Goal: Task Accomplishment & Management: Manage account settings

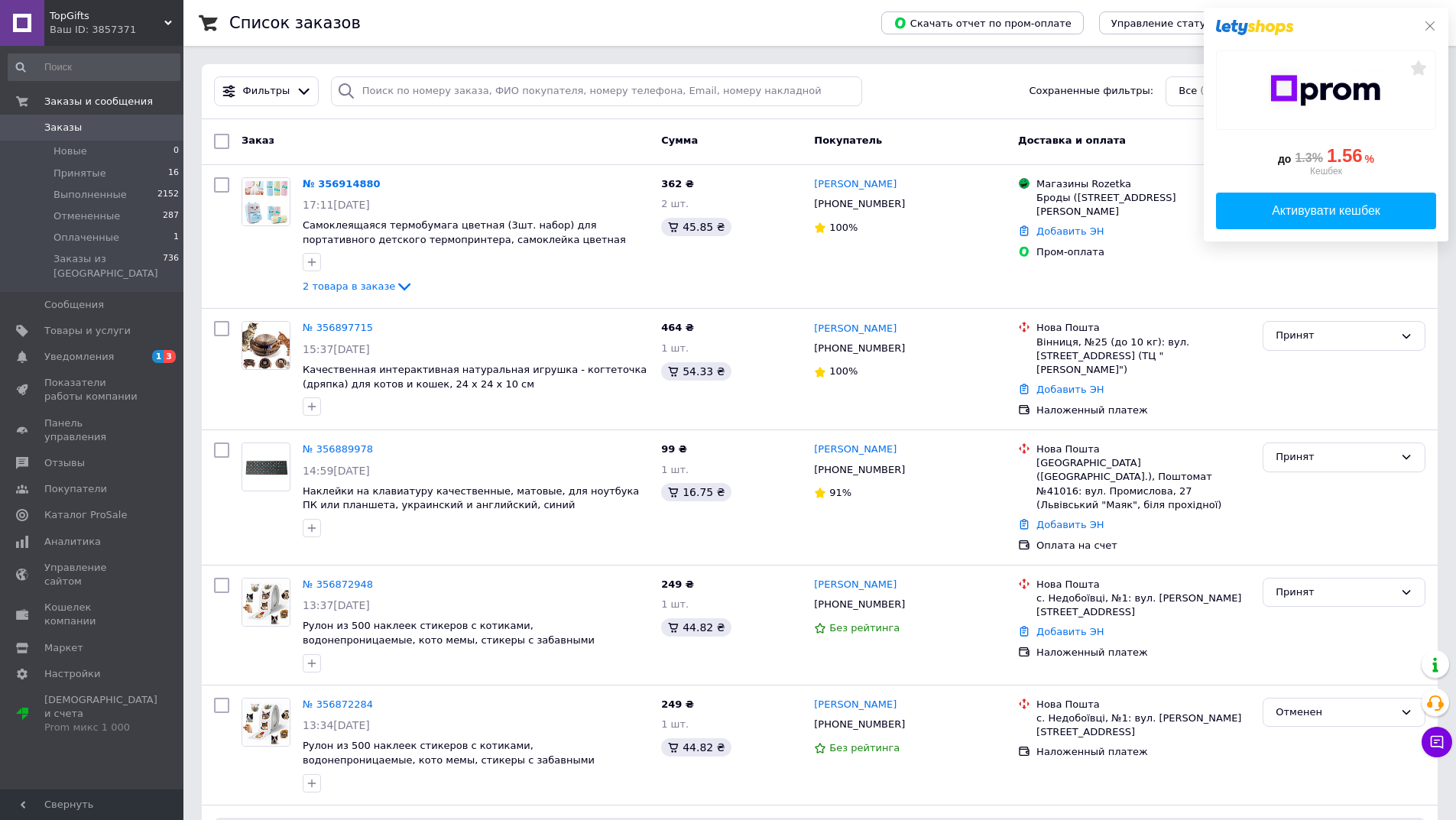
click at [1430, 25] on icon at bounding box center [1430, 26] width 9 height 9
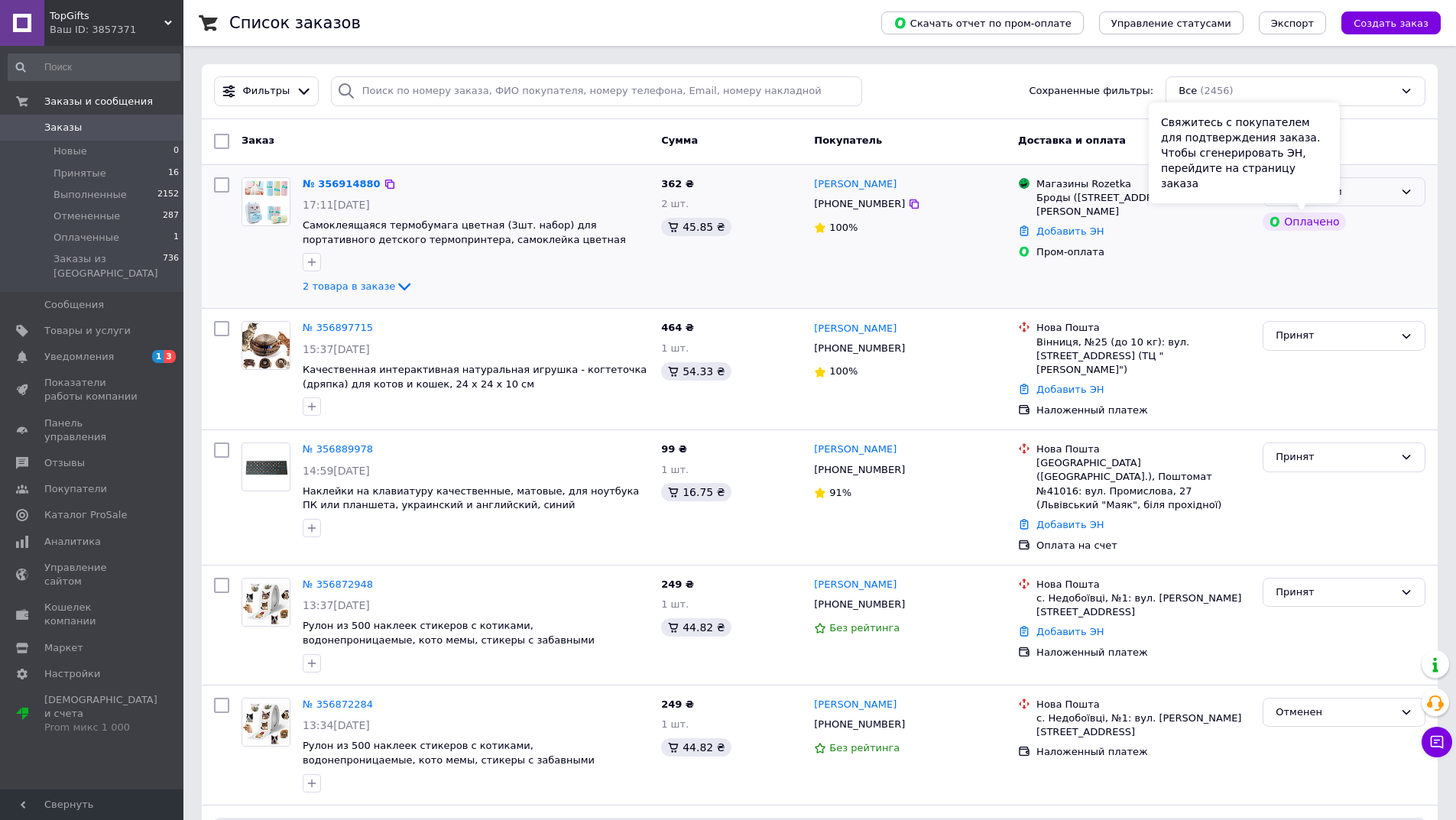
click at [1362, 185] on div "Оплаченный" at bounding box center [1334, 193] width 118 height 16
click at [1366, 221] on li "Принят" at bounding box center [1344, 223] width 162 height 28
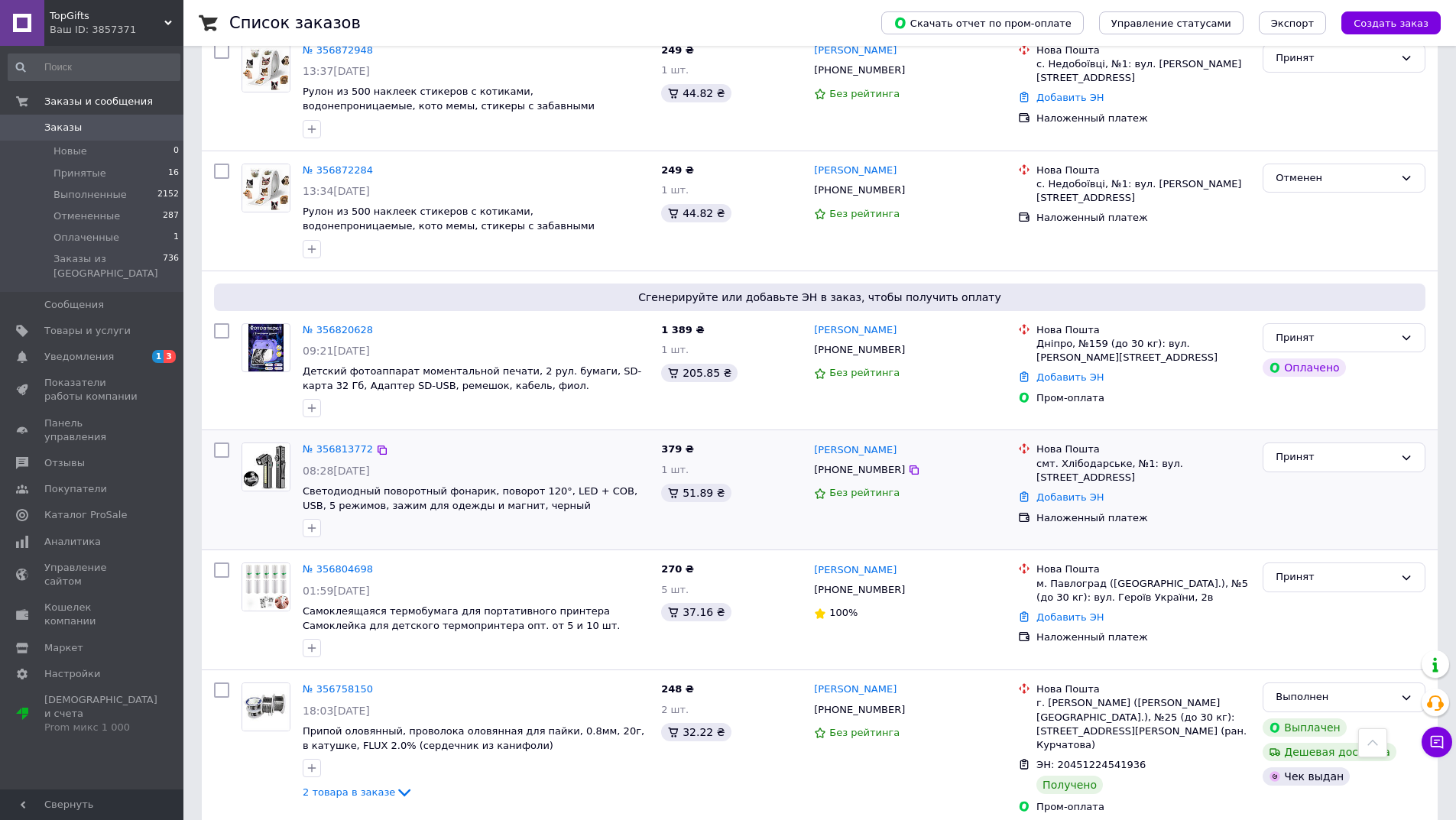
scroll to position [535, 0]
click at [75, 171] on span "Принятые" at bounding box center [80, 173] width 53 height 14
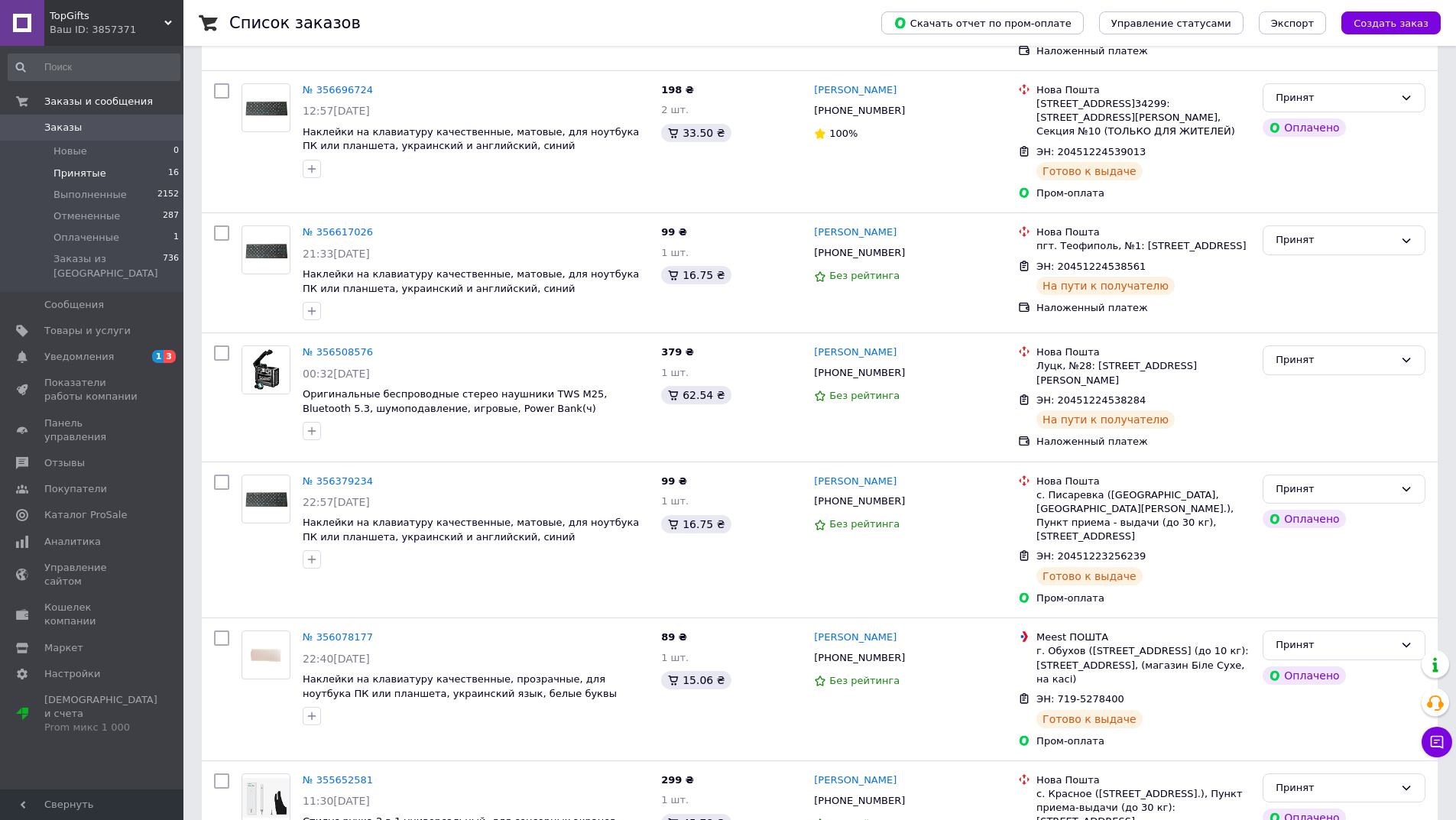
scroll to position [1713, 0]
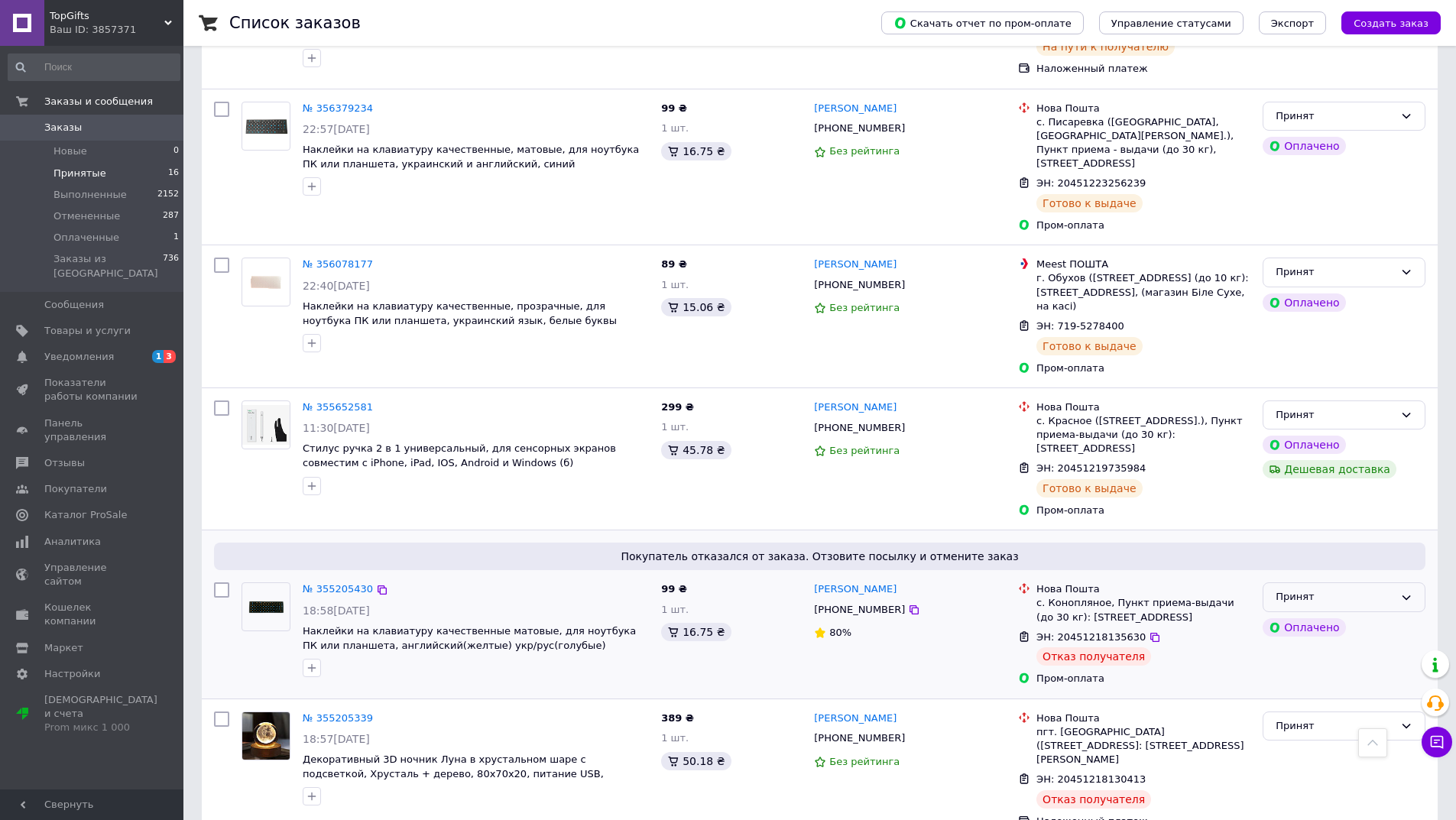
click at [1382, 589] on div "Принят" at bounding box center [1334, 598] width 118 height 16
drag, startPoint x: 1341, startPoint y: 618, endPoint x: 1194, endPoint y: 605, distance: 147.6
click at [1194, 605] on div "№ 355205430 18:58, 31.07.2025 Наклейки на клавиатуру качественные матовые, для …" at bounding box center [819, 633] width 1223 height 115
click at [1194, 629] on div "ЭН: 20451218135630" at bounding box center [1143, 637] width 217 height 17
click at [1358, 589] on div "Принят" at bounding box center [1334, 598] width 118 height 16
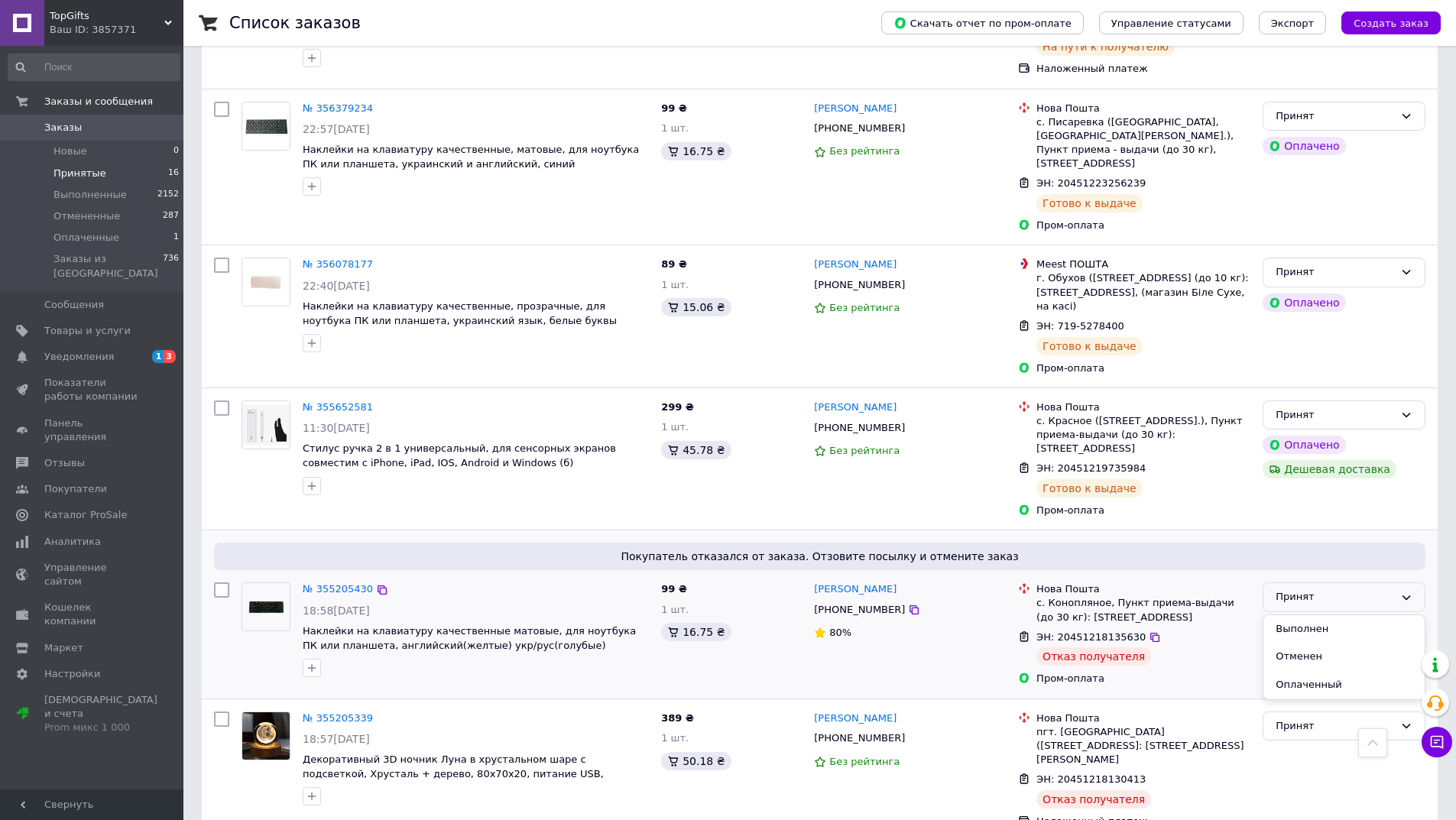
click at [1188, 629] on div "ЭН: 20451218135630" at bounding box center [1143, 637] width 217 height 17
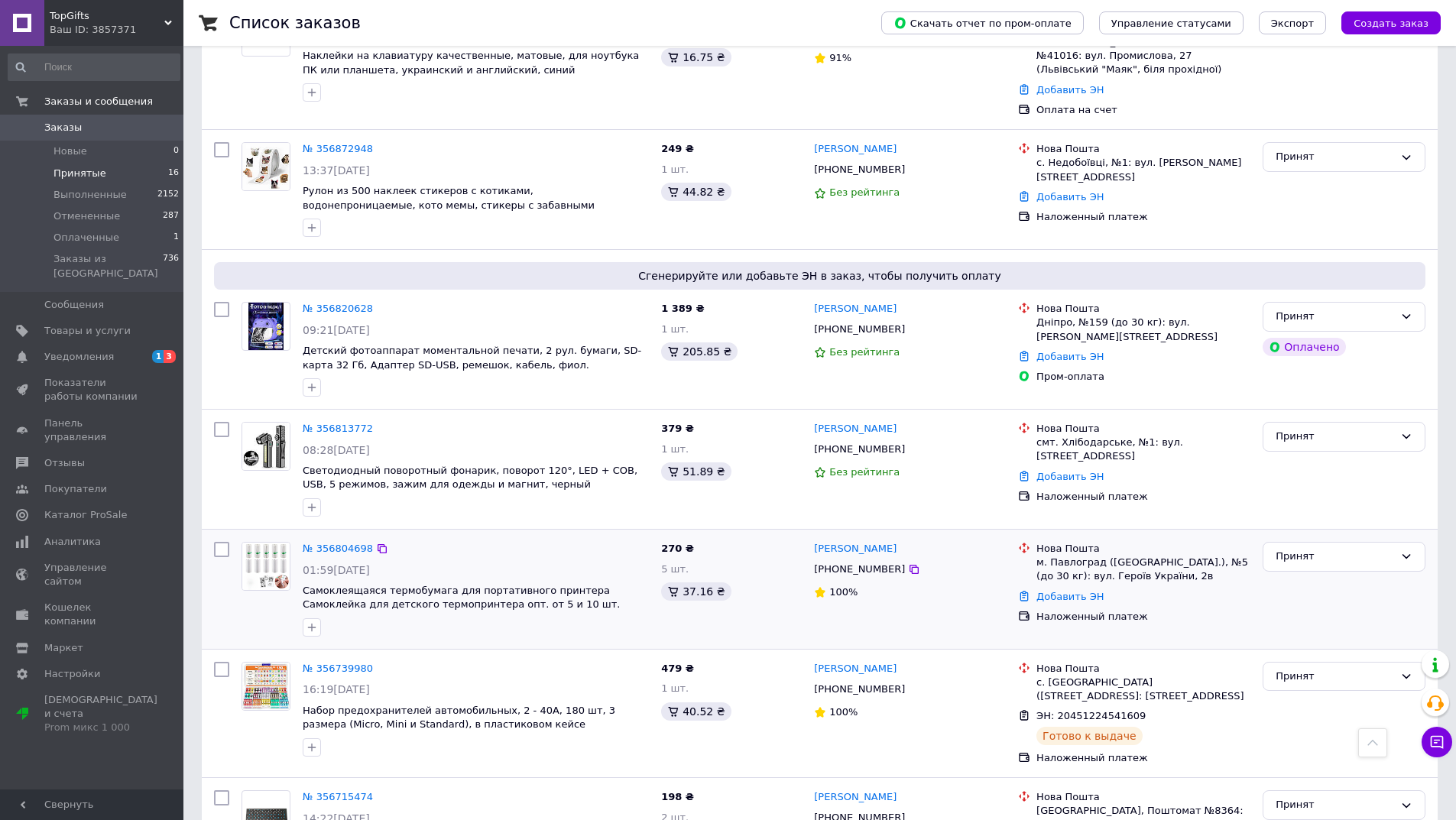
scroll to position [567, 0]
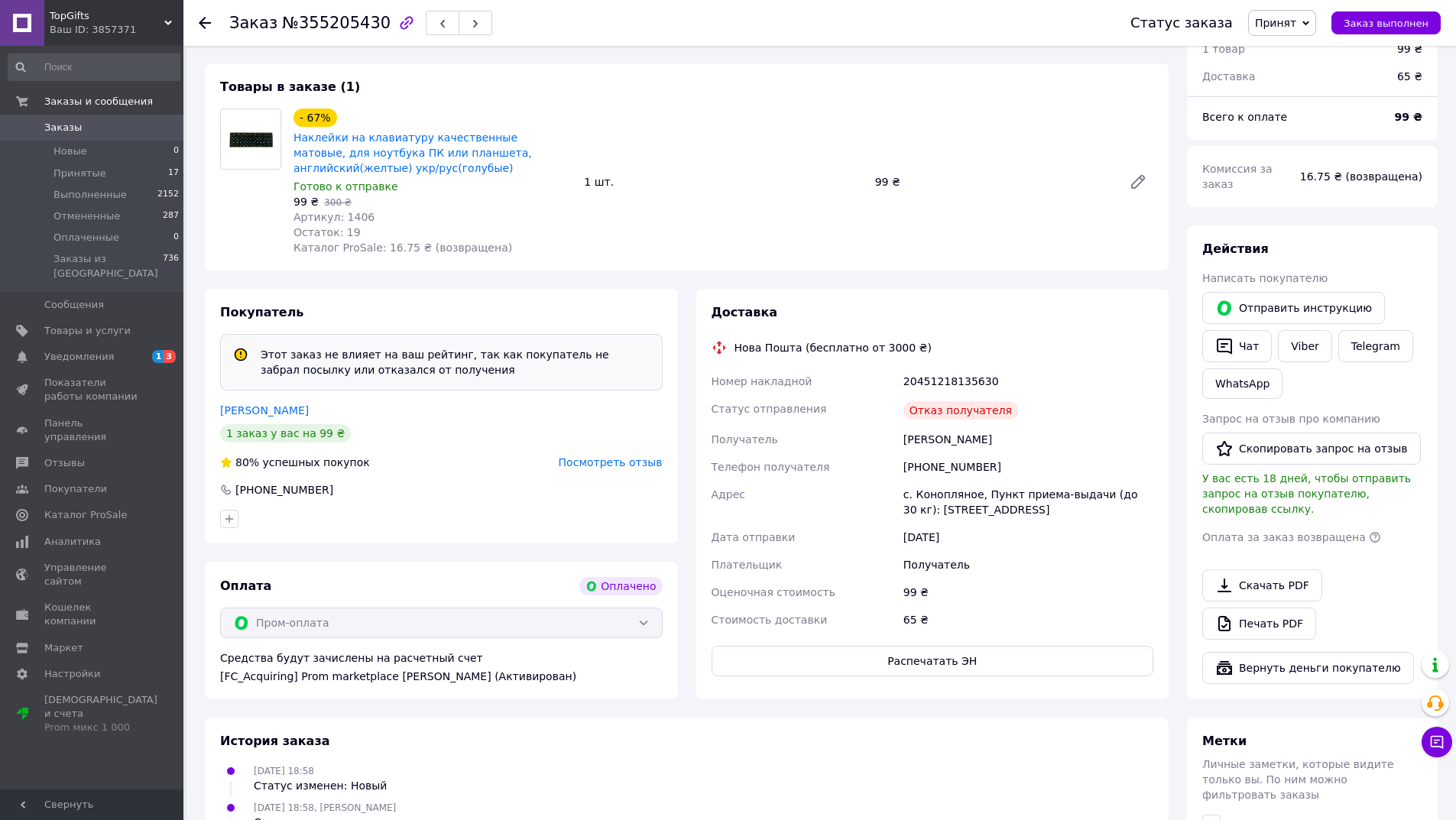
scroll to position [153, 0]
click at [1345, 651] on button "Вернуть деньги покупателю" at bounding box center [1308, 667] width 212 height 32
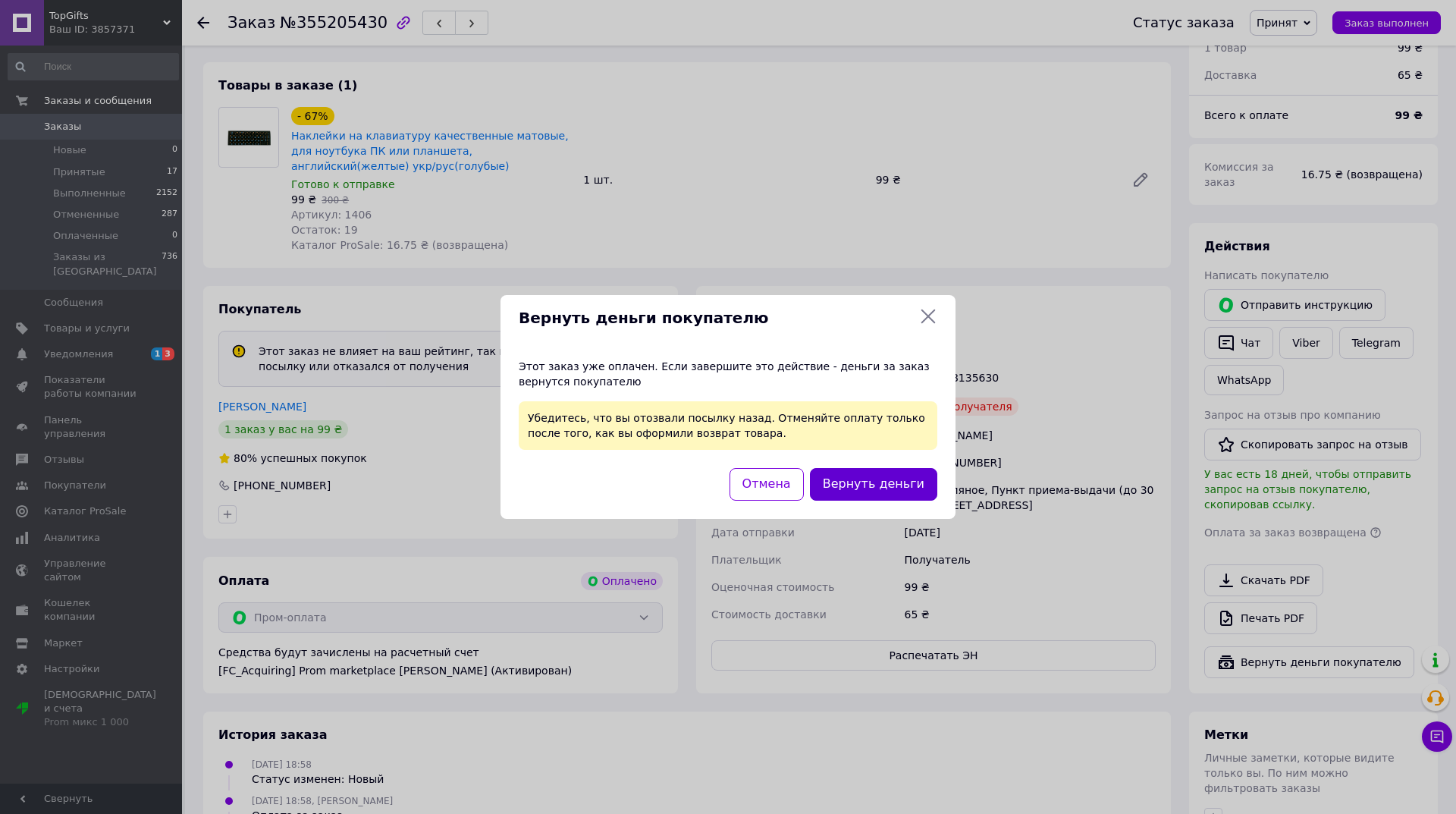
click at [873, 484] on button "Вернуть деньги" at bounding box center [873, 484] width 127 height 32
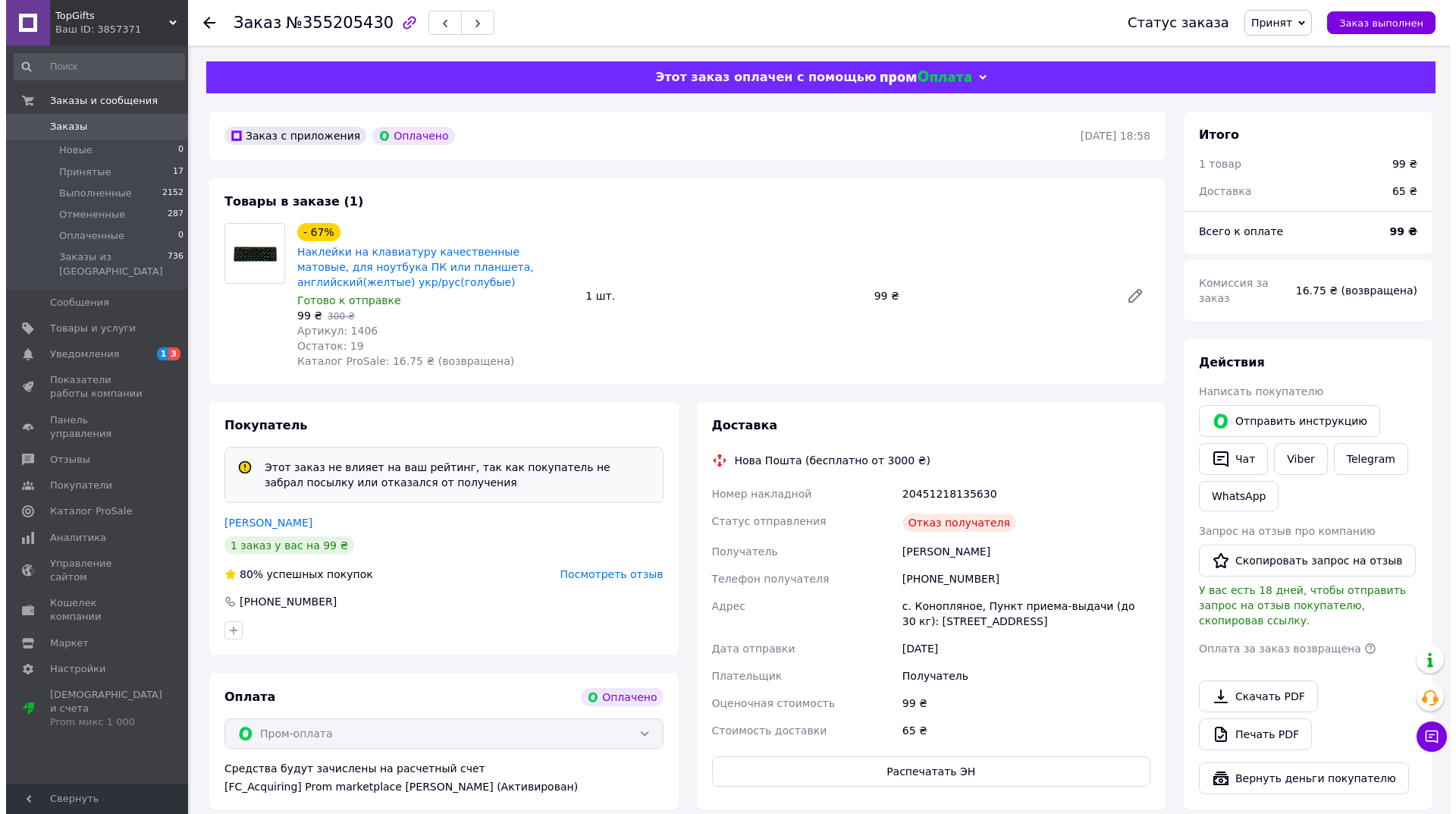
scroll to position [0, 0]
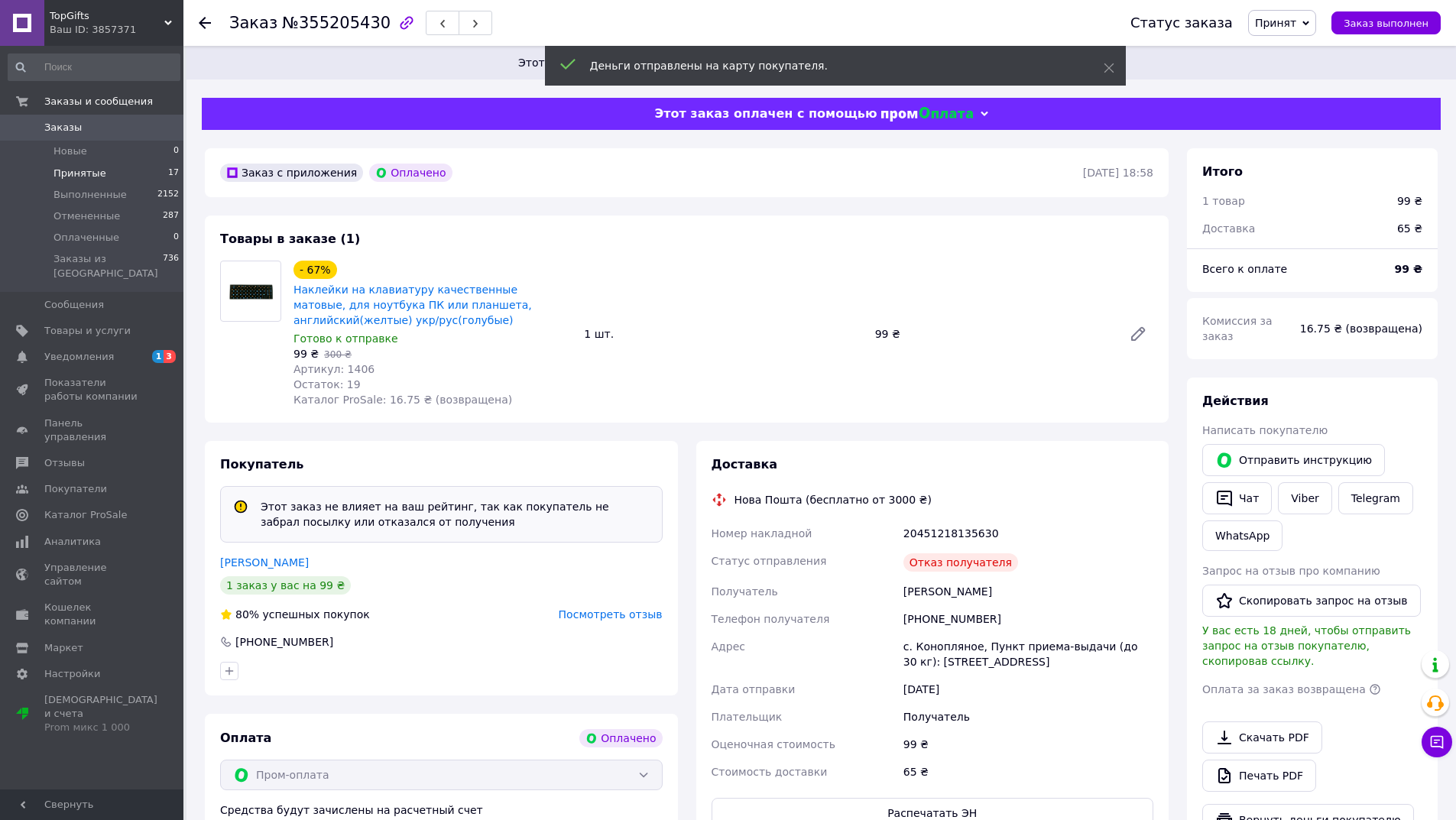
click at [109, 179] on li "Принятые 17" at bounding box center [94, 173] width 188 height 22
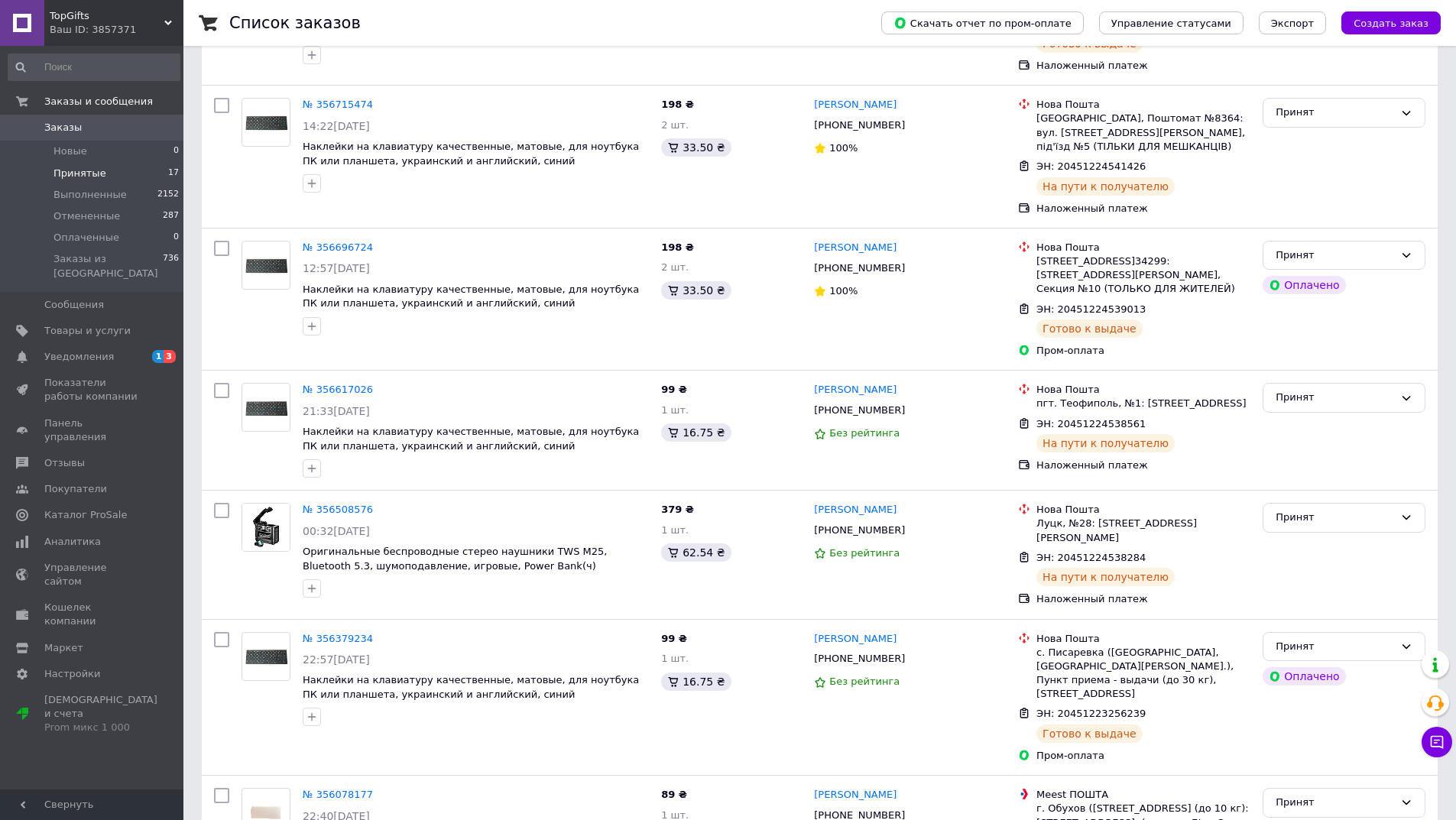
scroll to position [1673, 0]
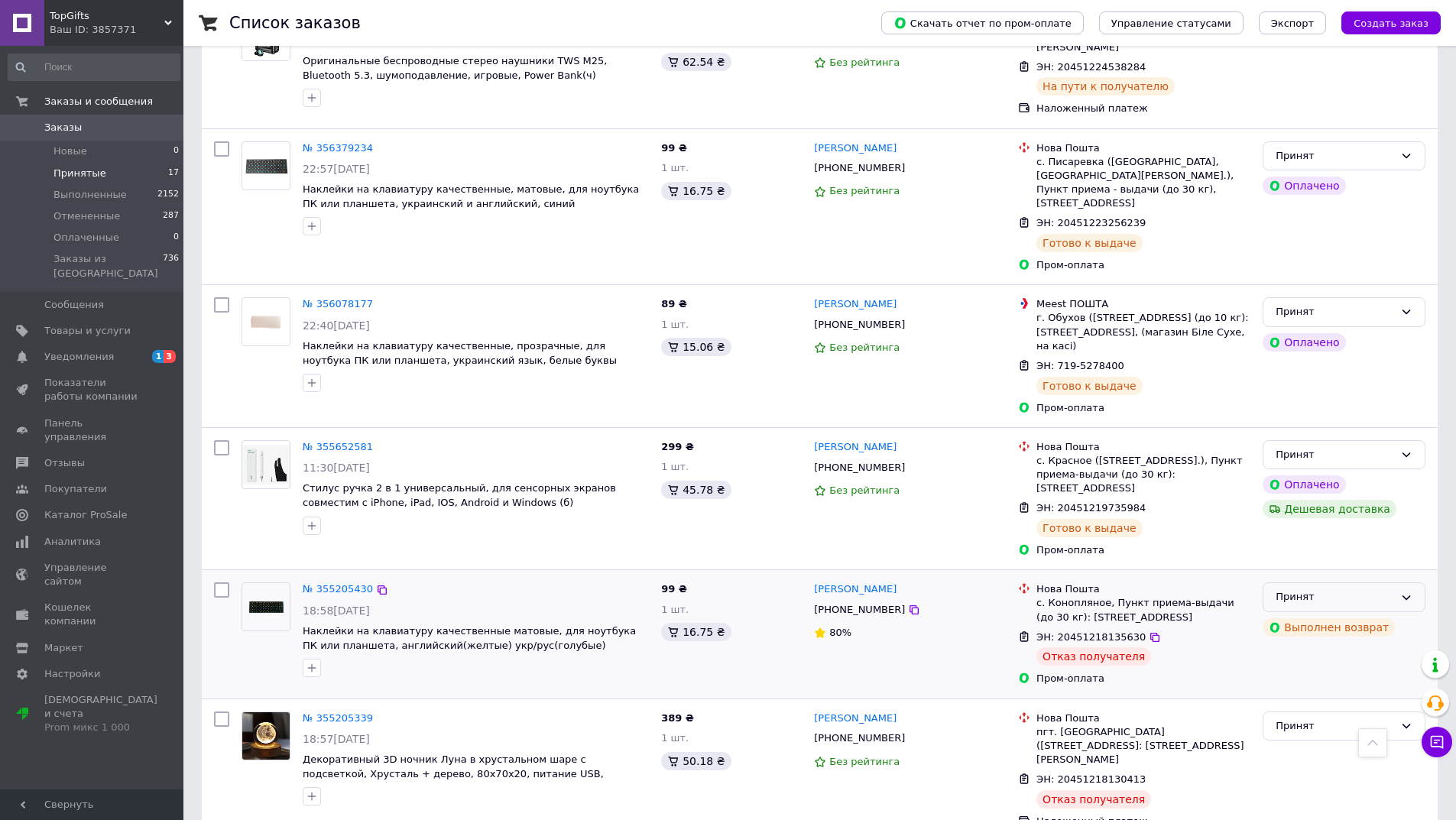
click at [1387, 589] on div "Принят" at bounding box center [1334, 598] width 118 height 16
click at [1357, 643] on li "Отменен" at bounding box center [1344, 657] width 162 height 28
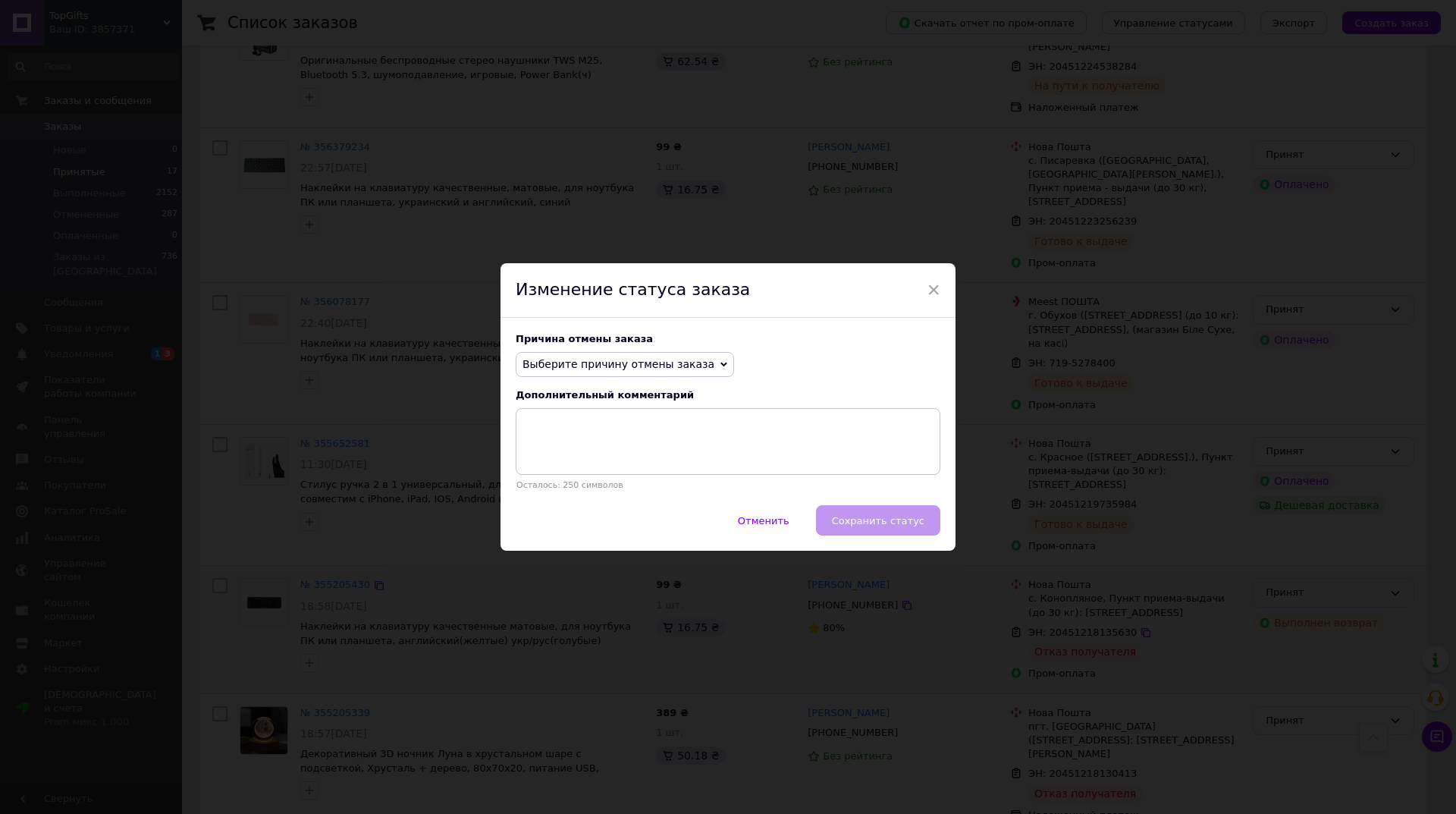
click at [710, 372] on div "Выберите причину отмены заказа Нет в наличии Нет разновидности товара Оплата не…" at bounding box center [727, 364] width 424 height 26
click at [689, 369] on span "Выберите причину отмены заказа" at bounding box center [624, 364] width 218 height 26
click at [659, 435] on li "Оплата не поступила" at bounding box center [624, 436] width 217 height 22
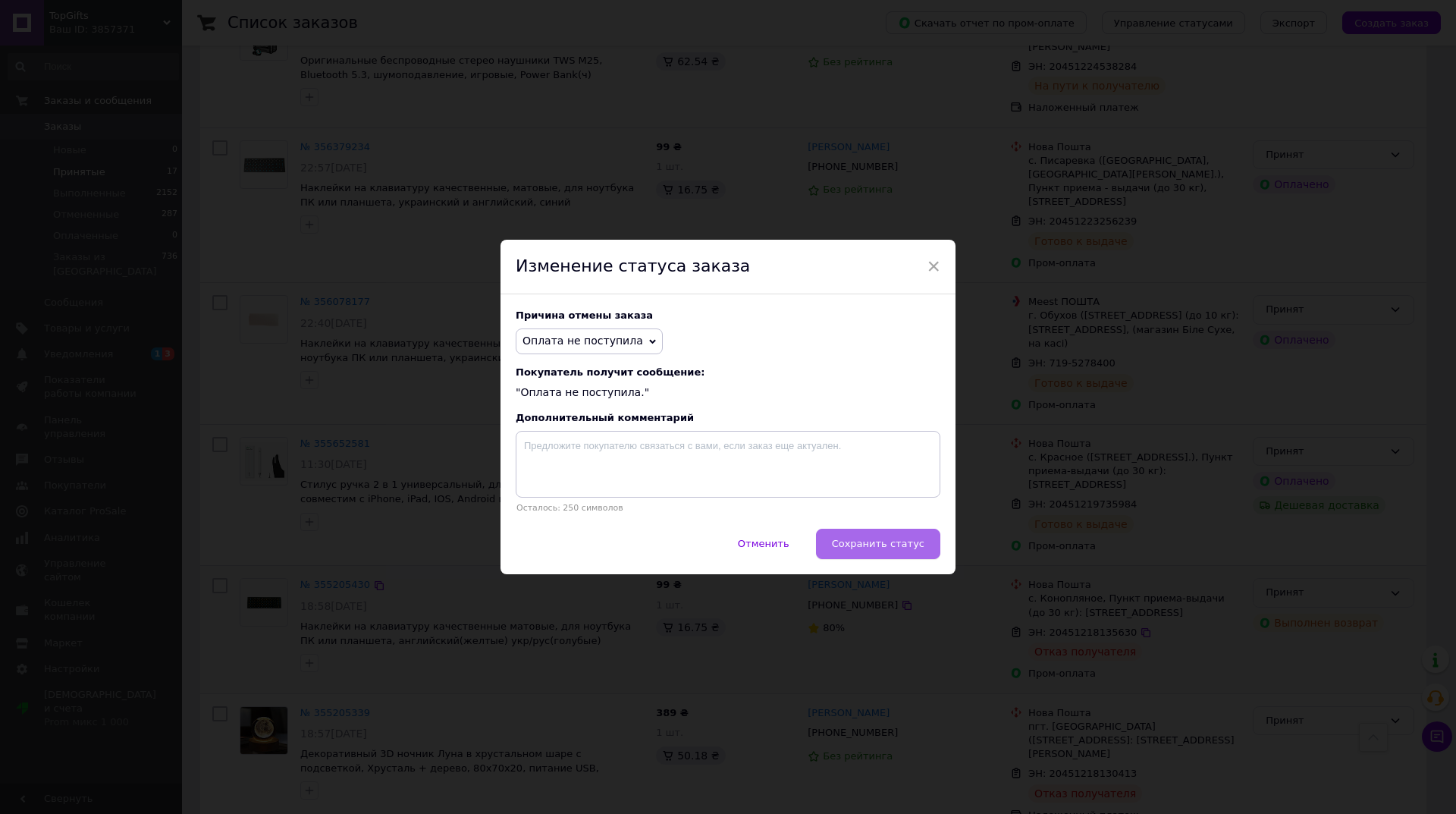
click at [883, 544] on span "Сохранить статус" at bounding box center [878, 544] width 93 height 12
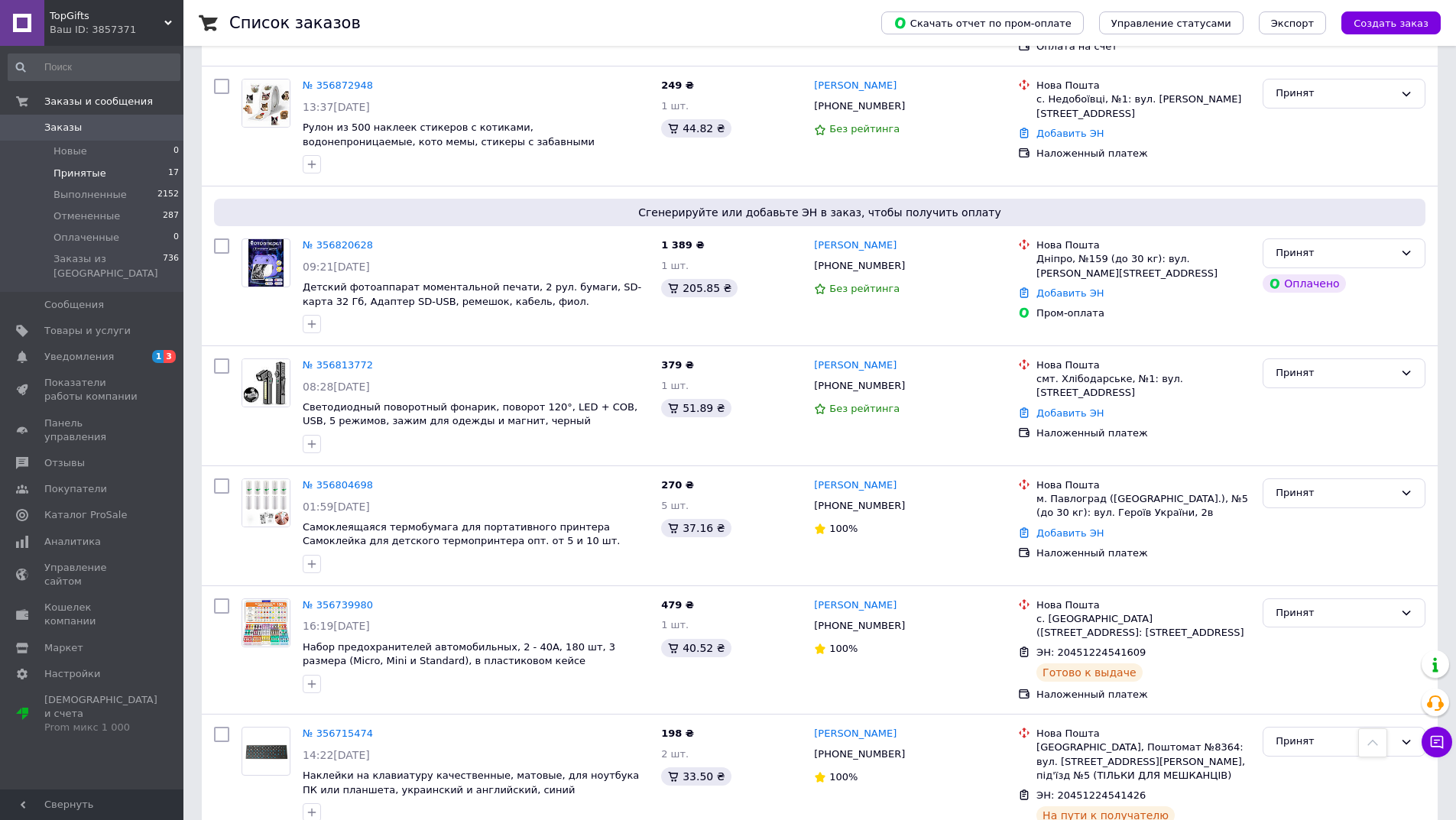
scroll to position [527, 0]
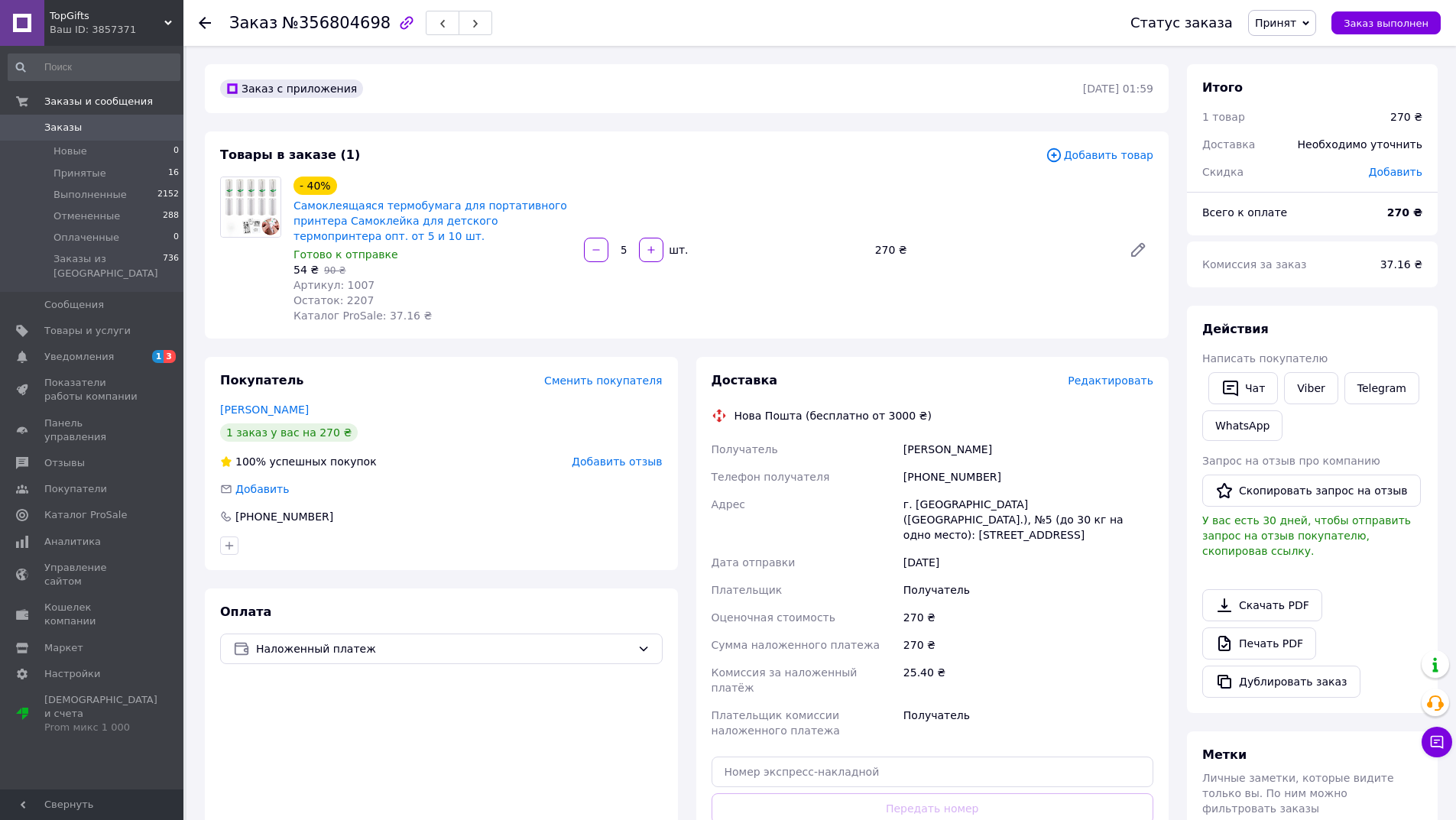
click at [1104, 386] on span "Редактировать" at bounding box center [1111, 380] width 85 height 12
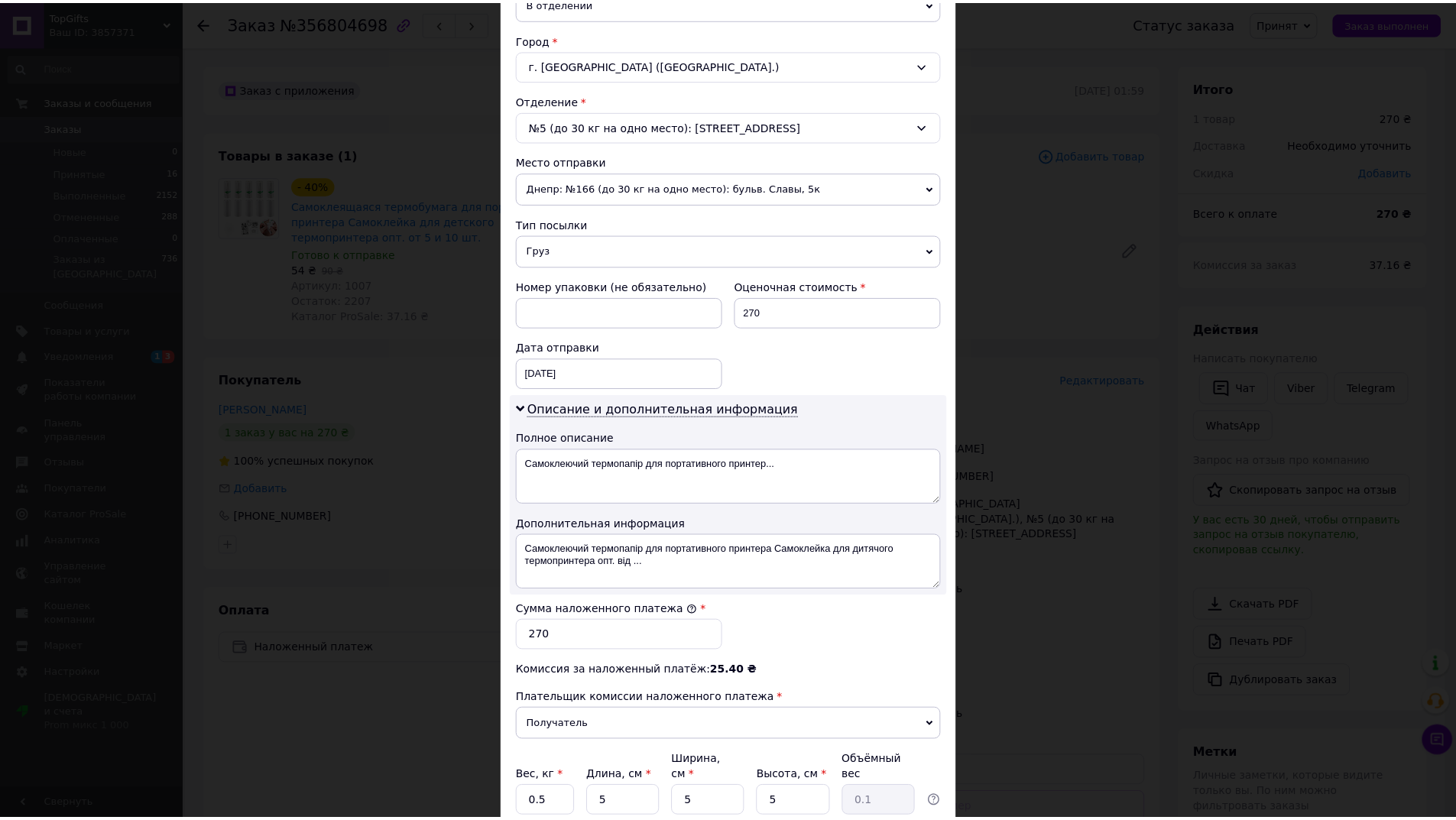
scroll to position [518, 0]
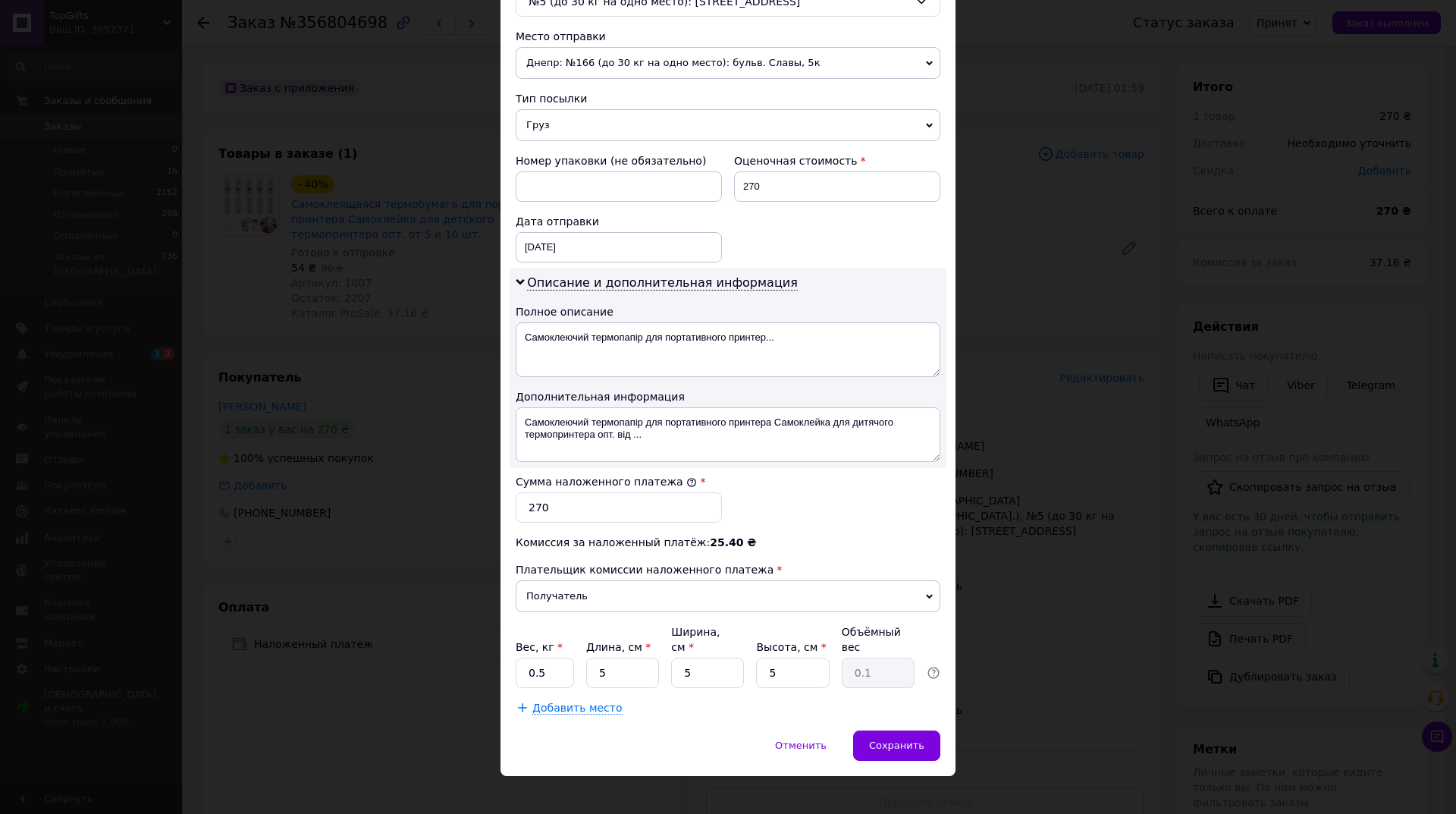
click at [821, 745] on div "Отменить   Сохранить" at bounding box center [727, 753] width 455 height 45
click at [825, 739] on span "Отменить" at bounding box center [800, 745] width 51 height 12
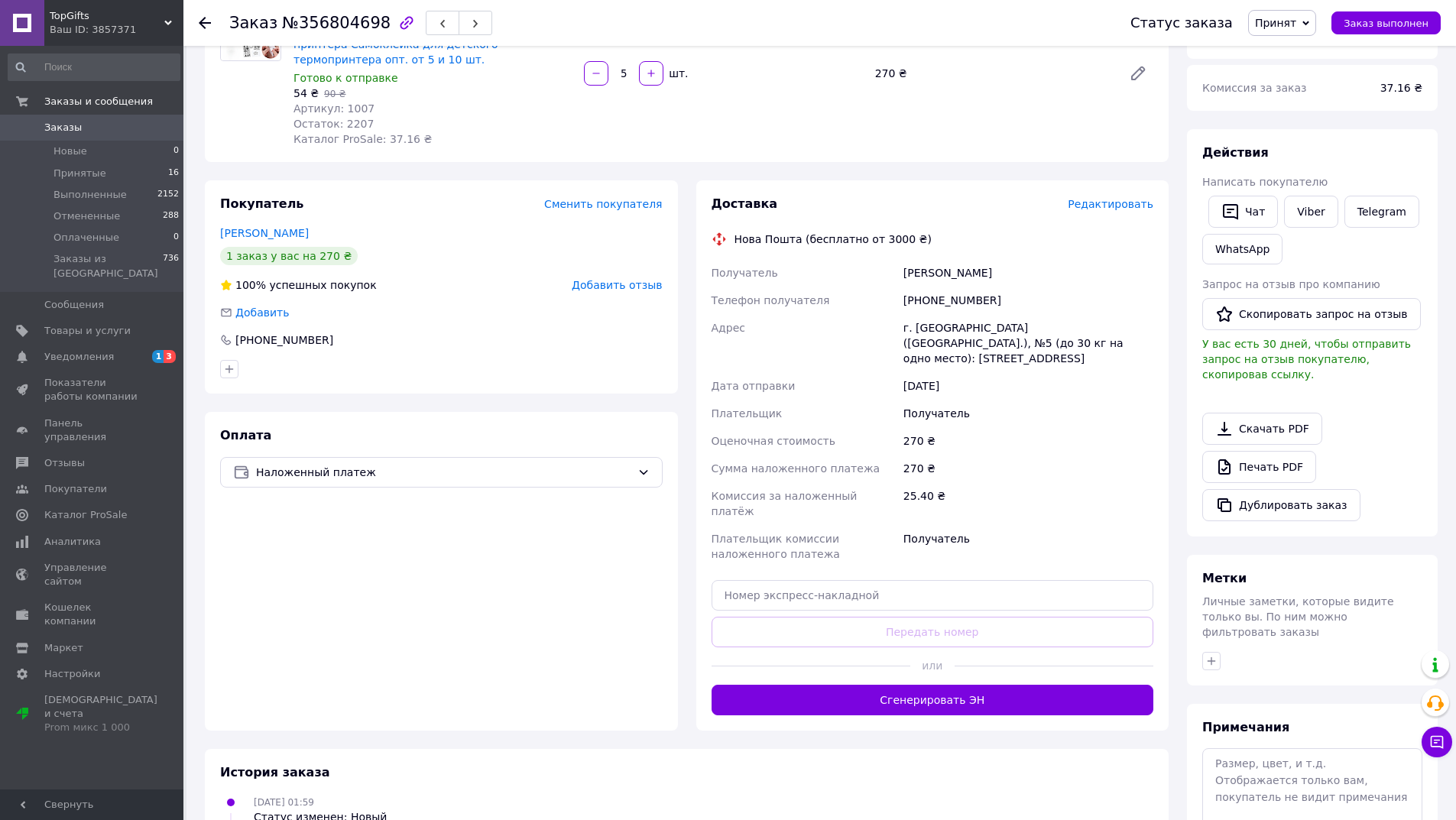
scroll to position [229, 0]
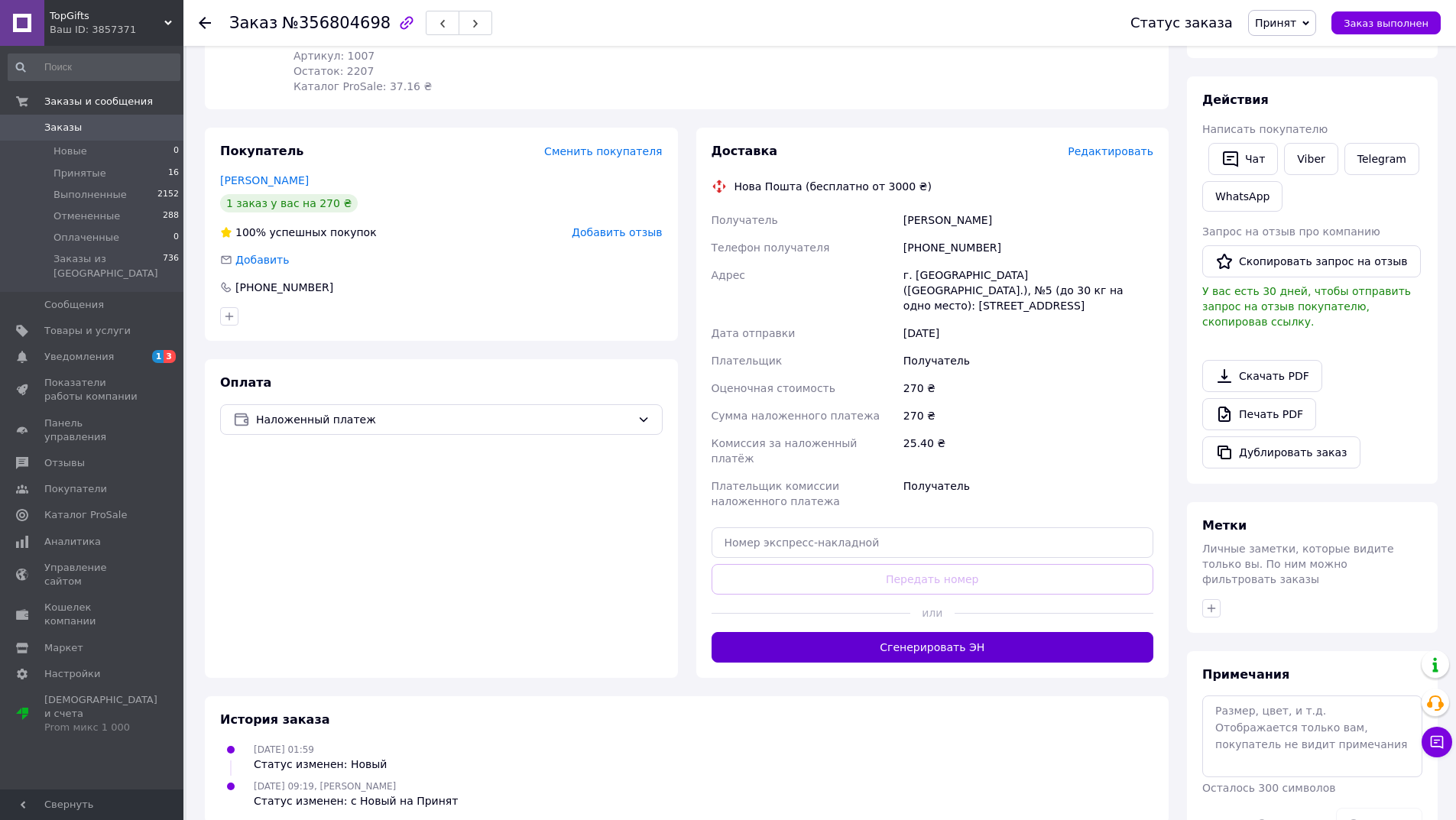
click at [992, 632] on button "Сгенерировать ЭН" at bounding box center [932, 647] width 442 height 31
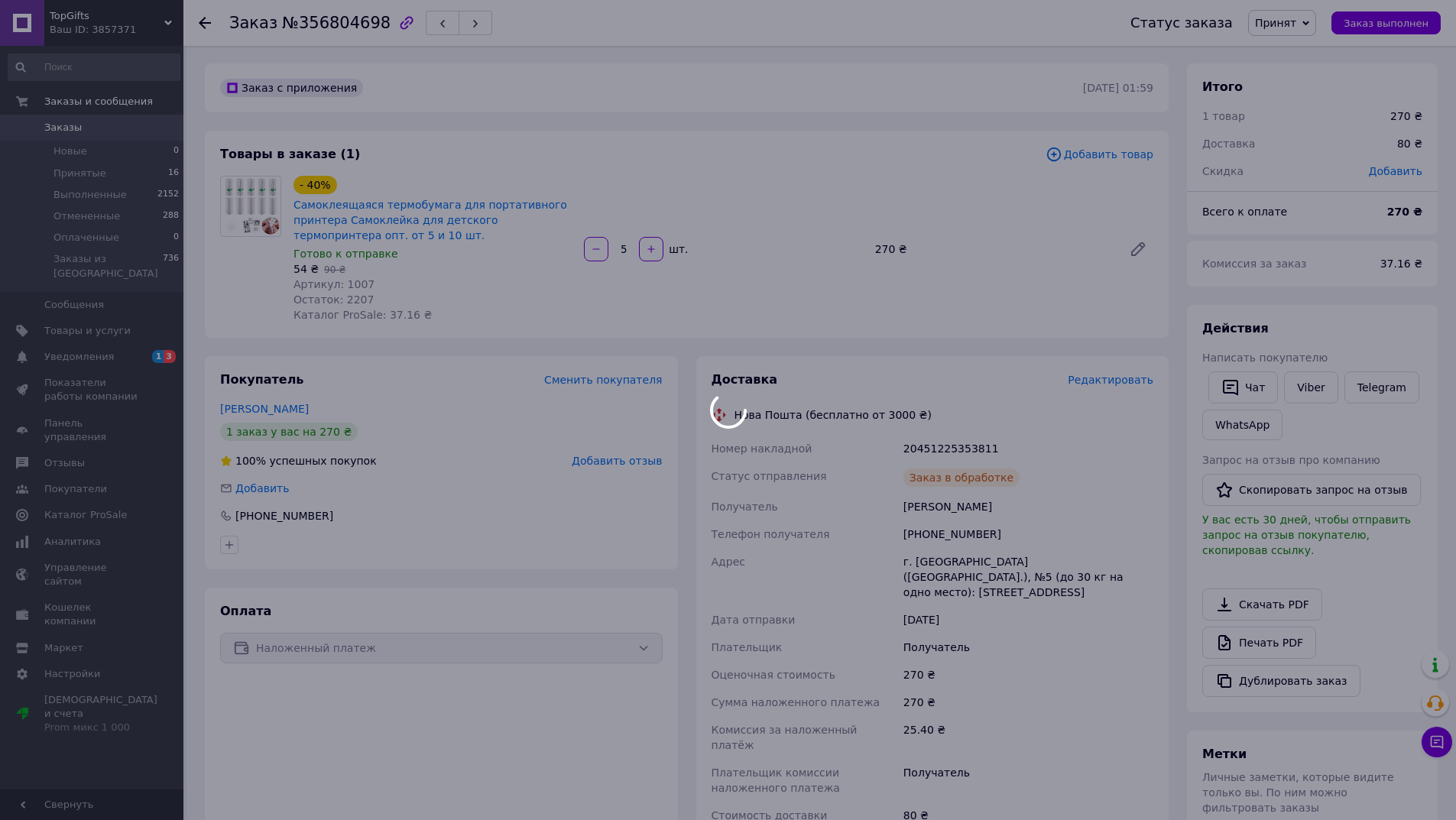
scroll to position [0, 0]
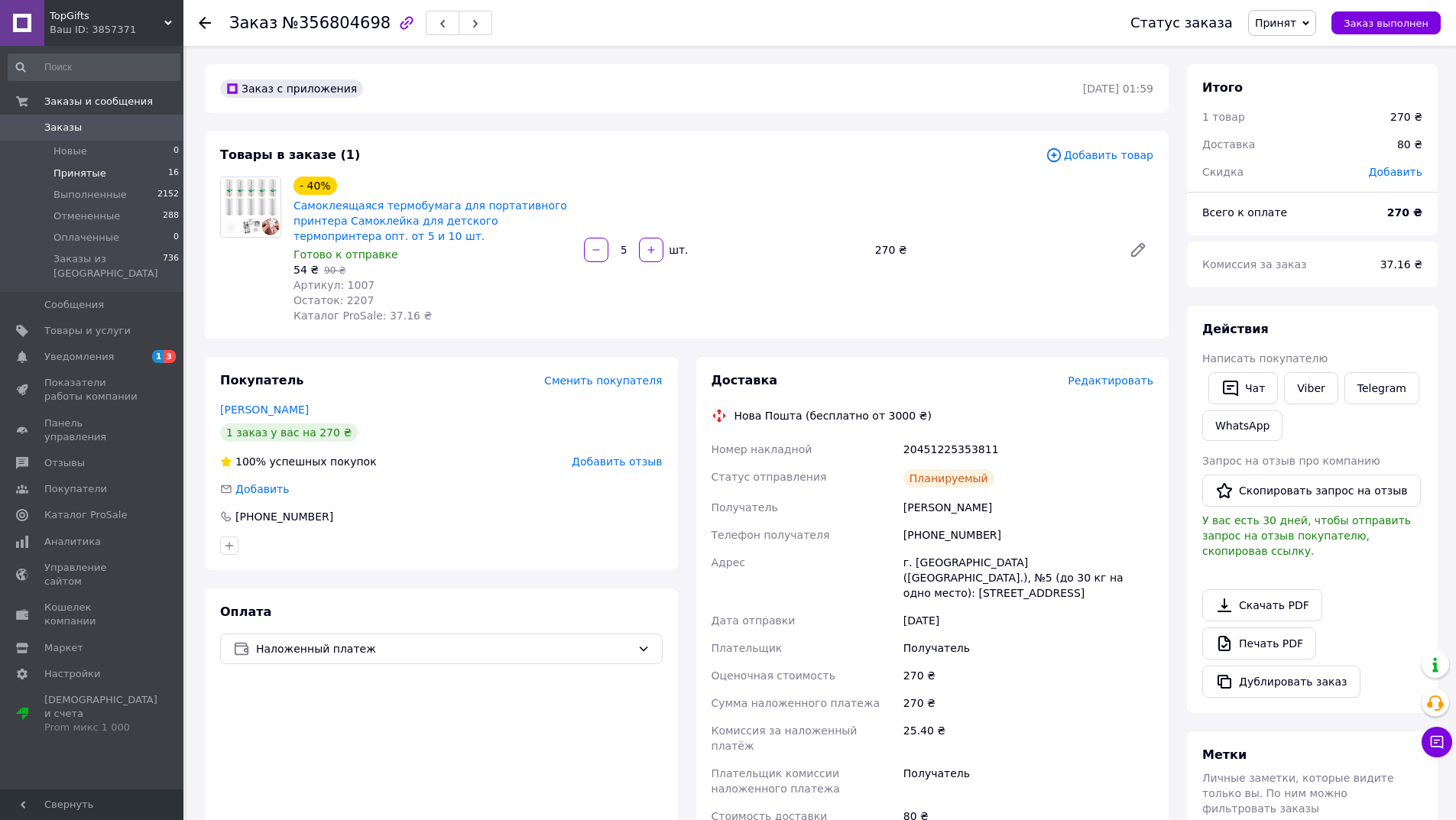
click at [103, 177] on li "Принятые 16" at bounding box center [94, 173] width 188 height 22
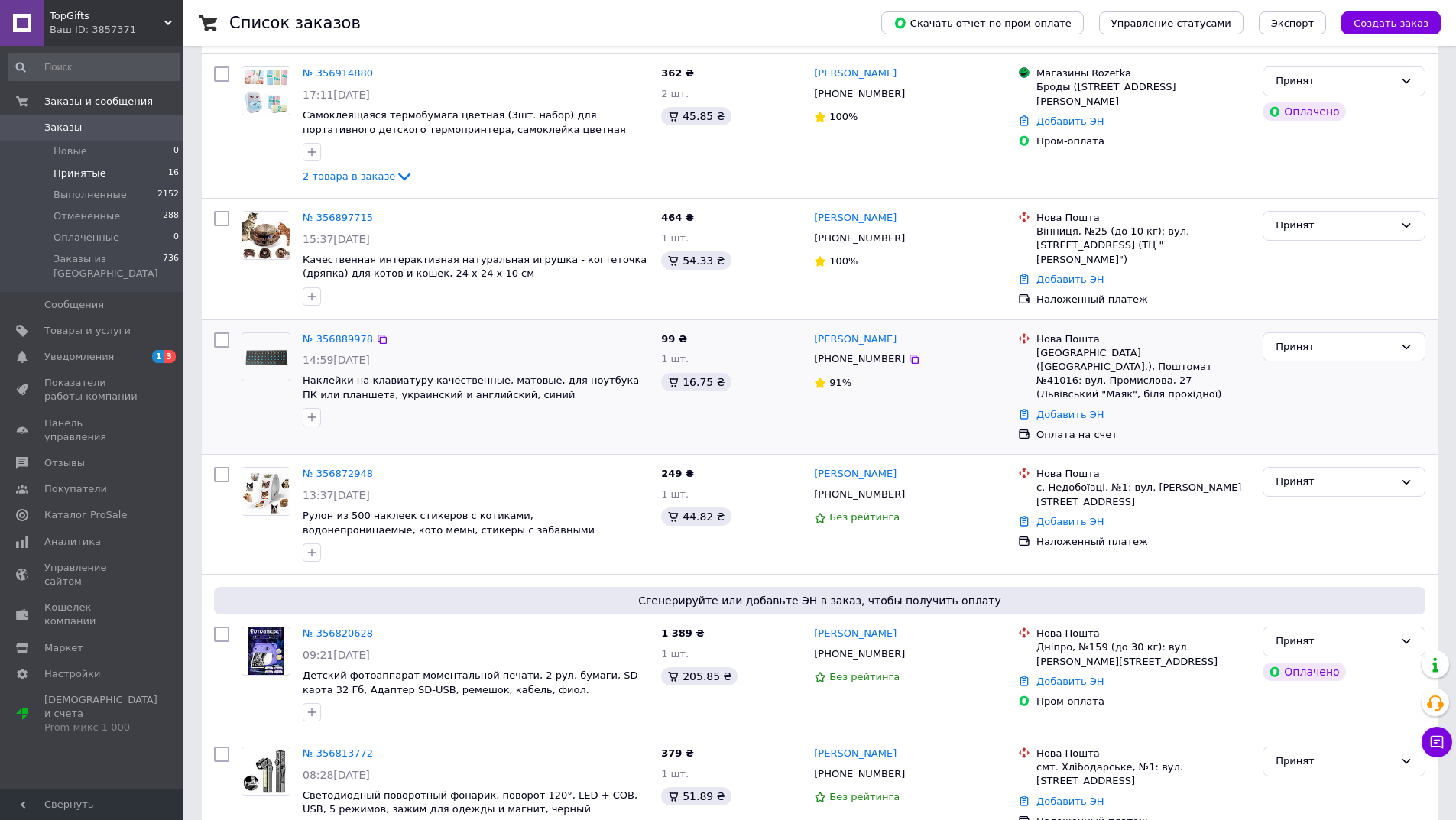
scroll to position [153, 0]
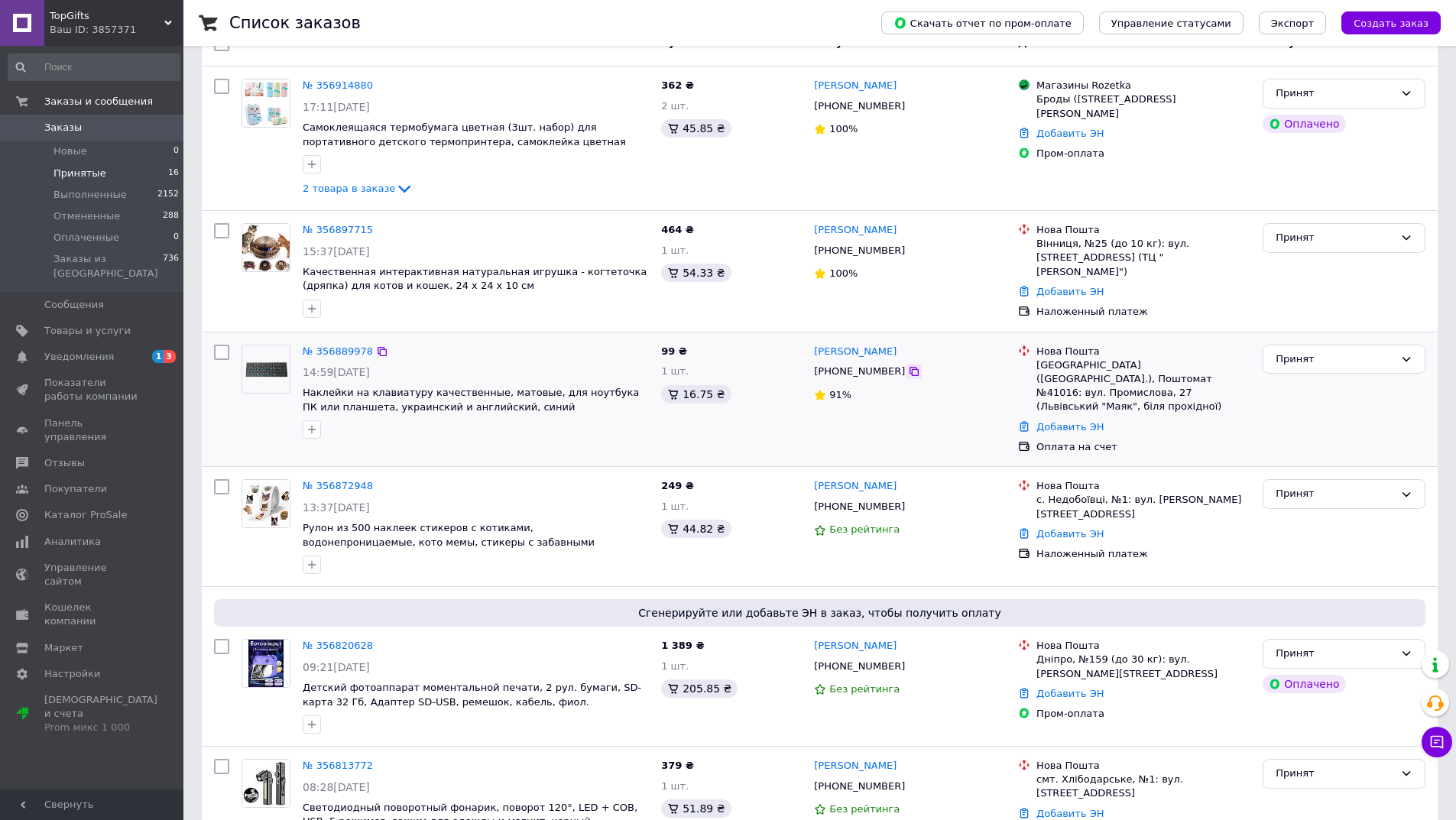
click at [909, 370] on icon at bounding box center [914, 371] width 9 height 9
drag, startPoint x: 848, startPoint y: 369, endPoint x: 885, endPoint y: 370, distance: 37.0
click at [885, 370] on div "[PHONE_NUMBER]" at bounding box center [859, 371] width 97 height 20
click at [866, 369] on div "[PHONE_NUMBER]" at bounding box center [859, 371] width 97 height 20
click at [866, 369] on div "+380977042100" at bounding box center [859, 371] width 97 height 20
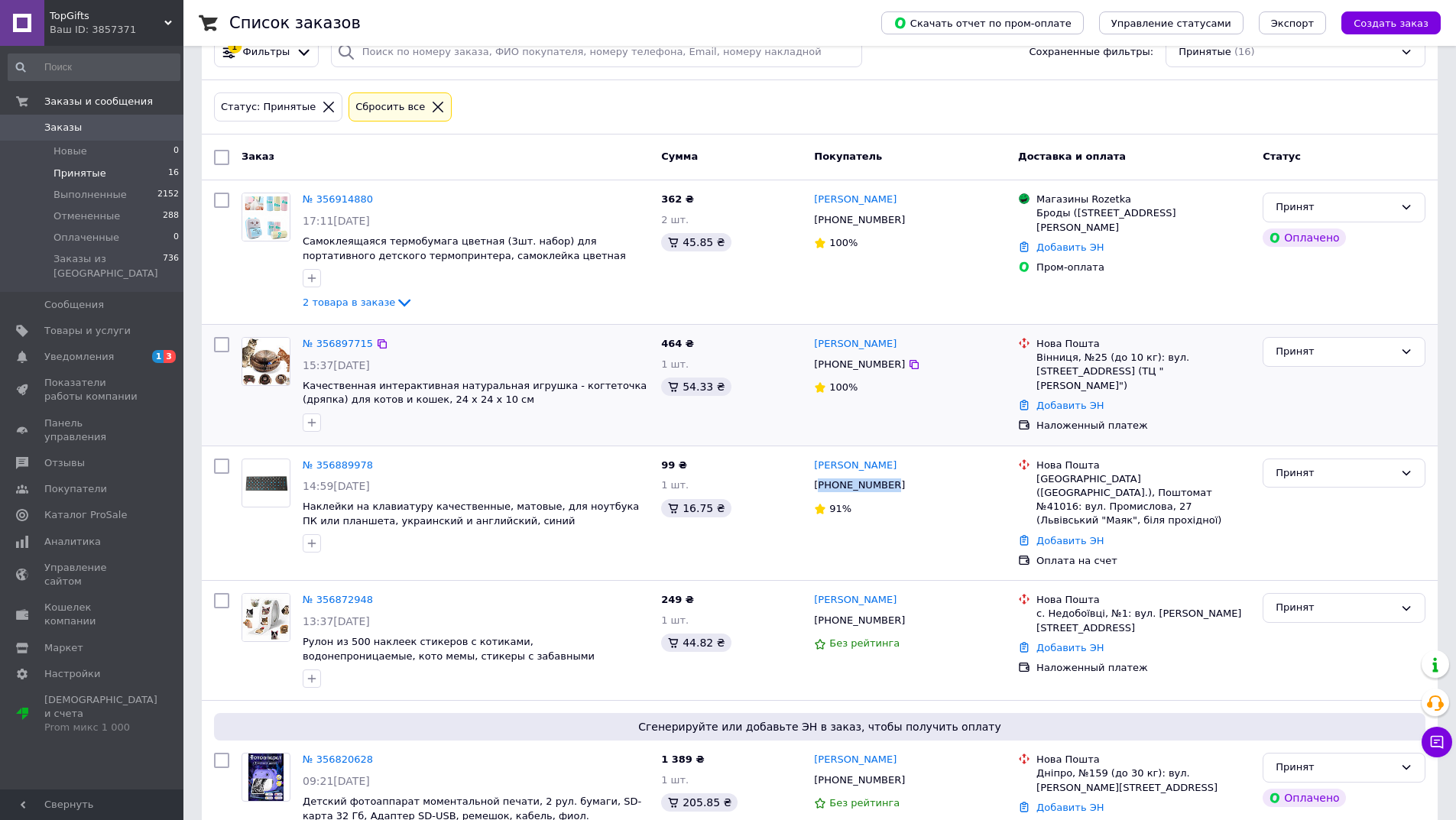
scroll to position [0, 0]
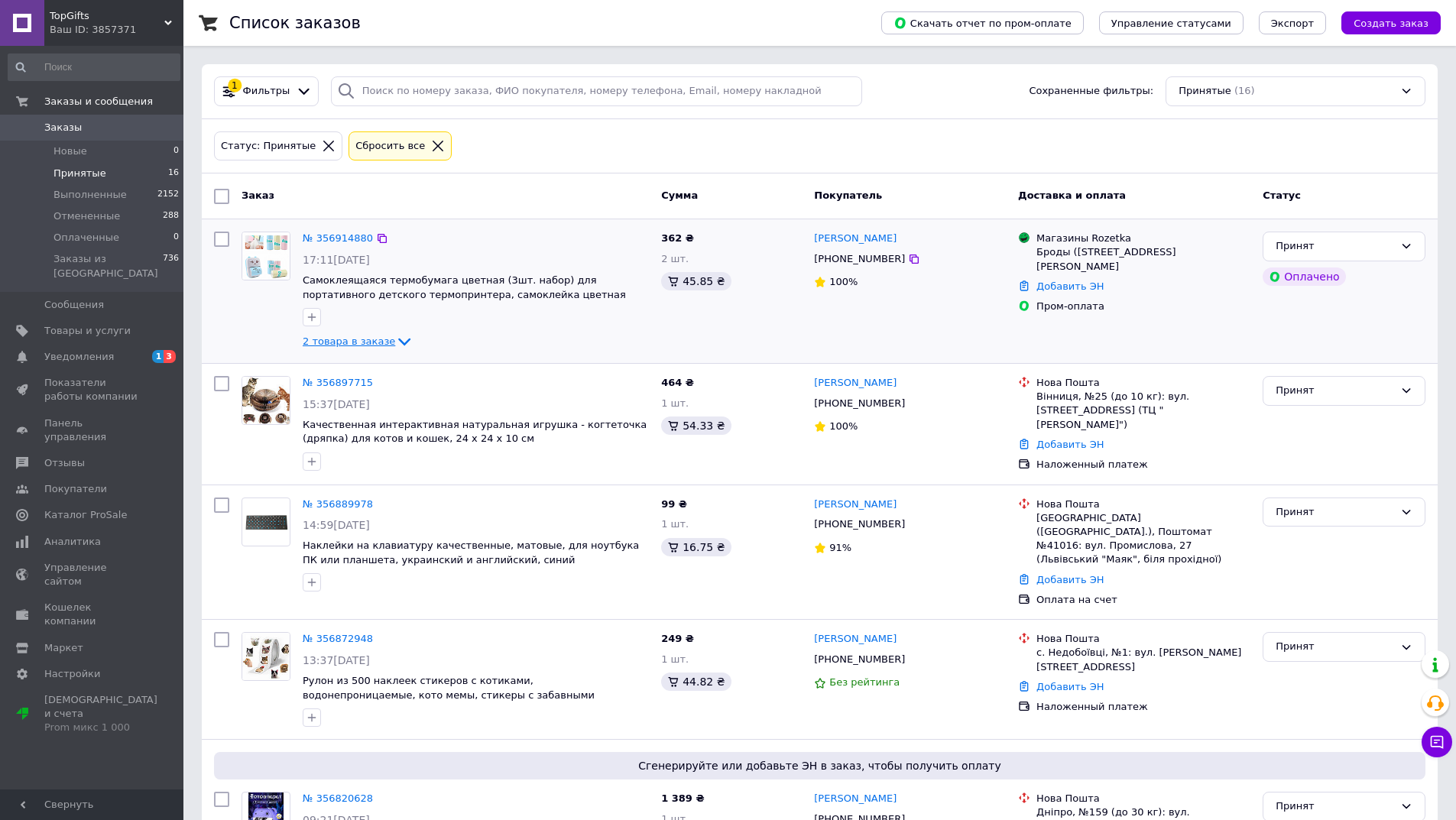
click at [358, 341] on span "2 товара в заказе" at bounding box center [349, 341] width 93 height 12
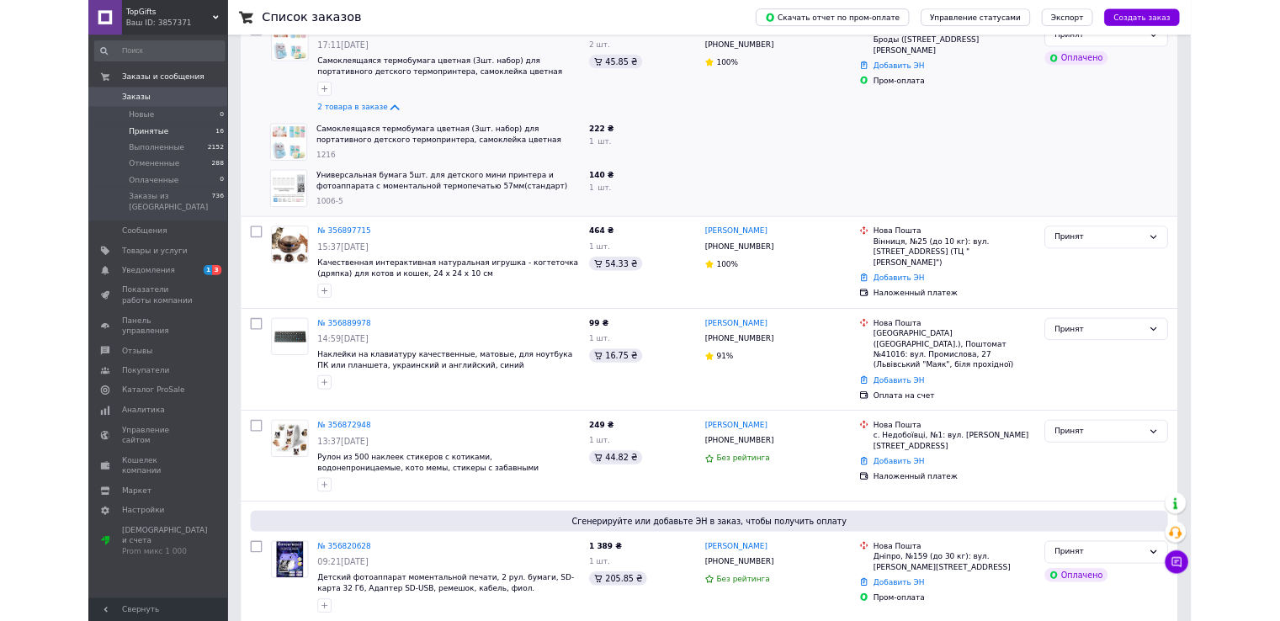
scroll to position [168, 0]
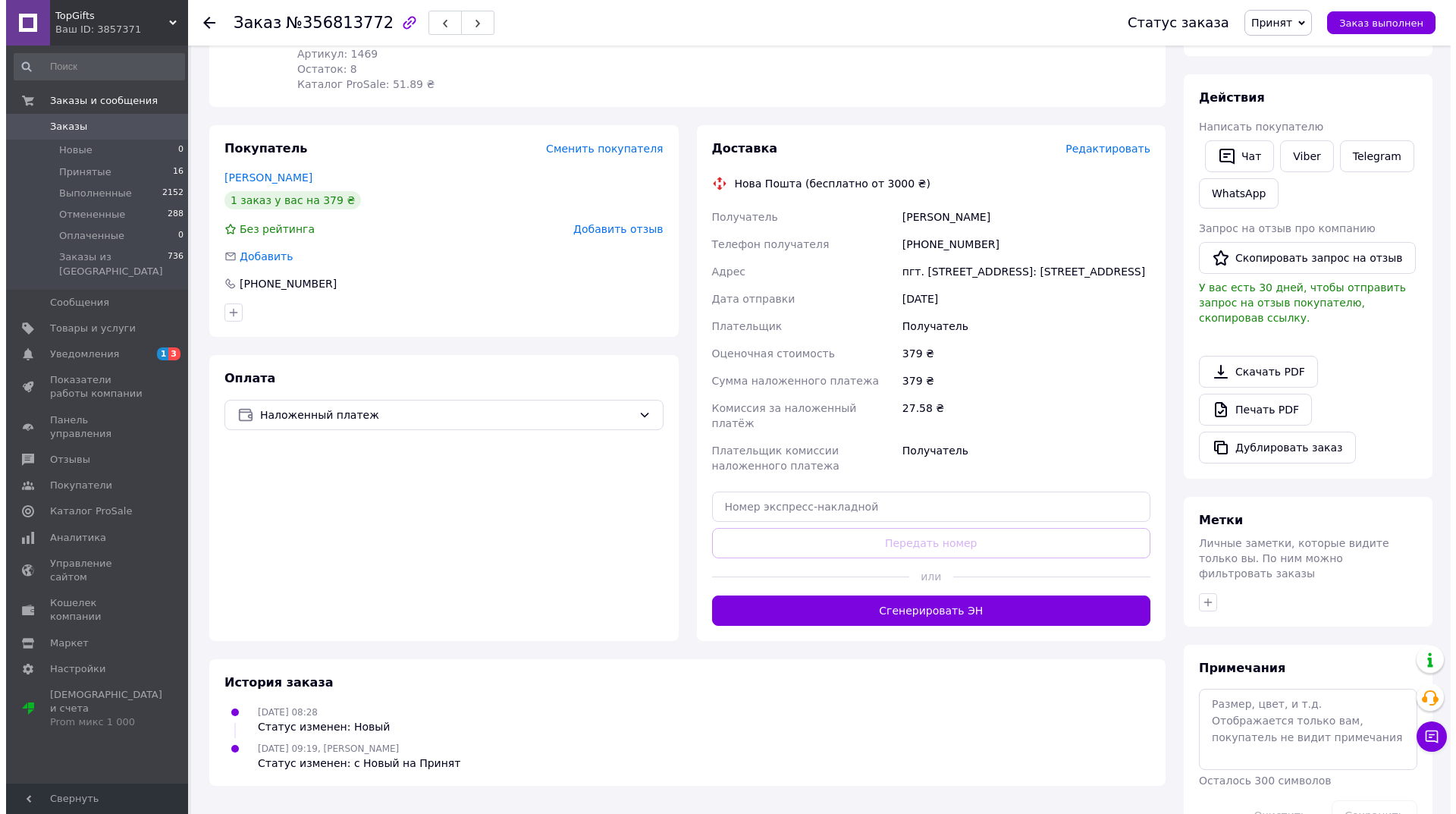
scroll to position [249, 0]
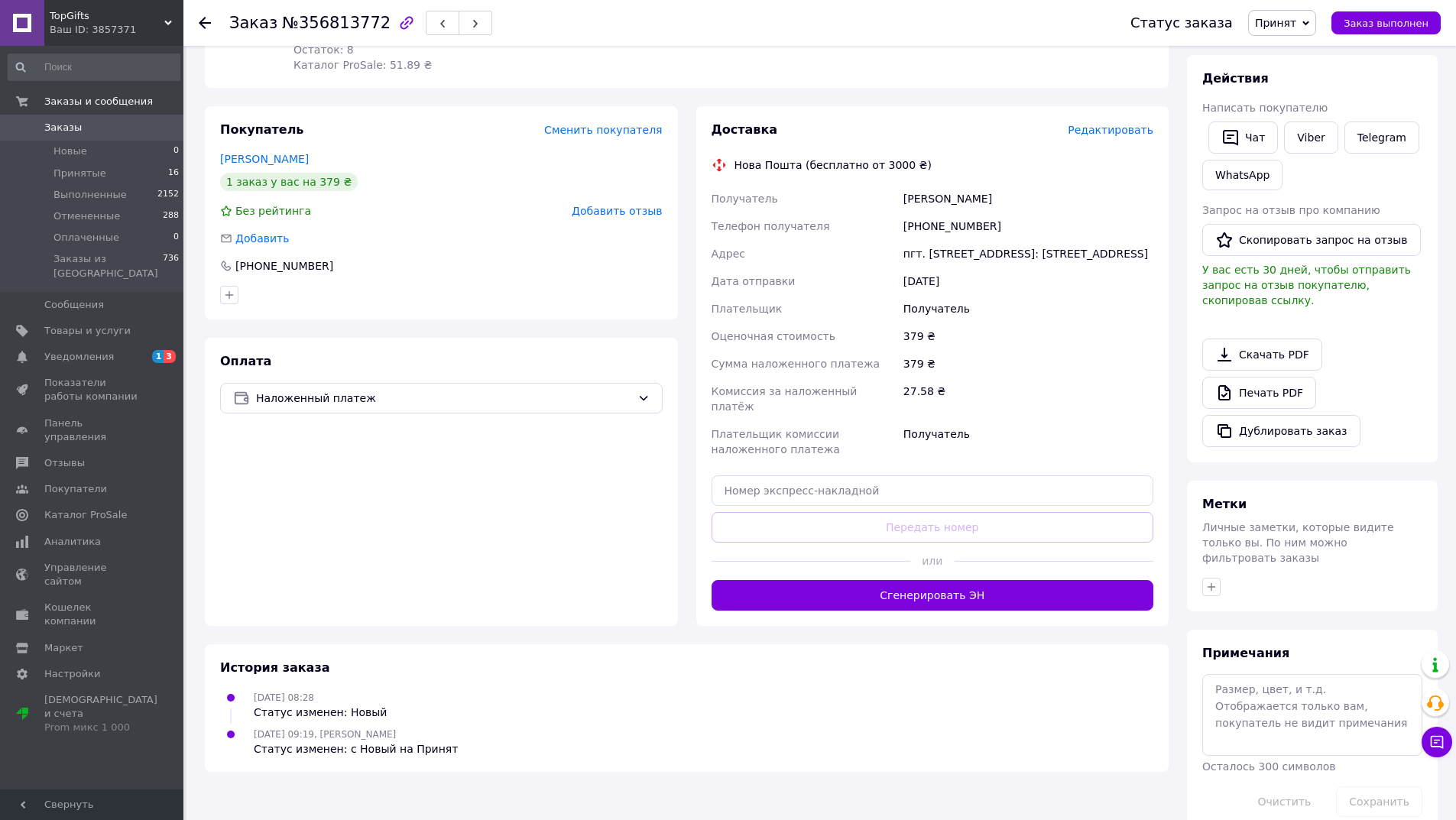
click at [1112, 129] on span "Редактировать" at bounding box center [1111, 129] width 85 height 12
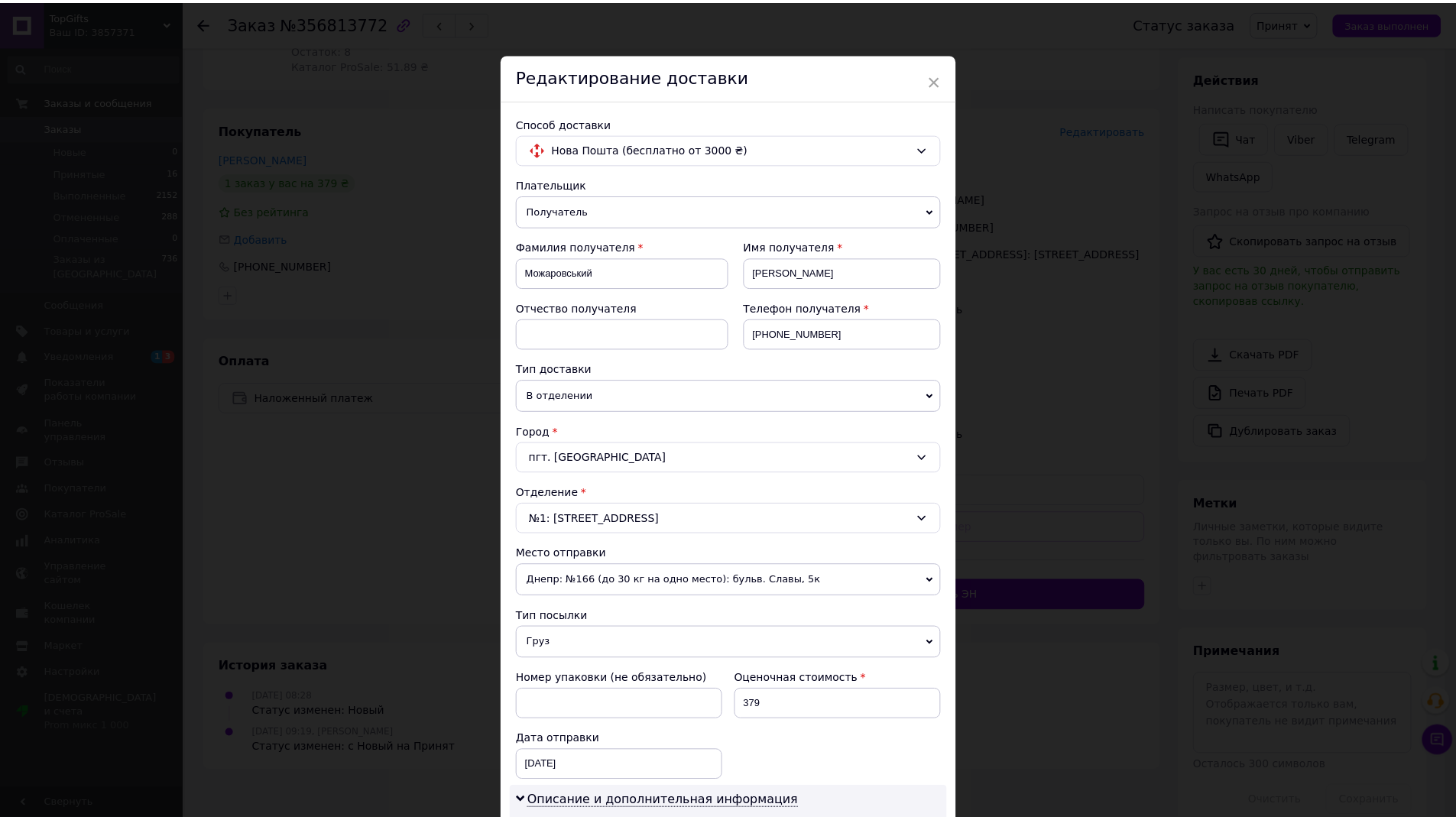
scroll to position [518, 0]
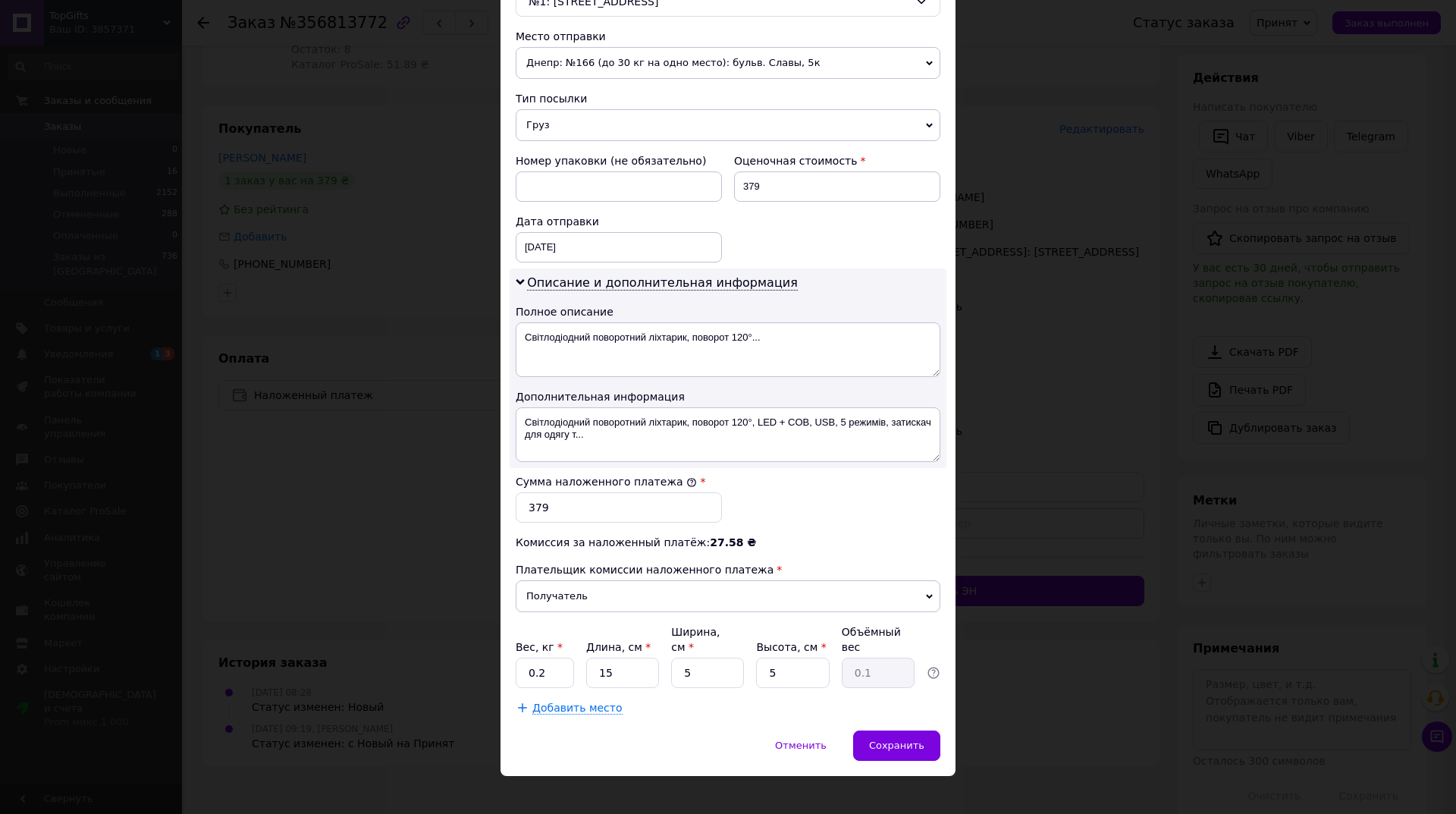
click at [778, 733] on div "Отменить" at bounding box center [800, 745] width 84 height 31
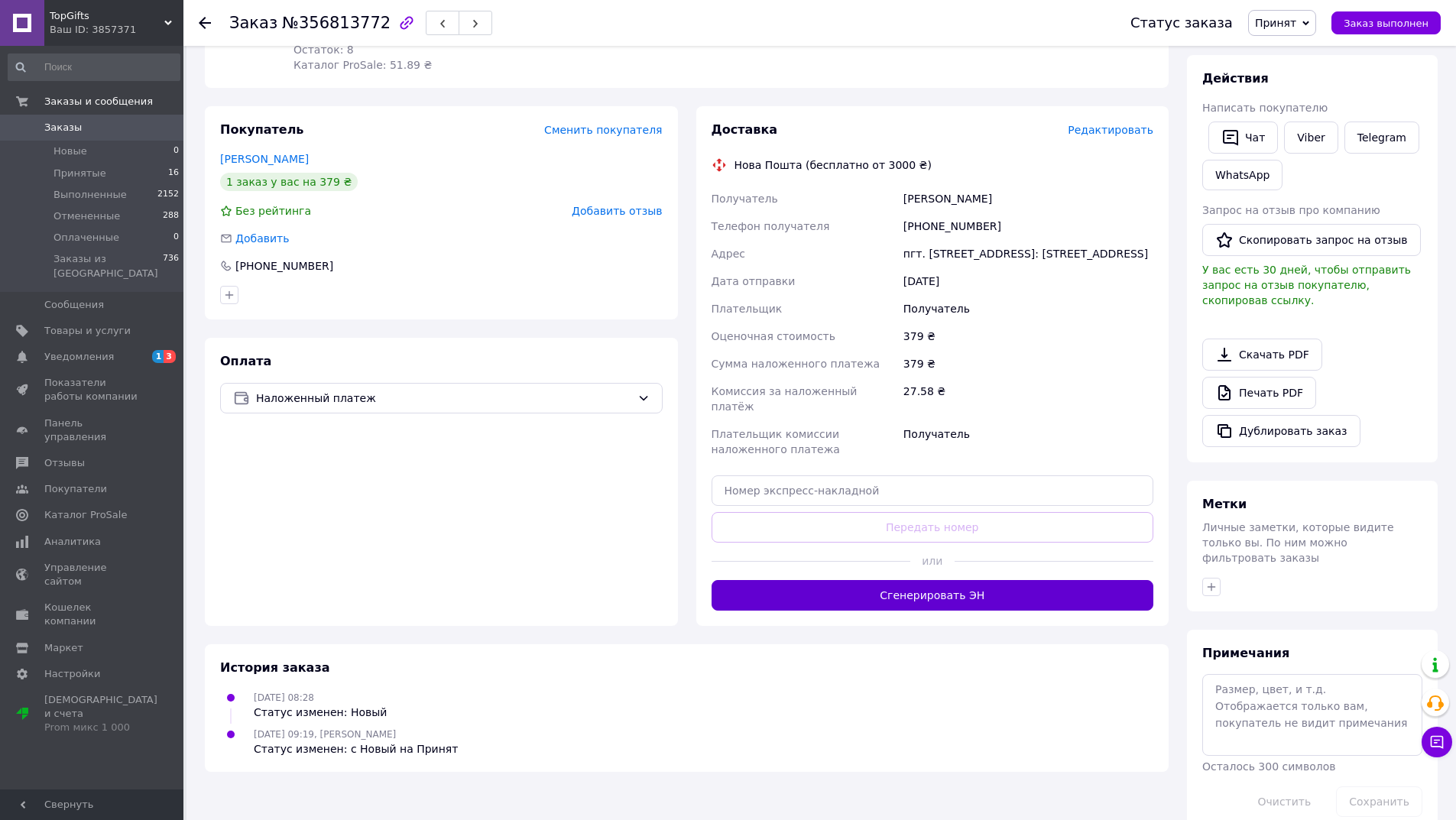
click at [957, 580] on button "Сгенерировать ЭН" at bounding box center [932, 596] width 442 height 31
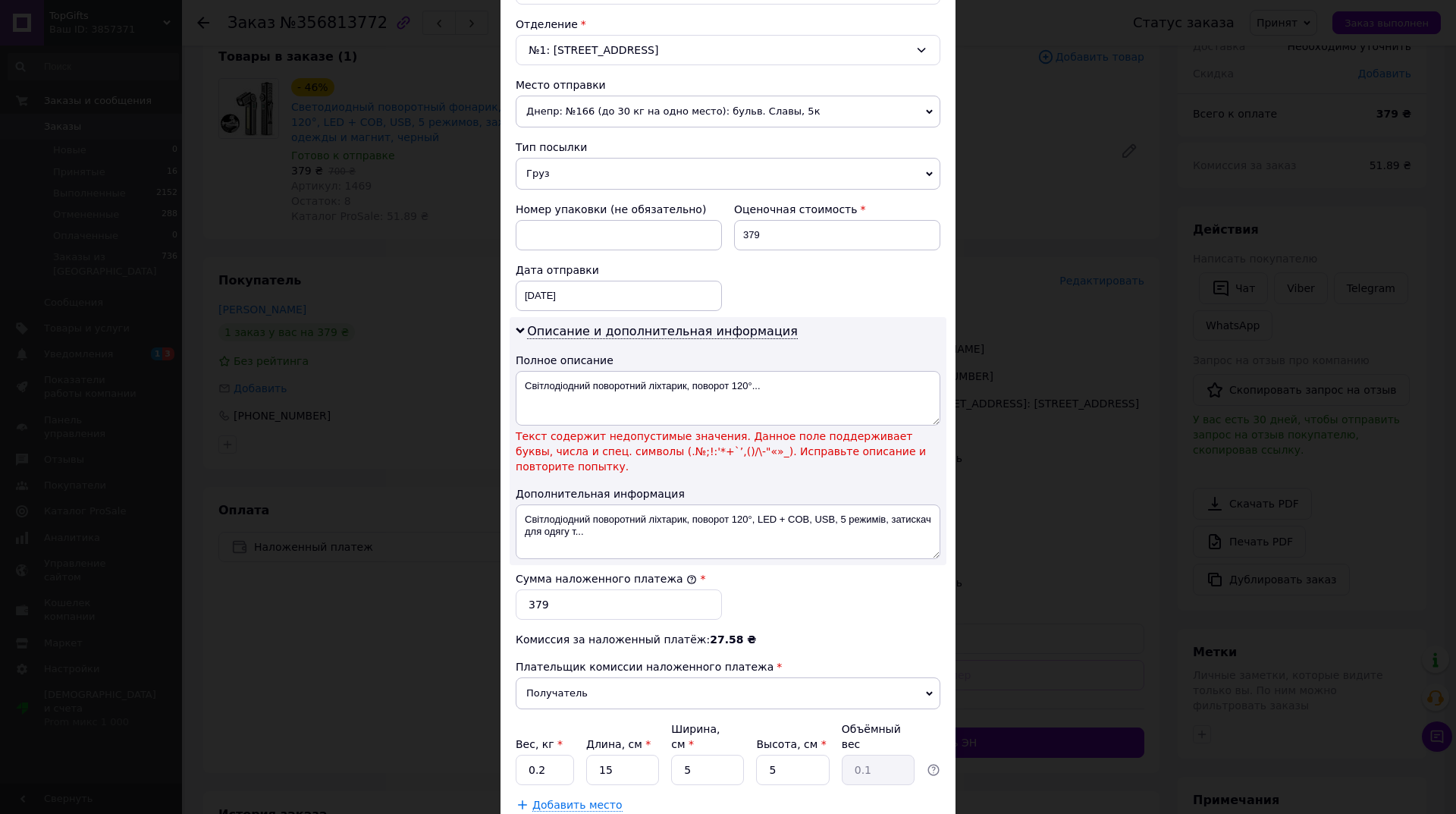
scroll to position [547, 0]
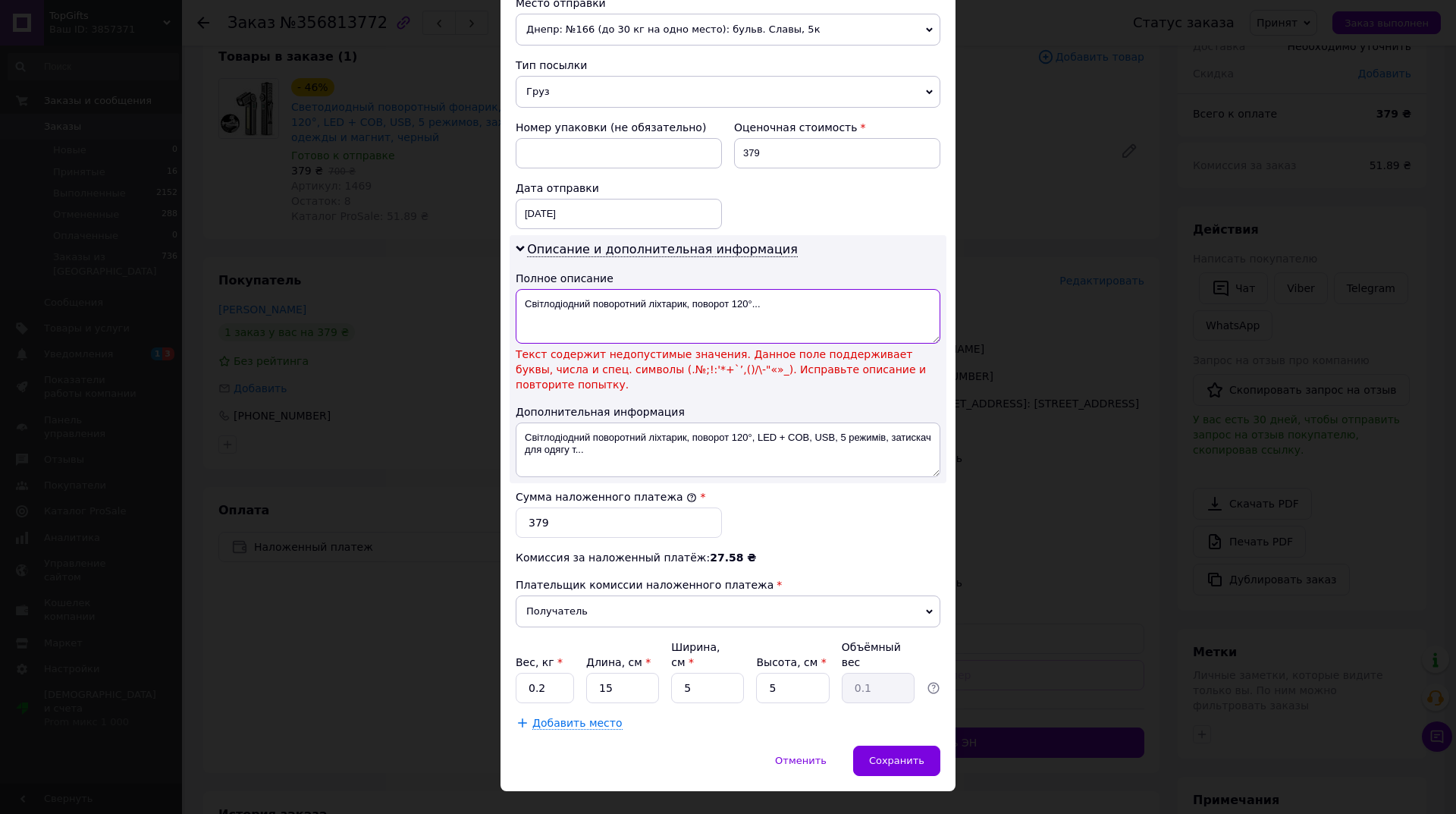
click at [816, 302] on textarea "Світлодіодний поворотний ліхтарик, поворот 120°..." at bounding box center [727, 316] width 424 height 55
drag, startPoint x: 779, startPoint y: 302, endPoint x: 727, endPoint y: 302, distance: 52.0
click at [727, 302] on textarea "Світлодіодний поворотний ліхтарик, поворот 120°..." at bounding box center [727, 316] width 424 height 55
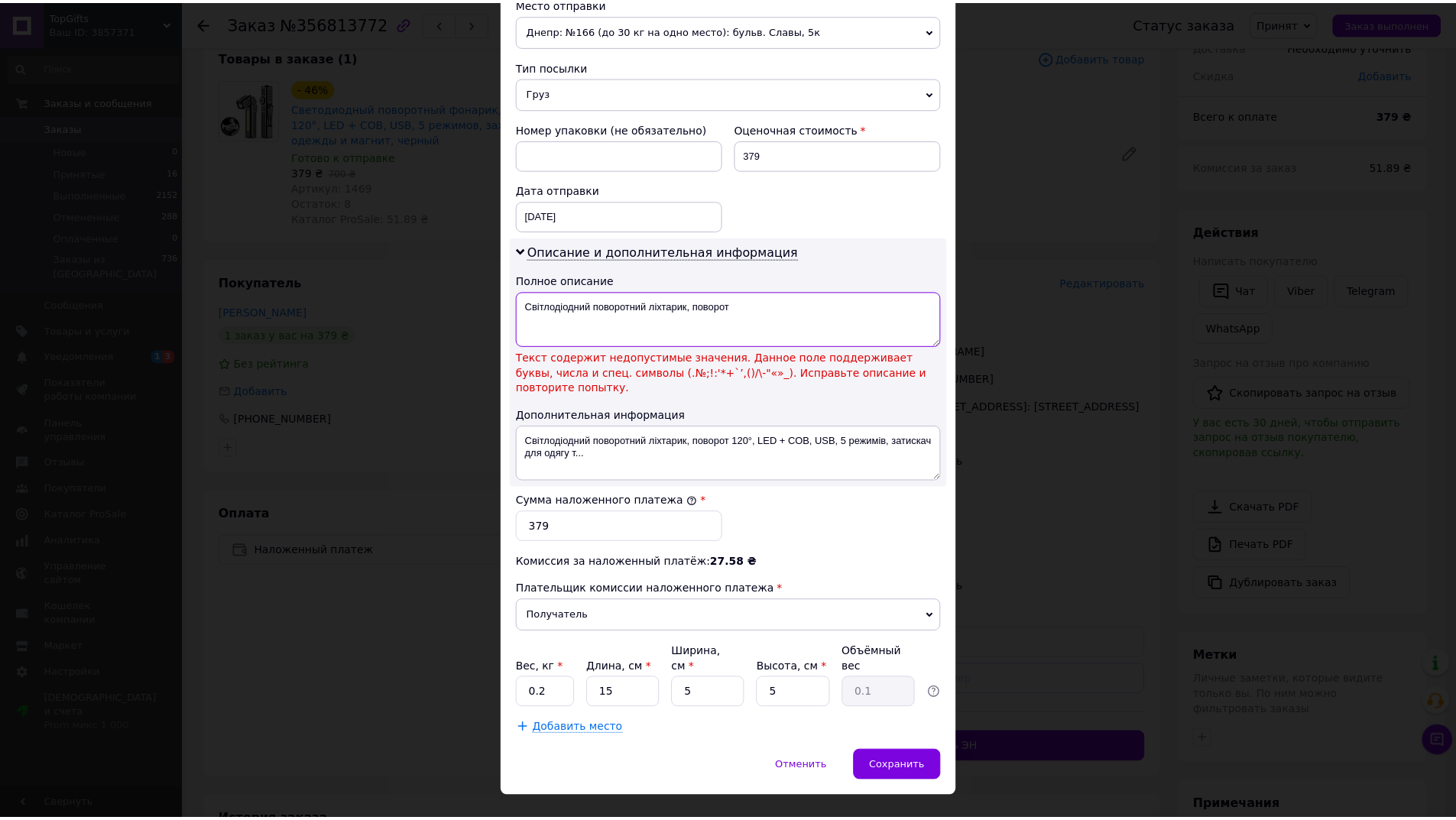
scroll to position [518, 0]
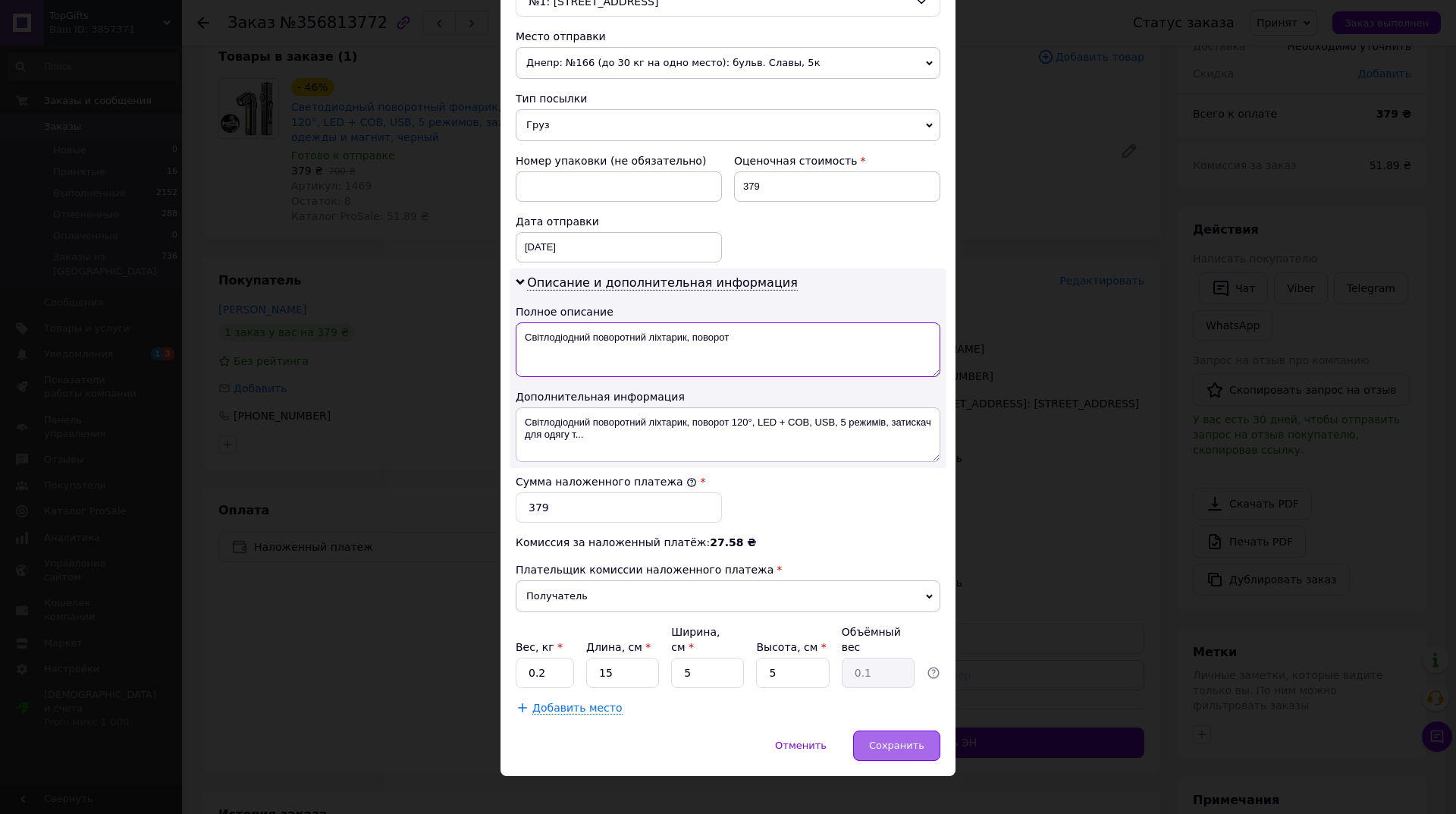
type textarea "Світлодіодний поворотний ліхтарик, поворот"
click at [887, 739] on span "Сохранить" at bounding box center [896, 745] width 55 height 12
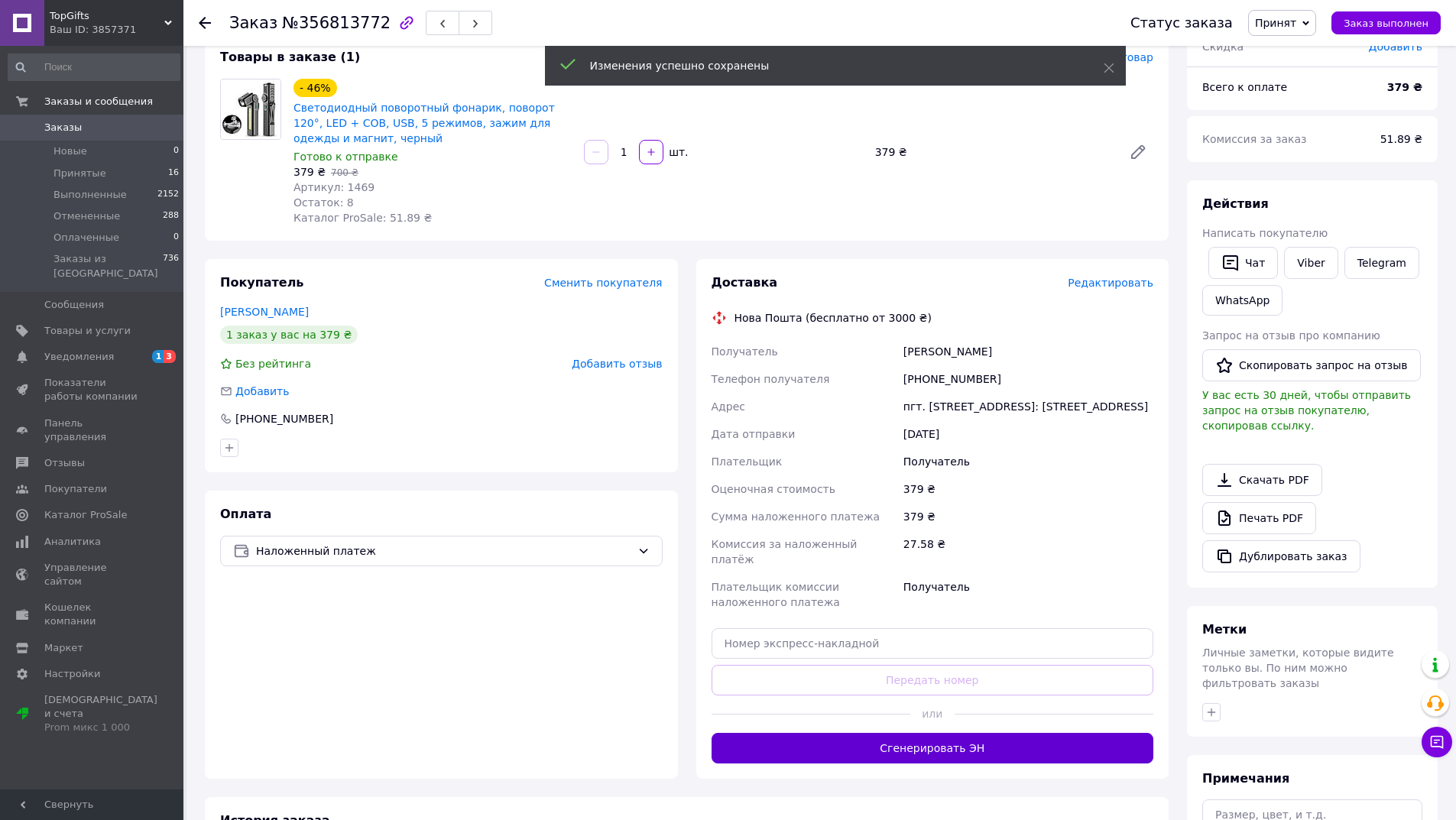
click at [972, 733] on button "Сгенерировать ЭН" at bounding box center [932, 748] width 442 height 31
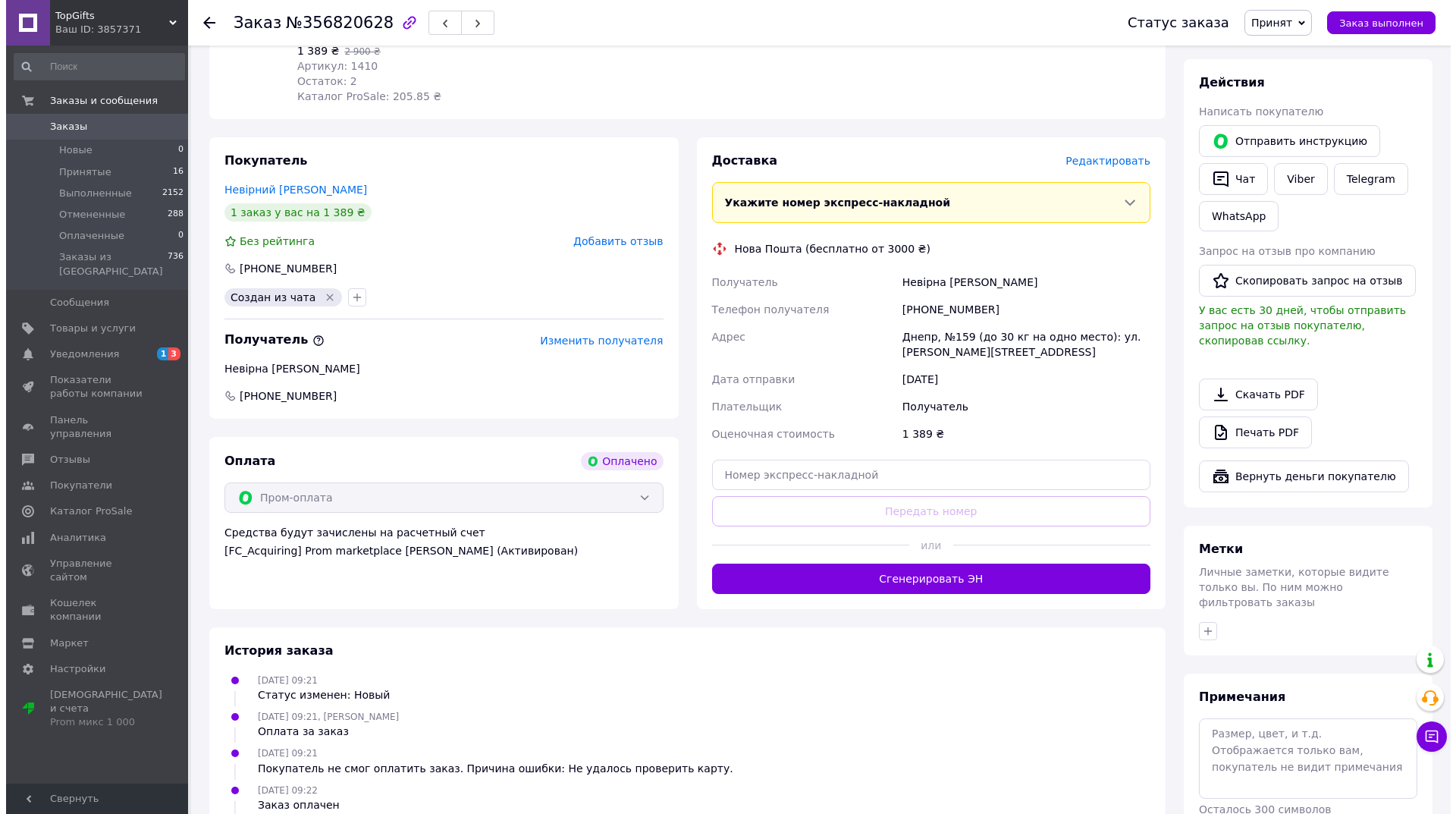
scroll to position [304, 0]
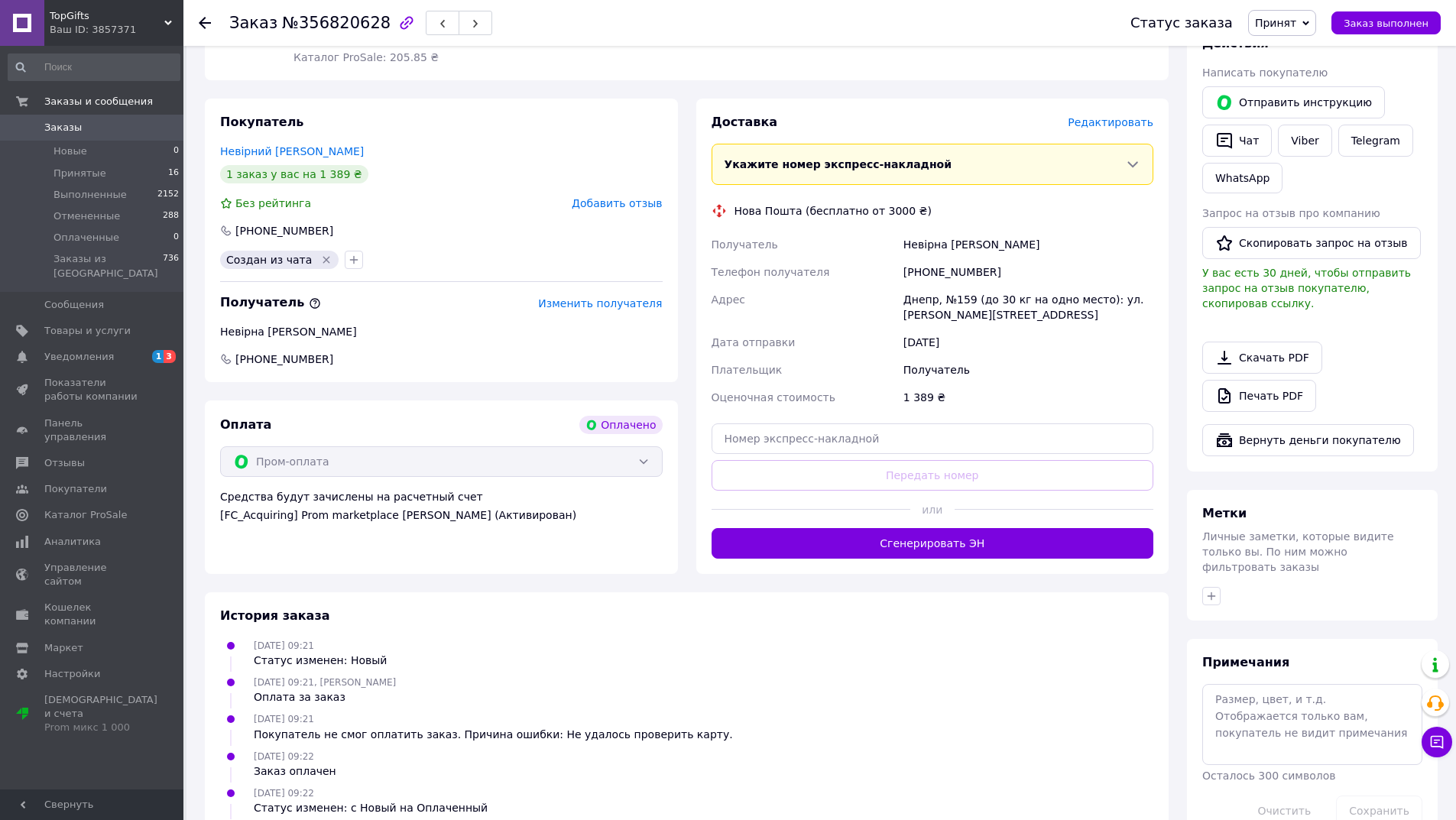
click at [1115, 121] on span "Редактировать" at bounding box center [1111, 122] width 85 height 12
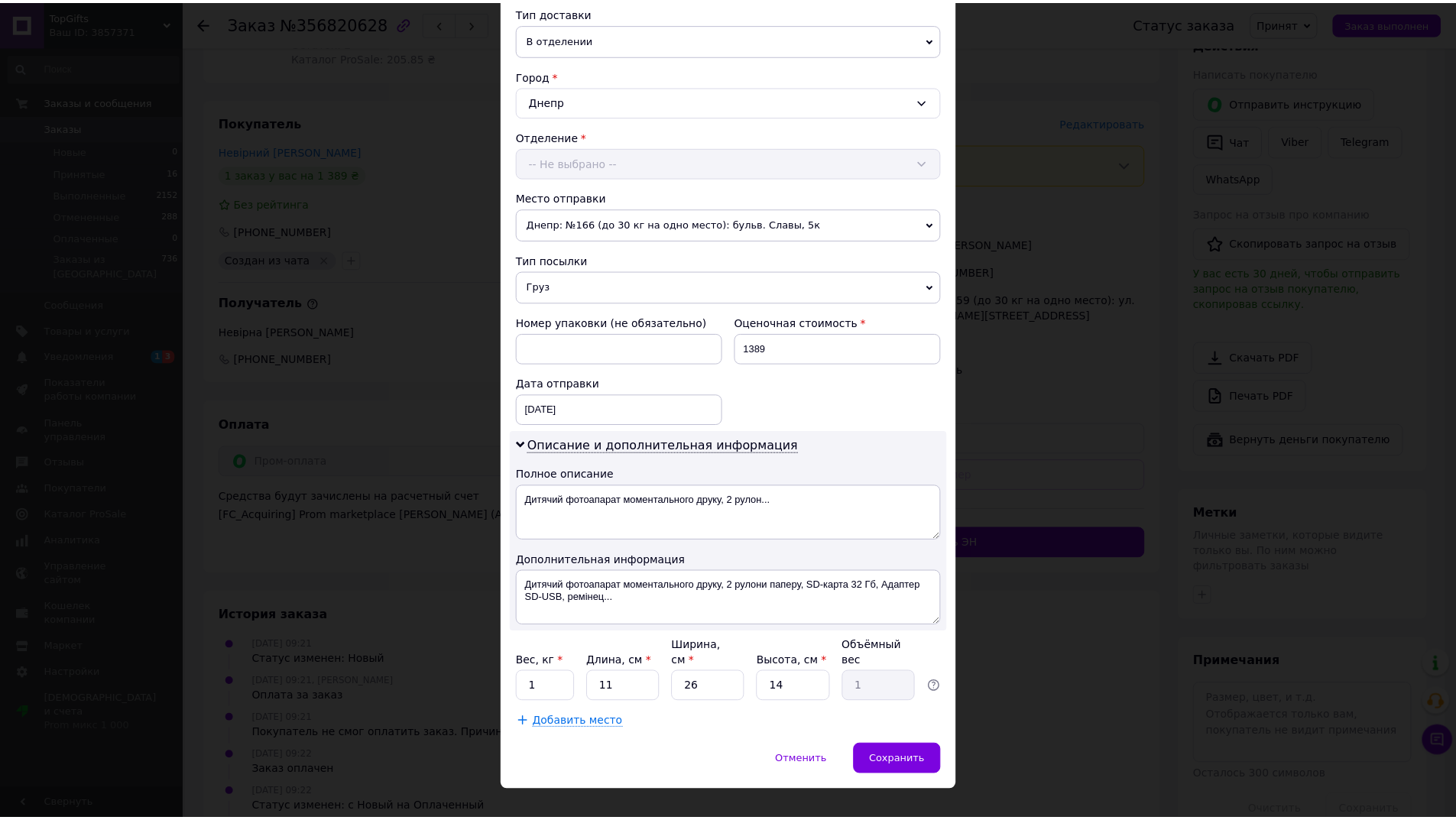
scroll to position [366, 0]
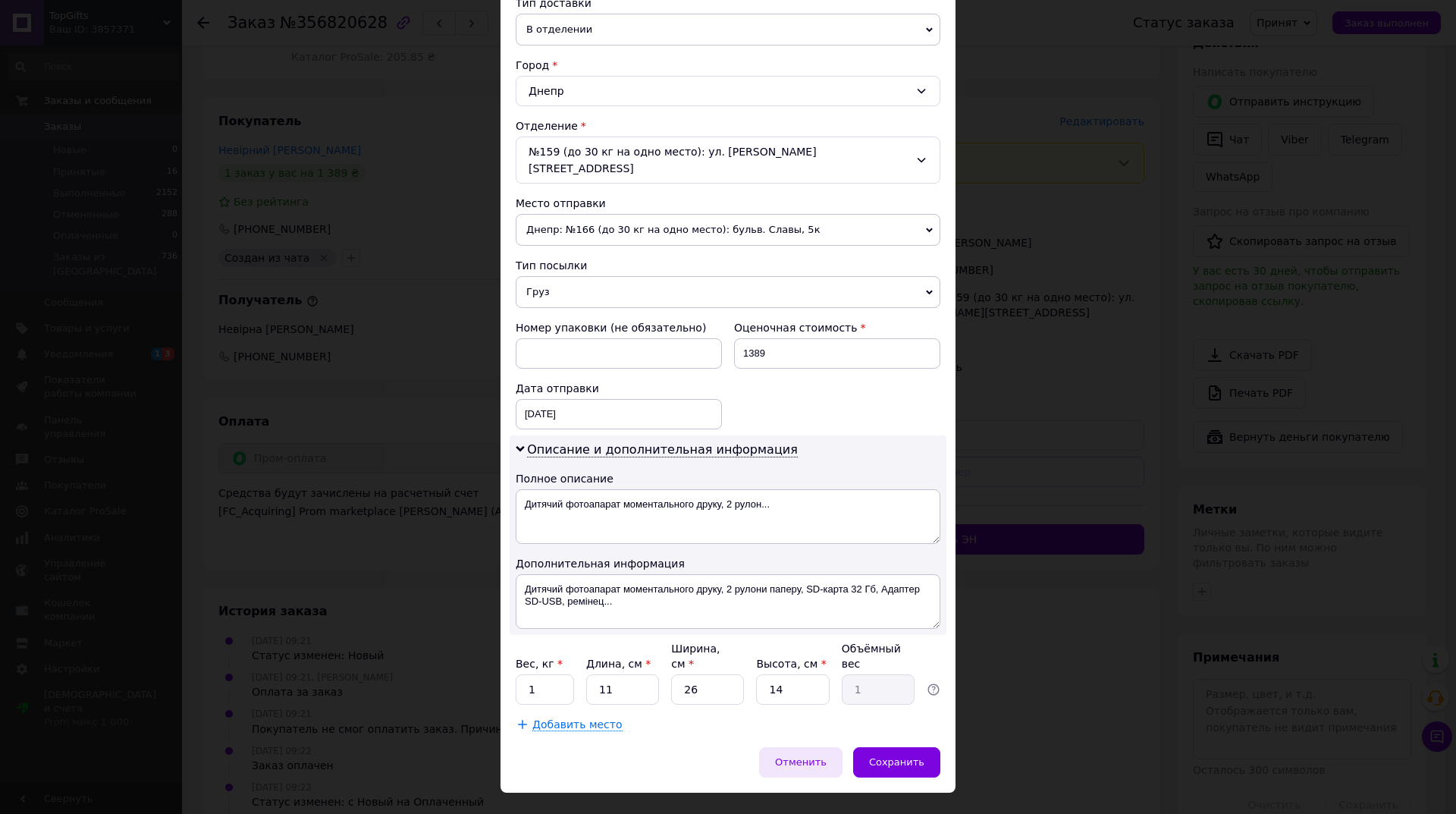
click at [810, 756] on span "Отменить" at bounding box center [800, 762] width 51 height 12
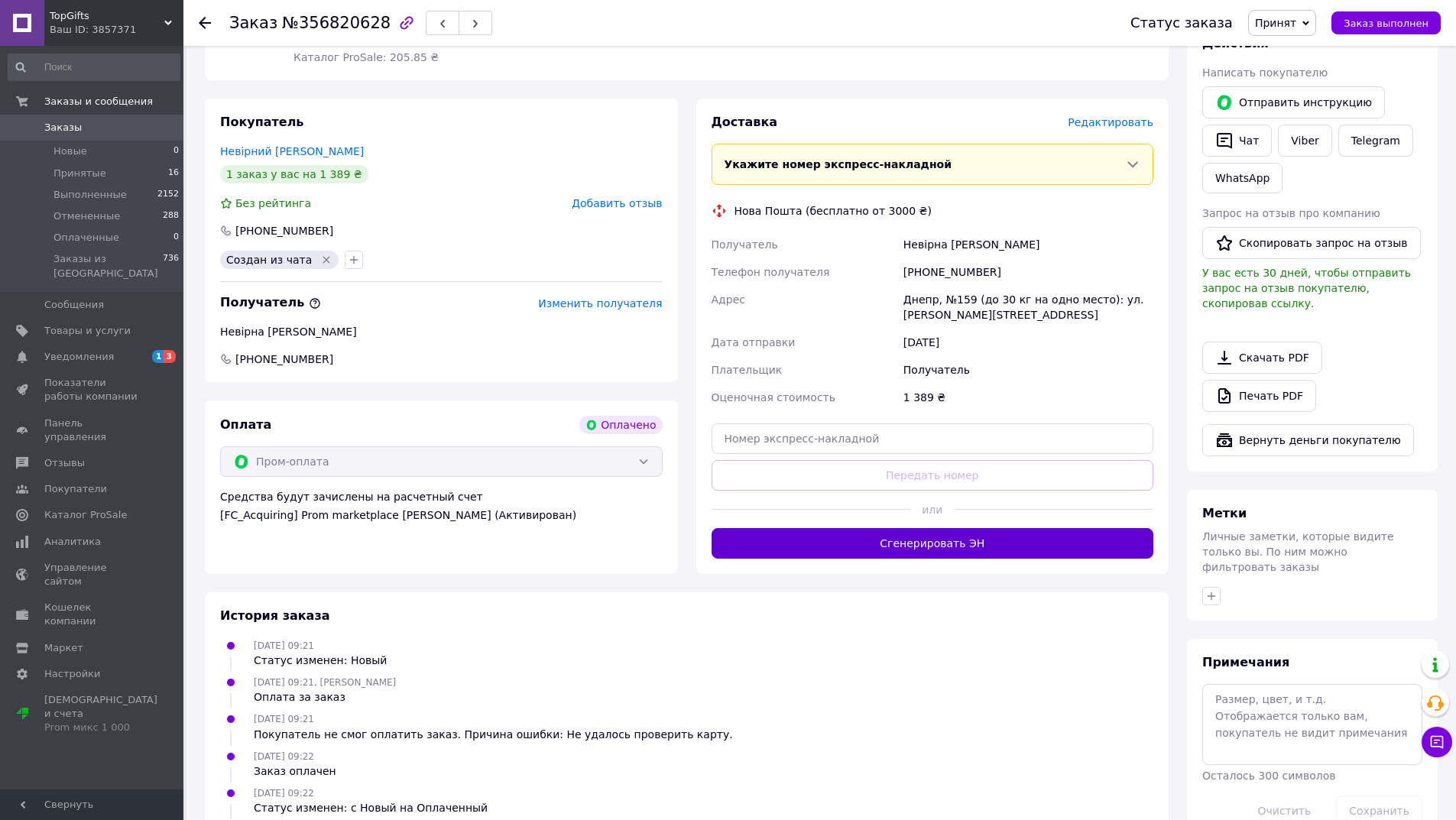
click at [923, 550] on button "Сгенерировать ЭН" at bounding box center [932, 543] width 442 height 31
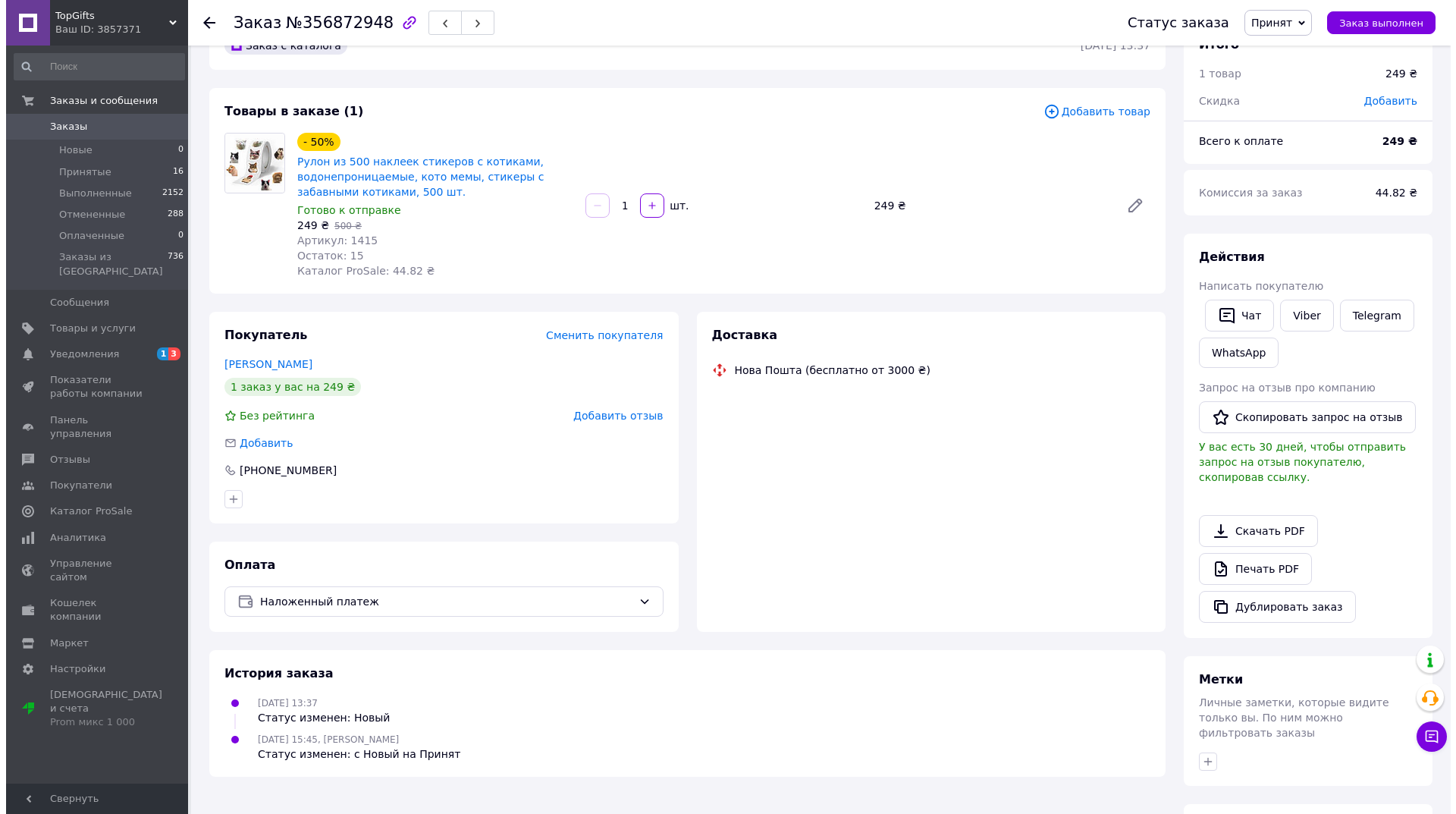
scroll to position [222, 0]
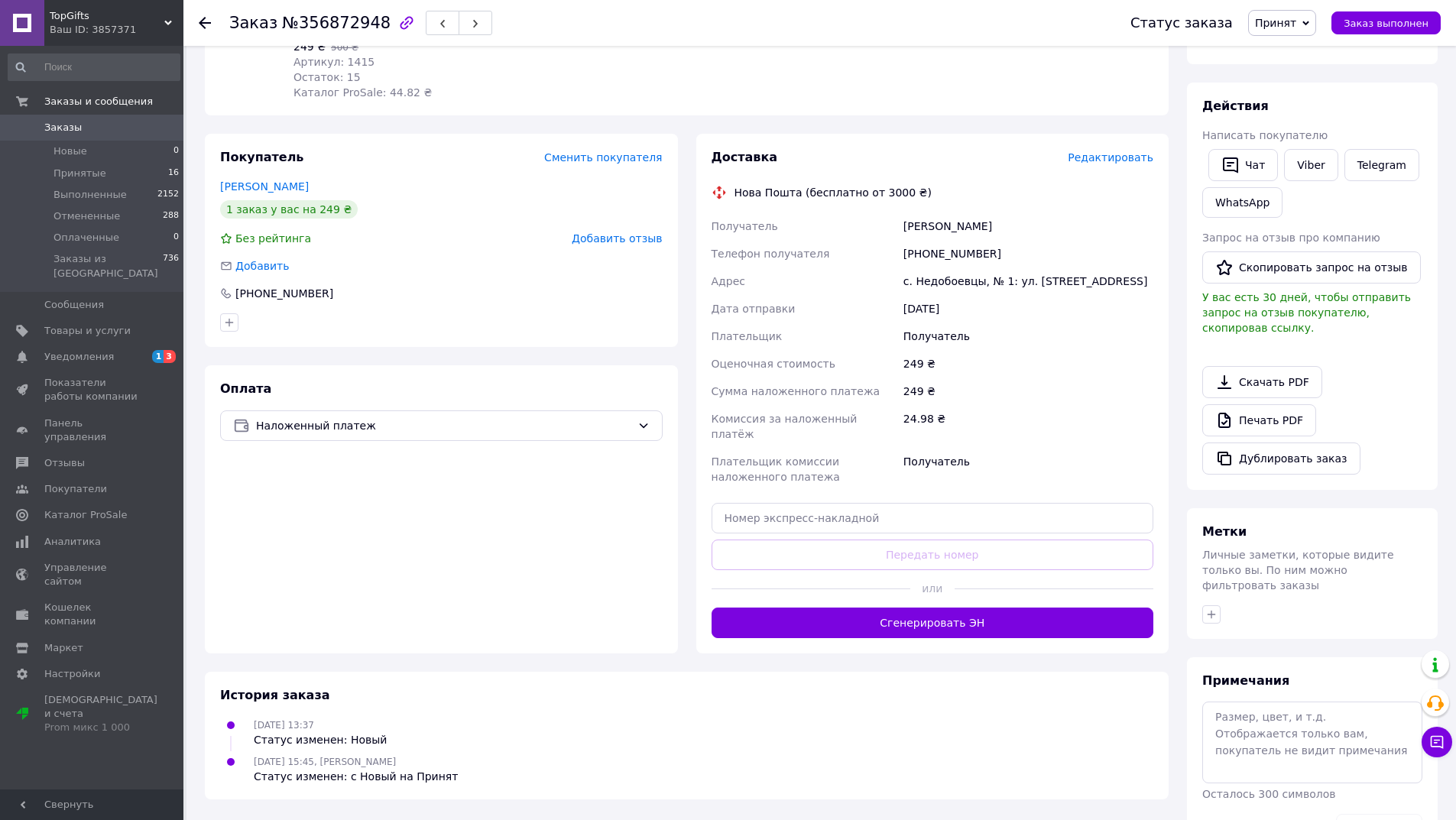
click at [1085, 159] on span "Редактировать" at bounding box center [1111, 157] width 85 height 12
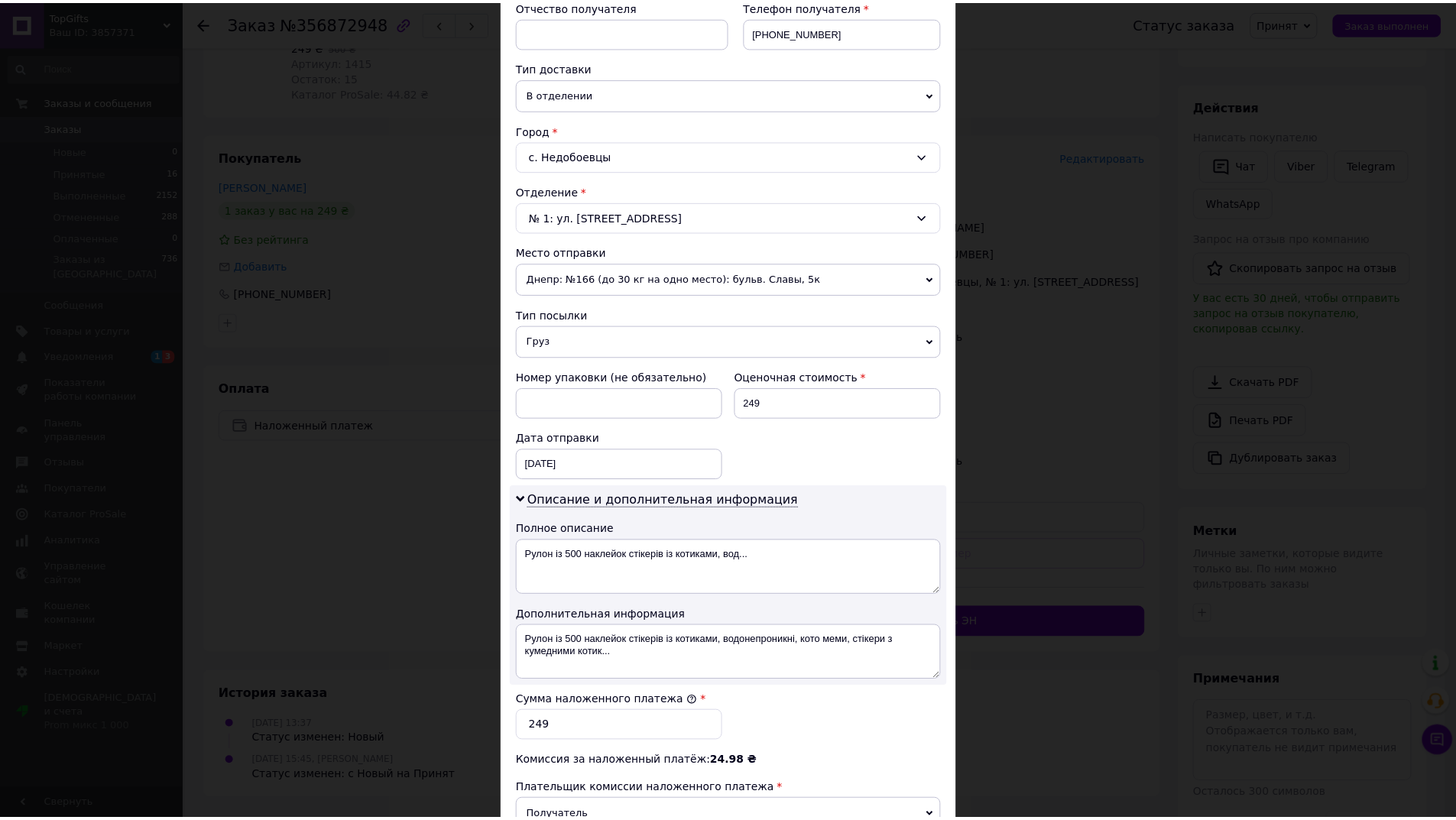
scroll to position [518, 0]
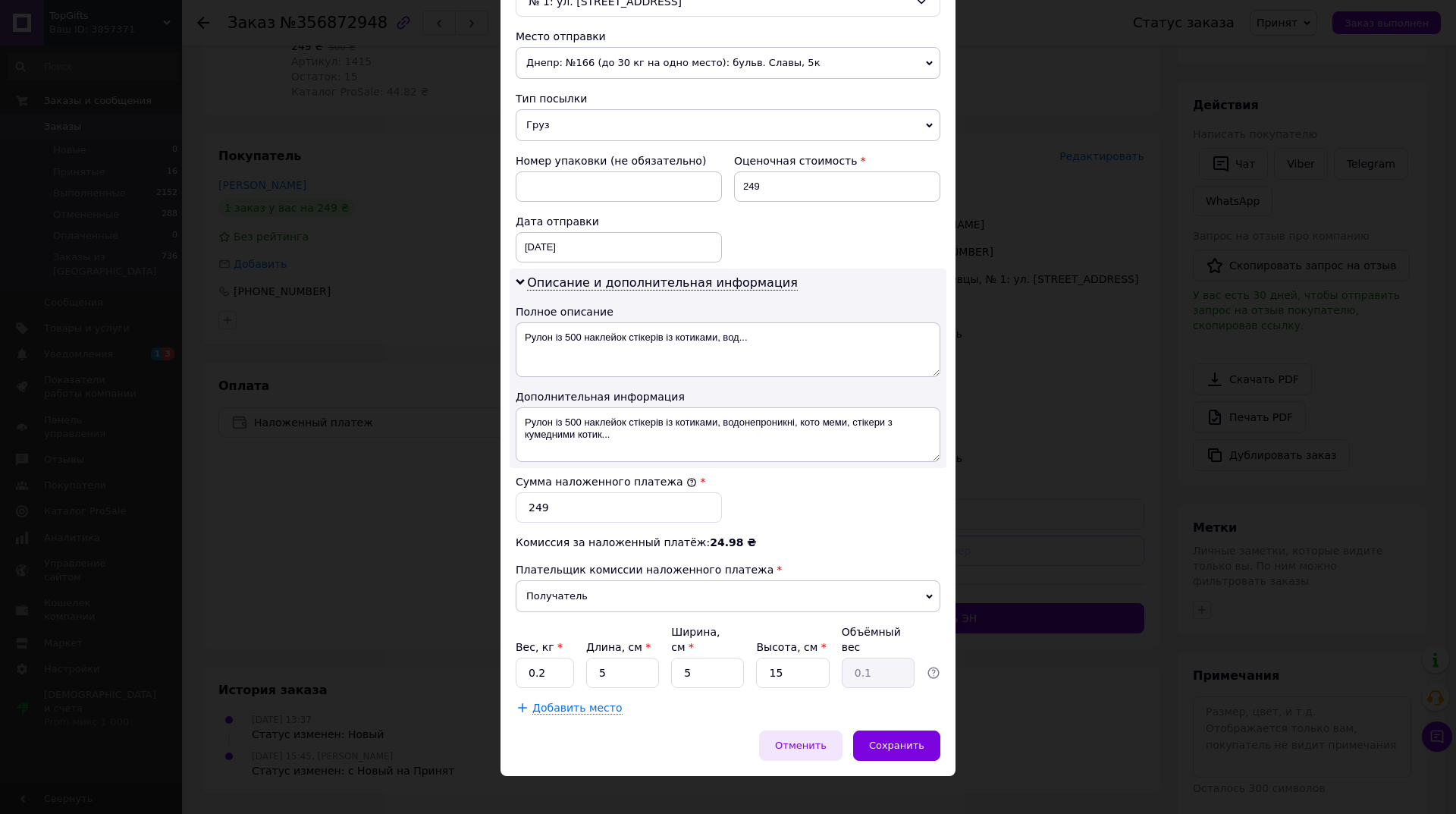
click at [795, 739] on span "Отменить" at bounding box center [800, 745] width 51 height 12
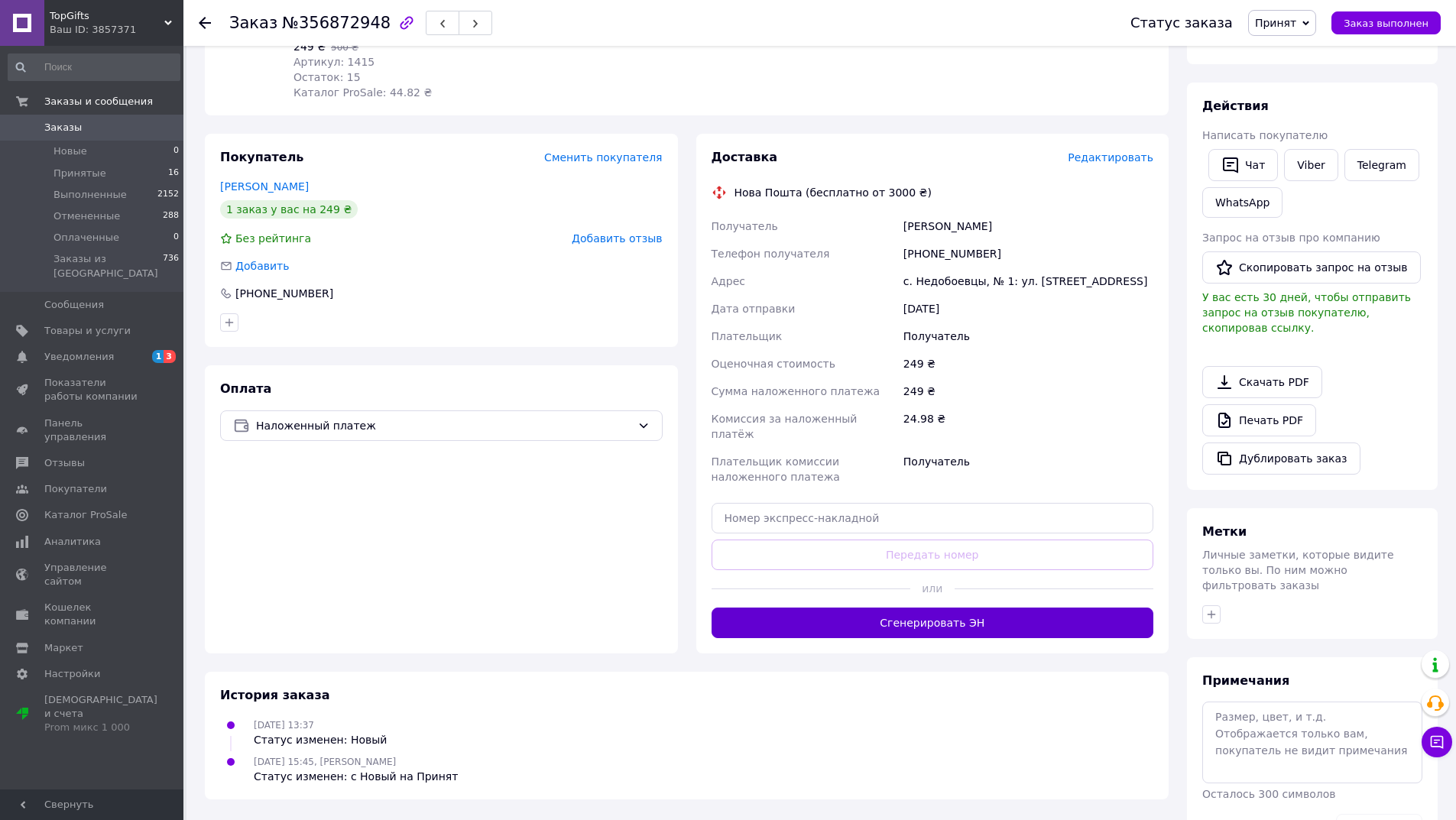
click at [1005, 608] on button "Сгенерировать ЭН" at bounding box center [932, 623] width 442 height 31
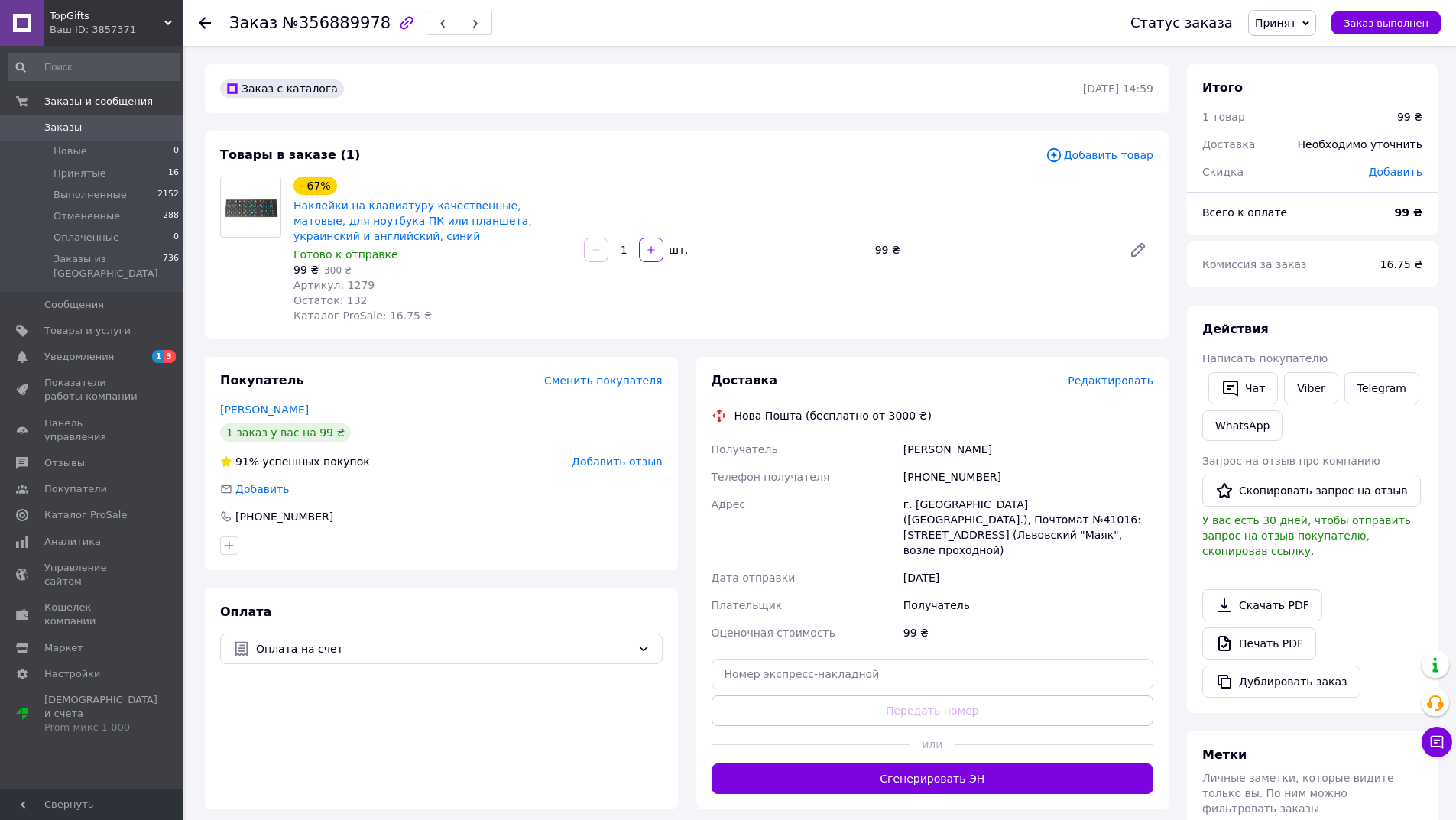
click at [1140, 380] on span "Редактировать" at bounding box center [1111, 380] width 85 height 12
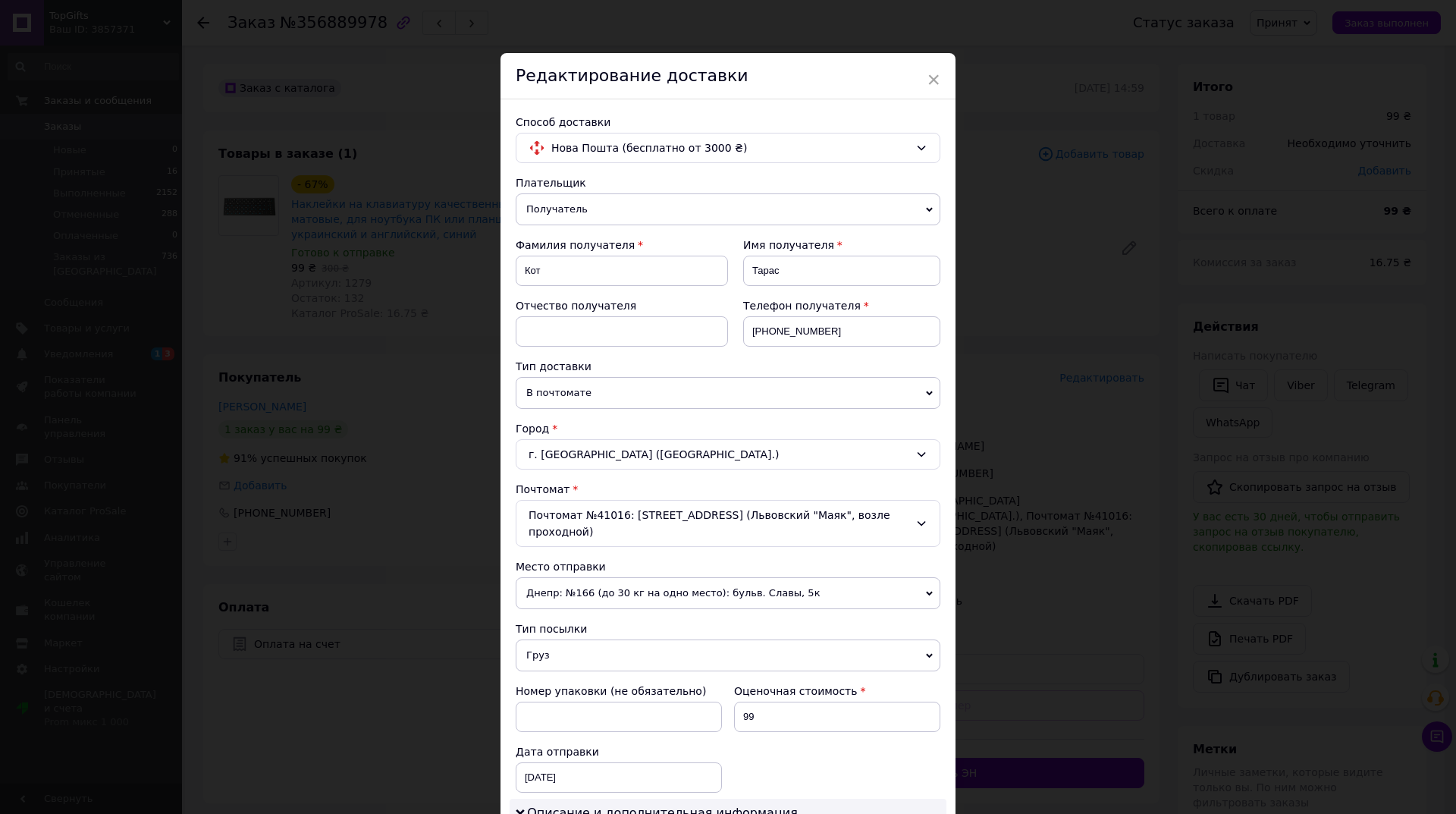
click at [595, 654] on span "Груз" at bounding box center [727, 654] width 424 height 32
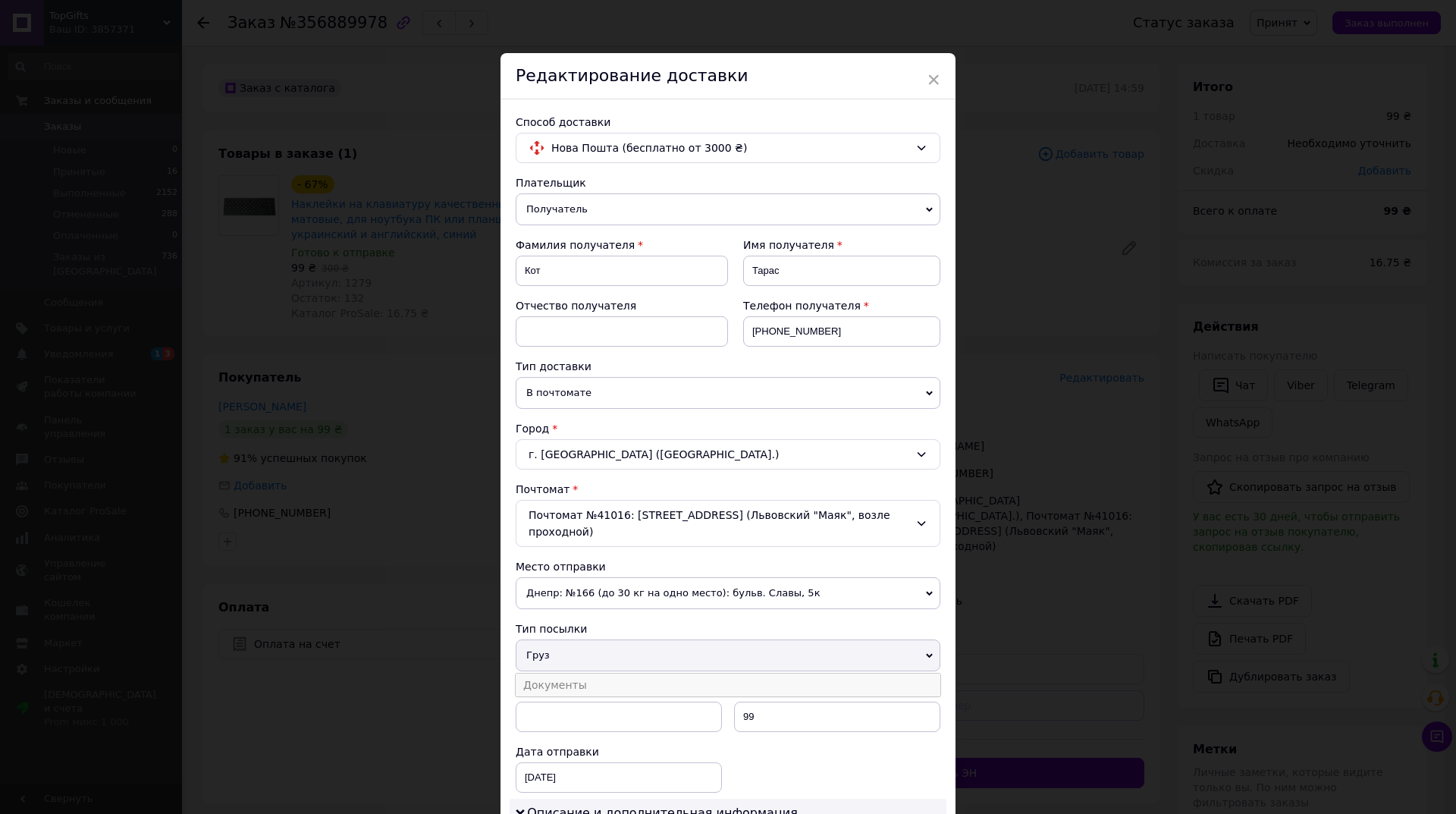
click at [598, 685] on li "Документы" at bounding box center [727, 684] width 424 height 23
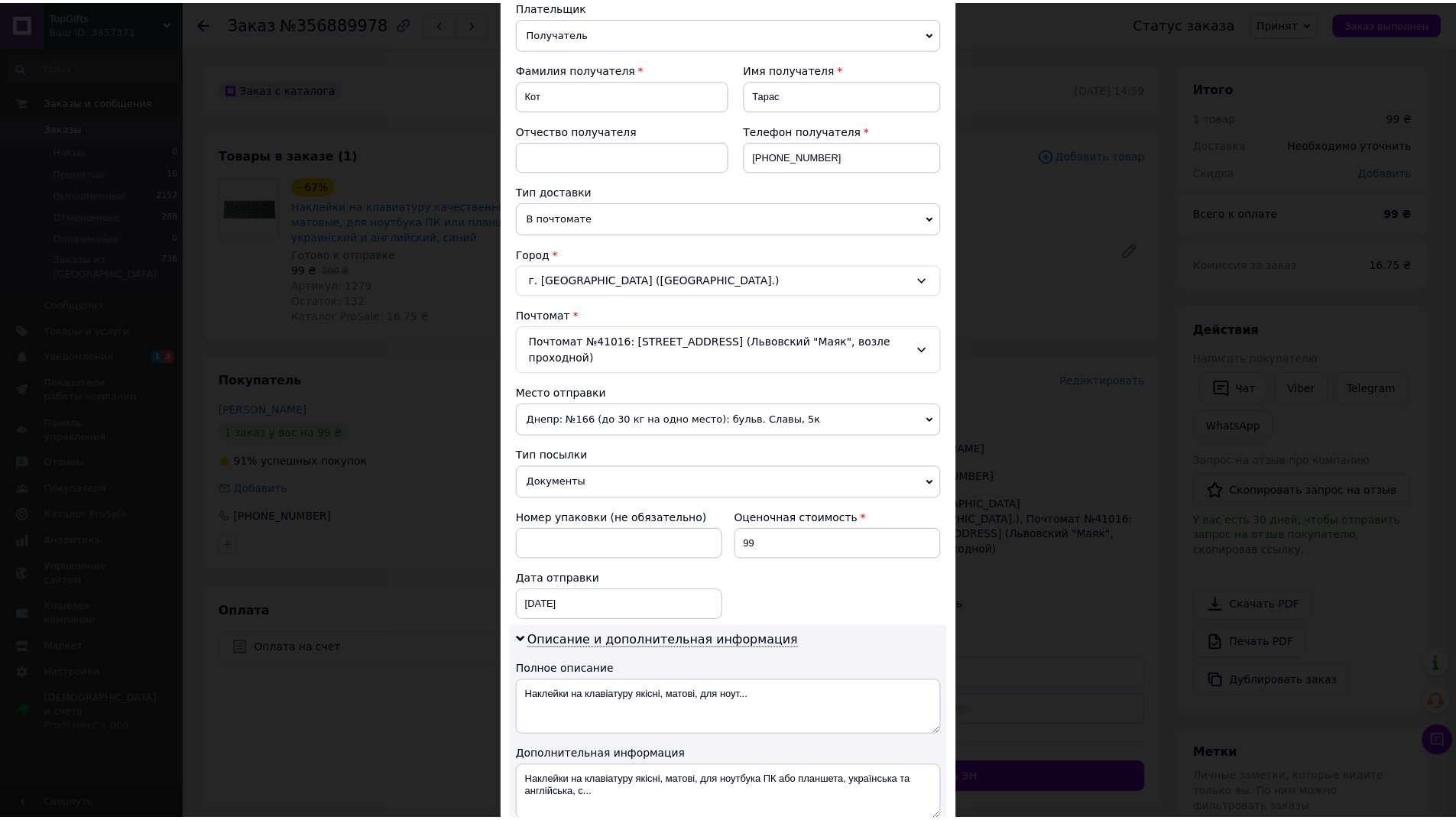
scroll to position [426, 0]
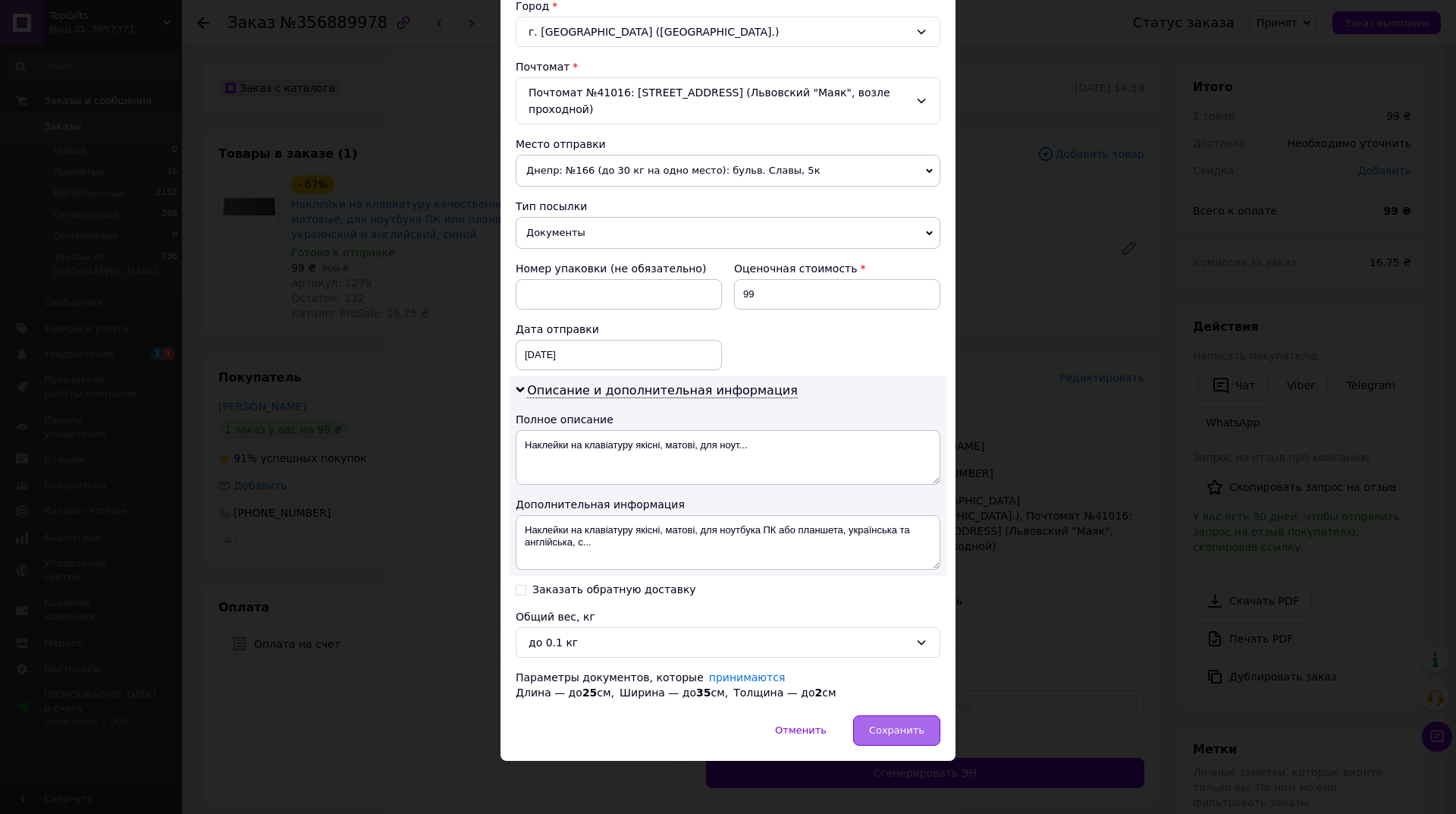
click at [916, 738] on div "Сохранить" at bounding box center [896, 731] width 87 height 31
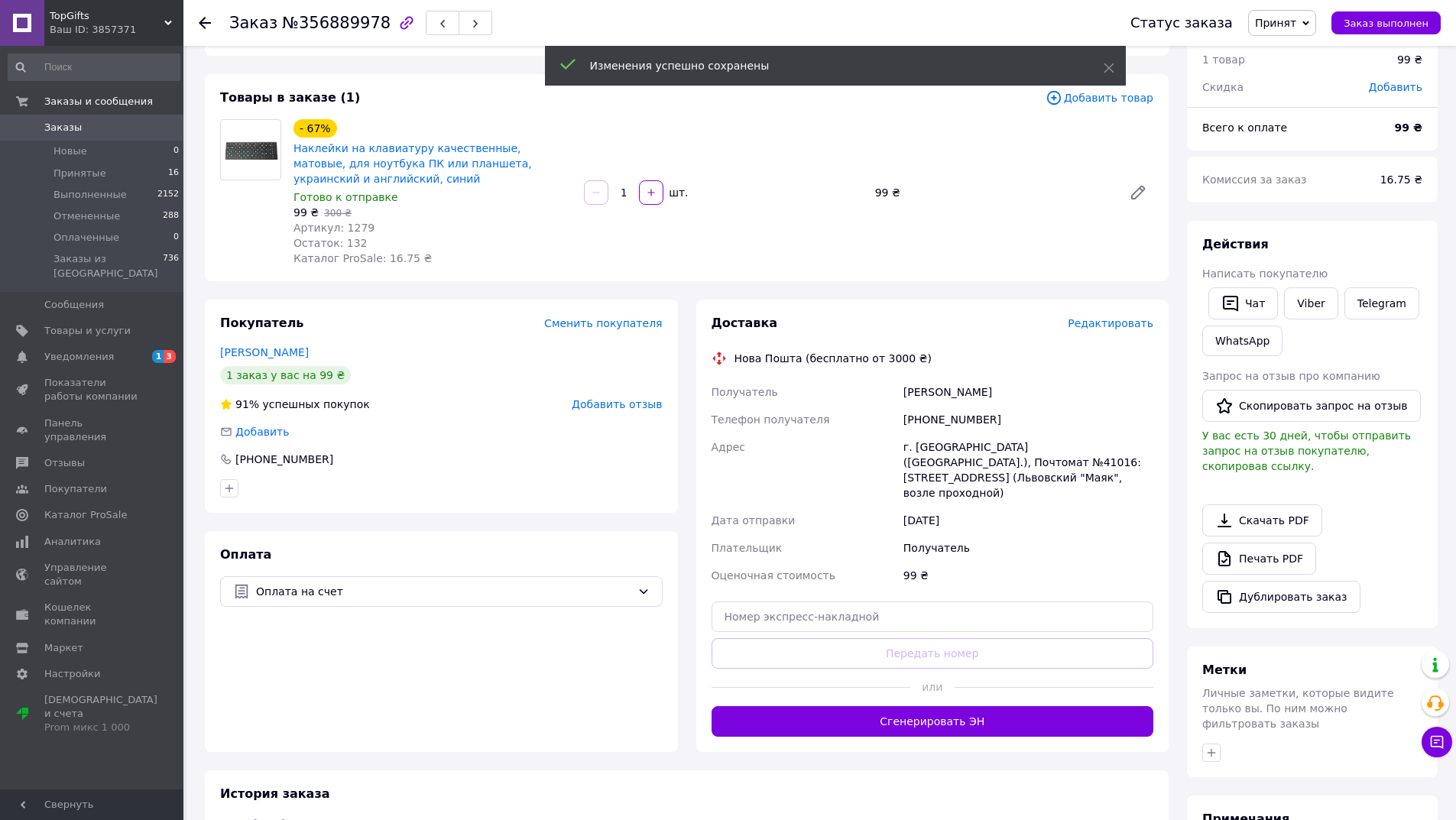
scroll to position [252, 0]
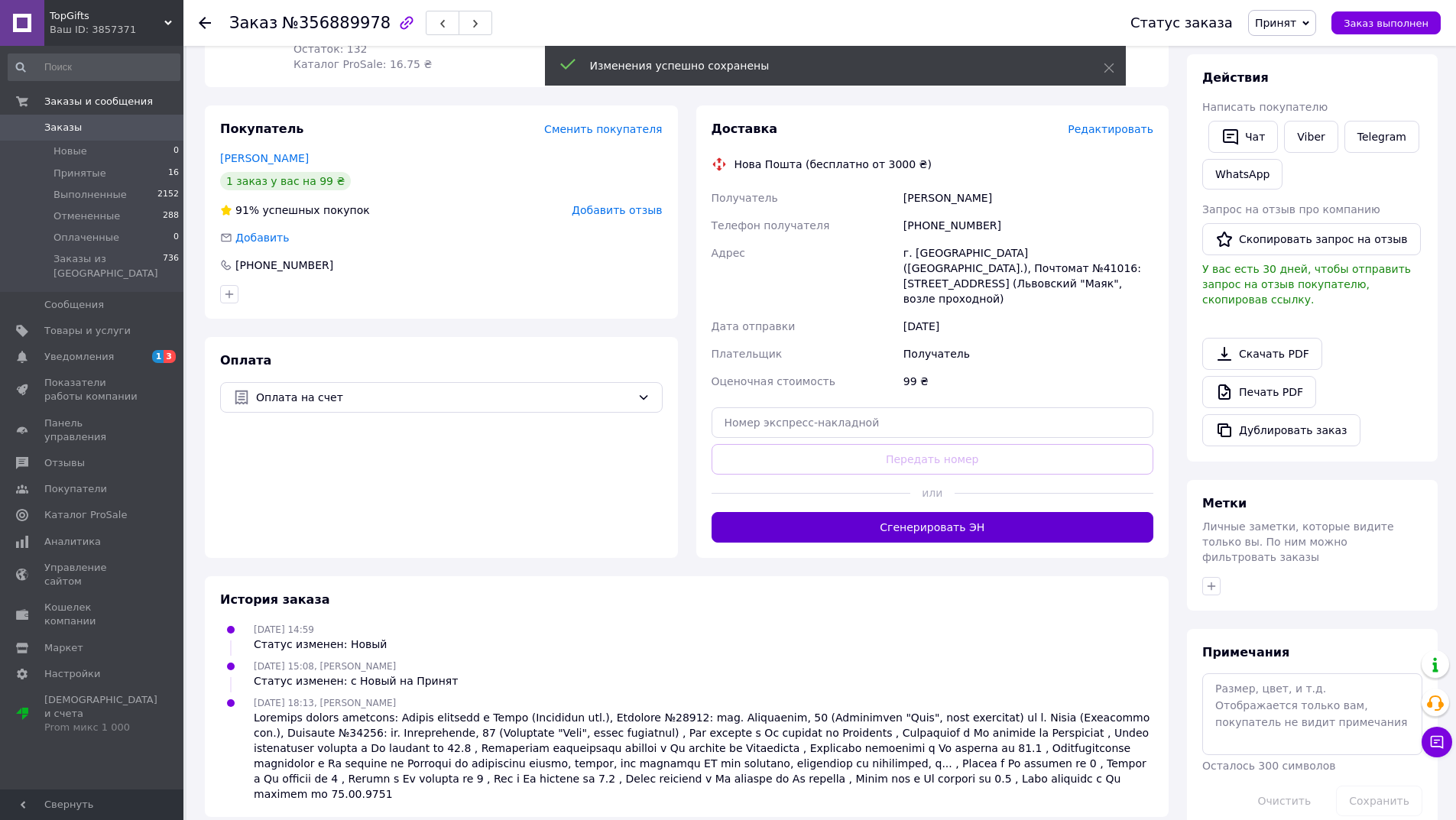
click at [981, 514] on button "Сгенерировать ЭН" at bounding box center [932, 528] width 442 height 31
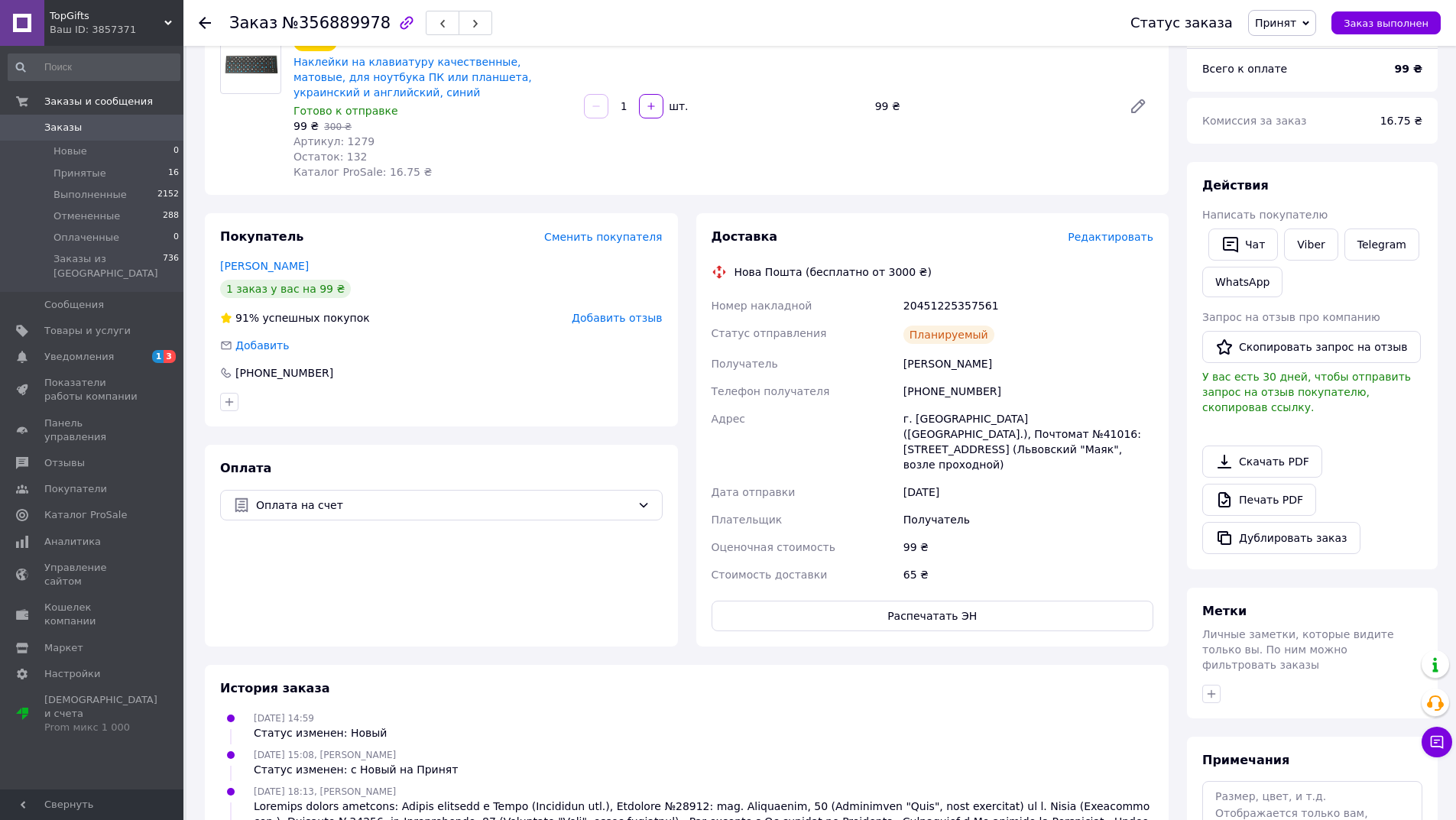
scroll to position [0, 0]
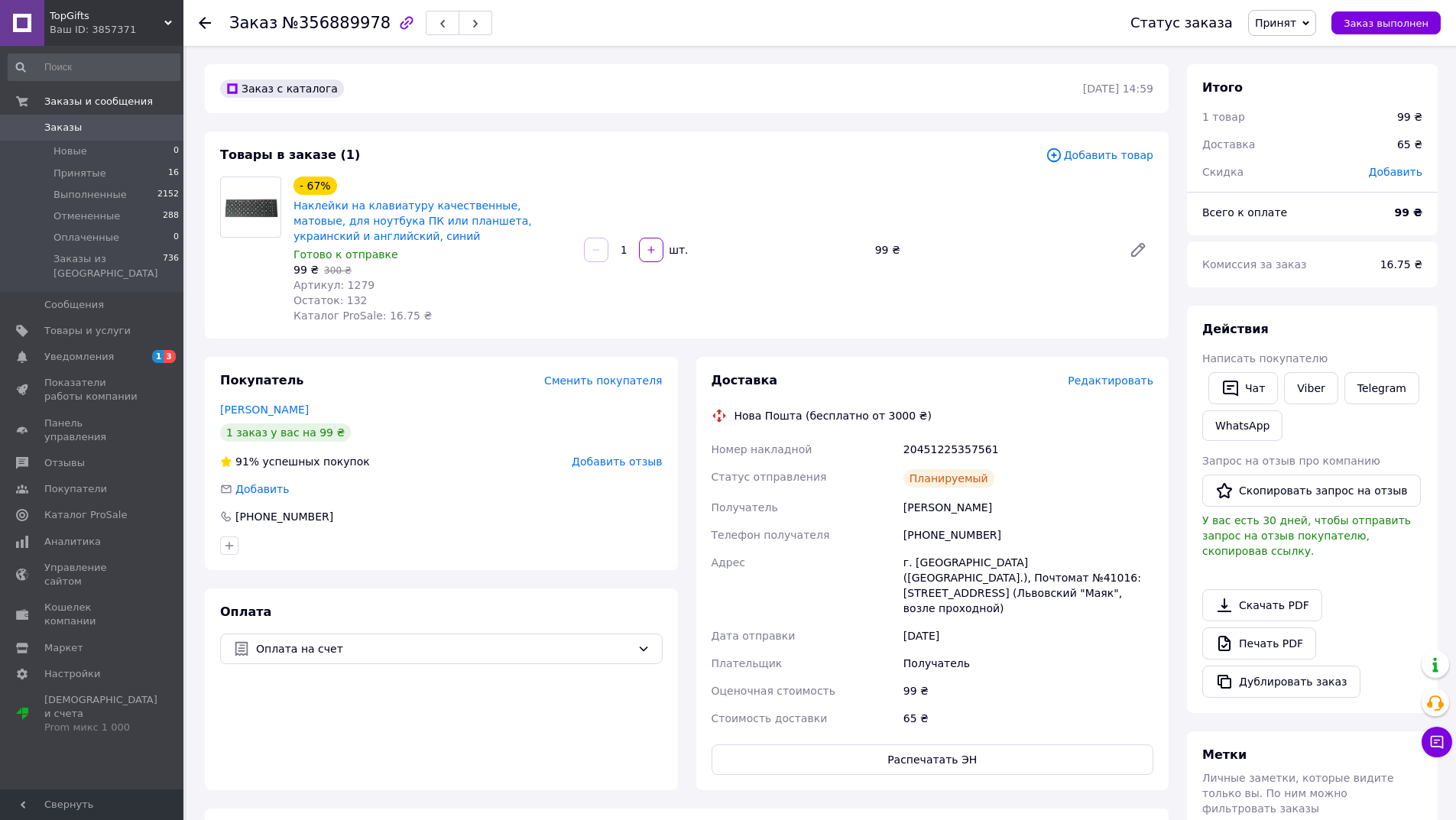
click at [950, 453] on div "20451225357561" at bounding box center [1028, 450] width 256 height 27
drag, startPoint x: 713, startPoint y: 448, endPoint x: 987, endPoint y: 446, distance: 274.0
click at [987, 446] on div "Номер накладной 20451225357561 Статус отправления Планируемый Получатель Кот Та…" at bounding box center [933, 584] width 449 height 297
copy div "Номер накладной 20451225357561"
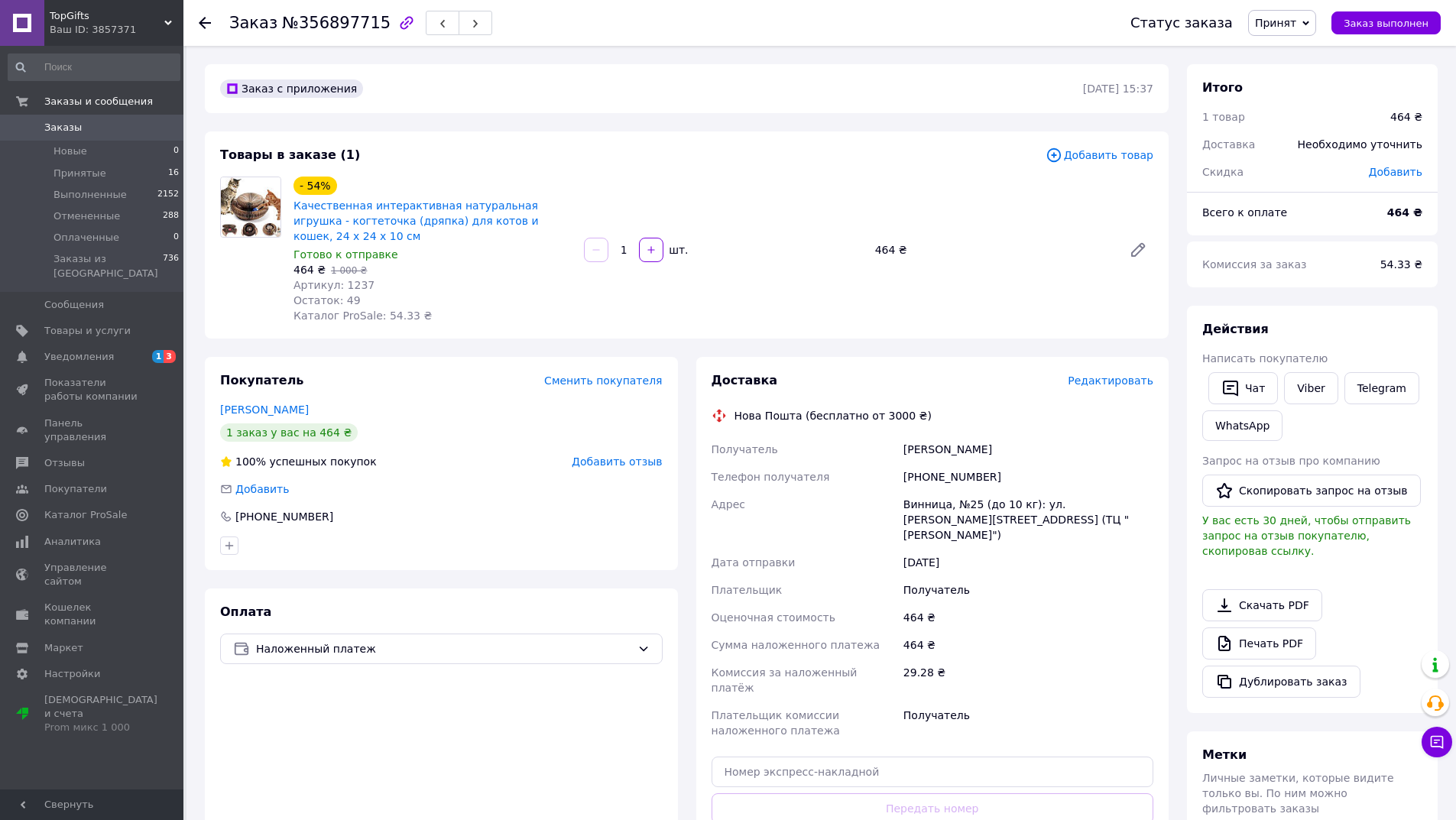
click at [1118, 374] on span "Редактировать" at bounding box center [1111, 380] width 85 height 12
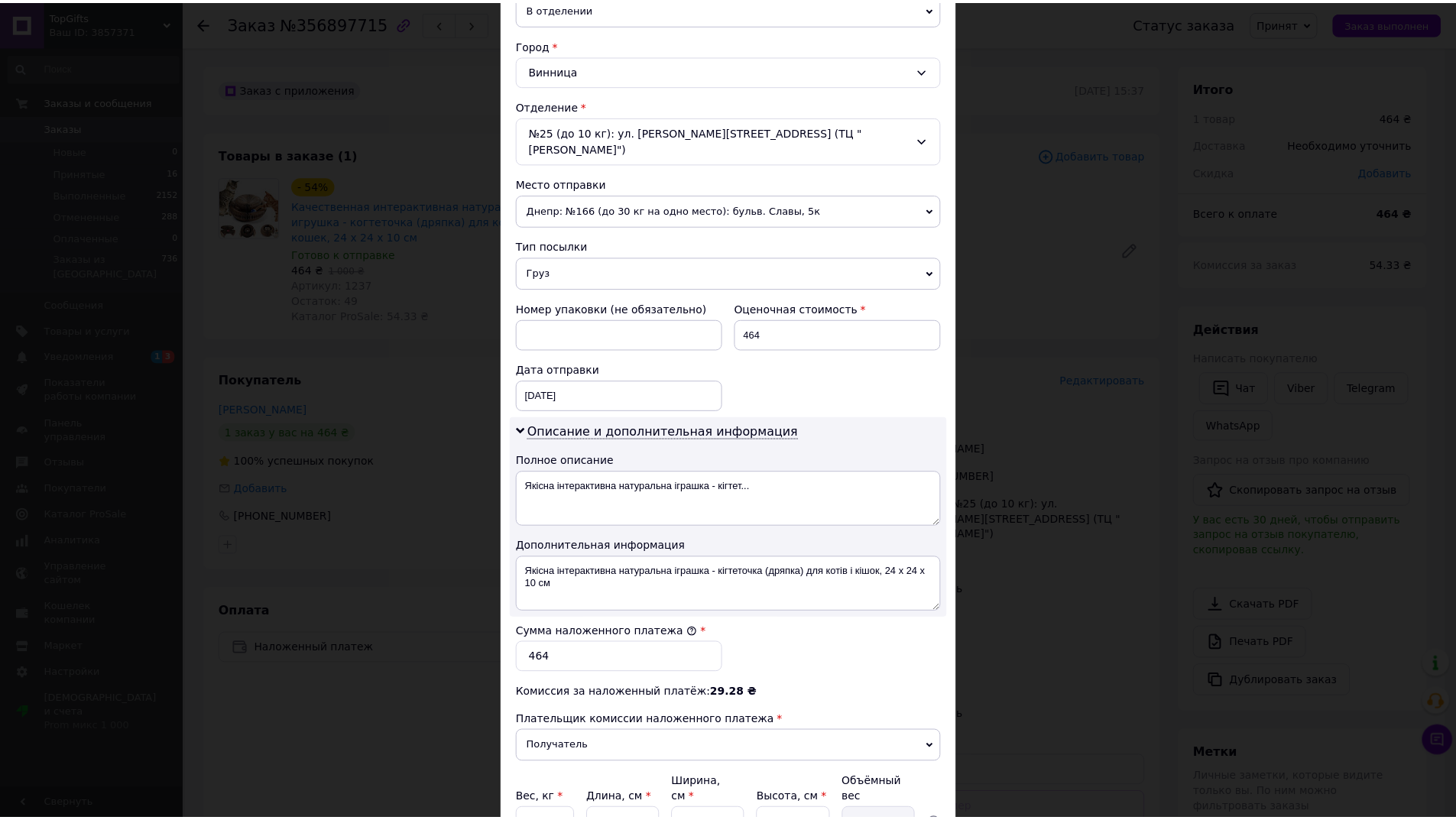
scroll to position [518, 0]
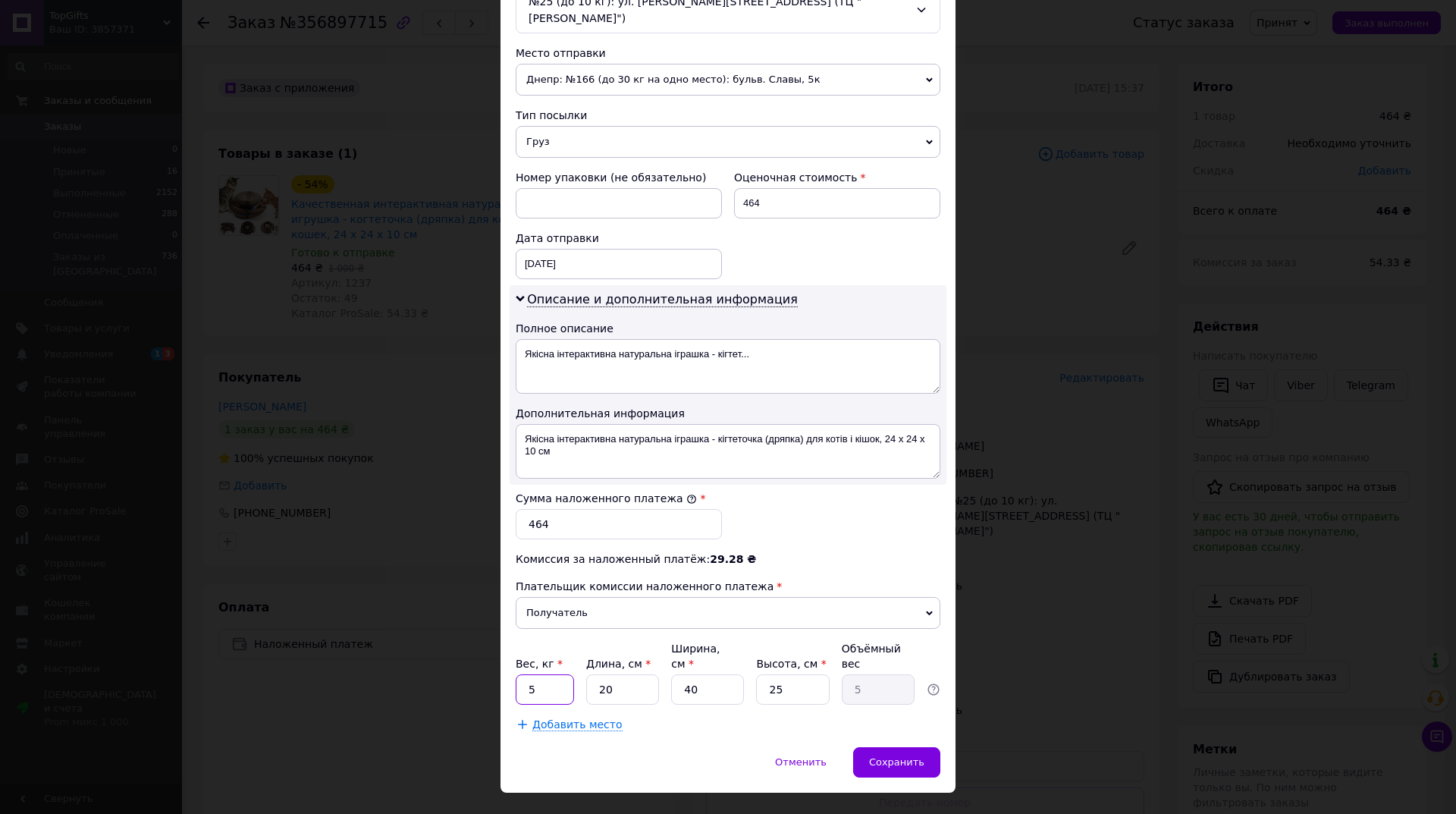
click at [560, 674] on input "5" at bounding box center [544, 690] width 59 height 31
click at [558, 674] on input "5" at bounding box center [544, 690] width 59 height 31
type input "1"
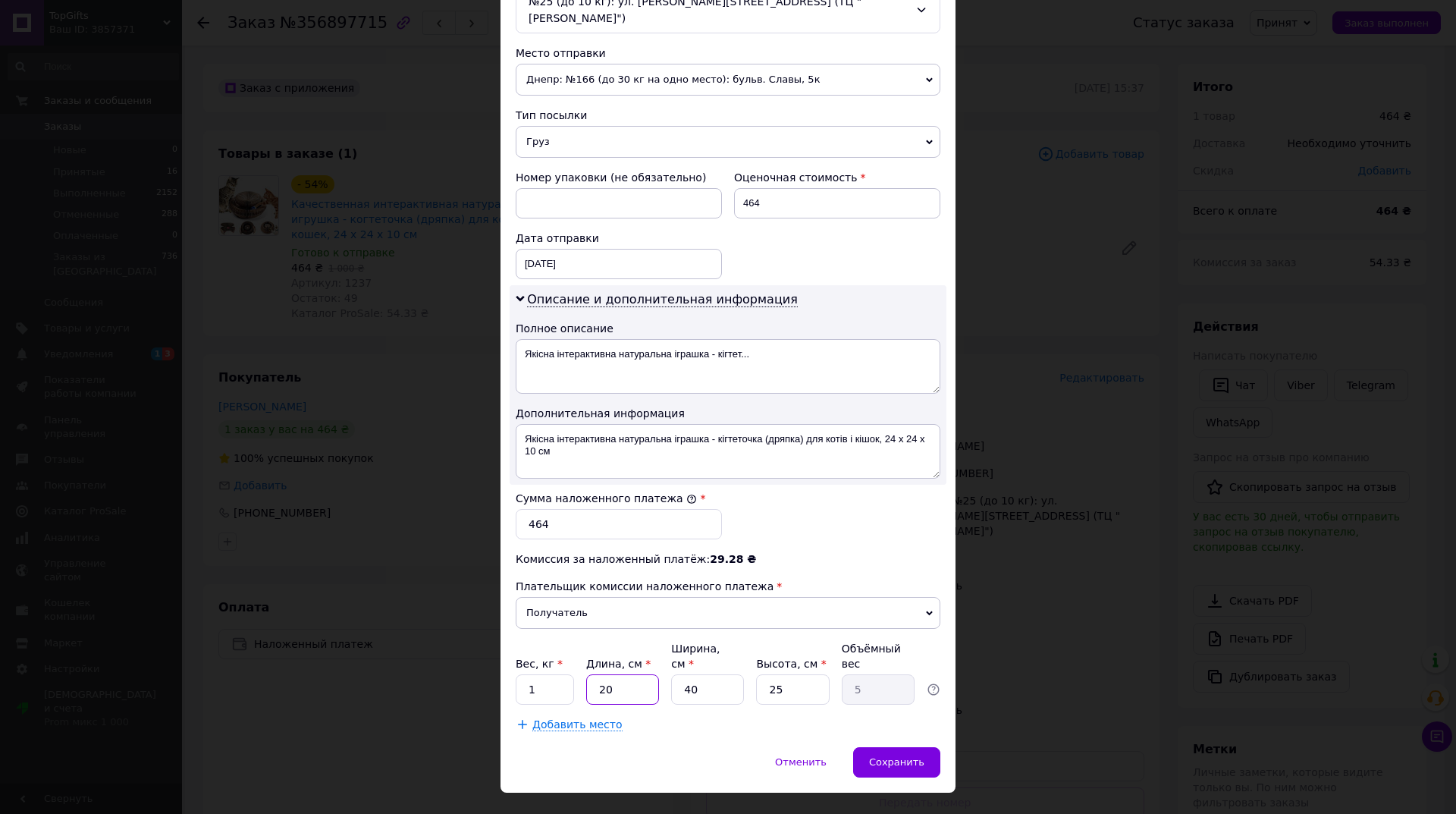
type input "0.25"
type input "15"
type input "3.75"
type input "15"
type input "1"
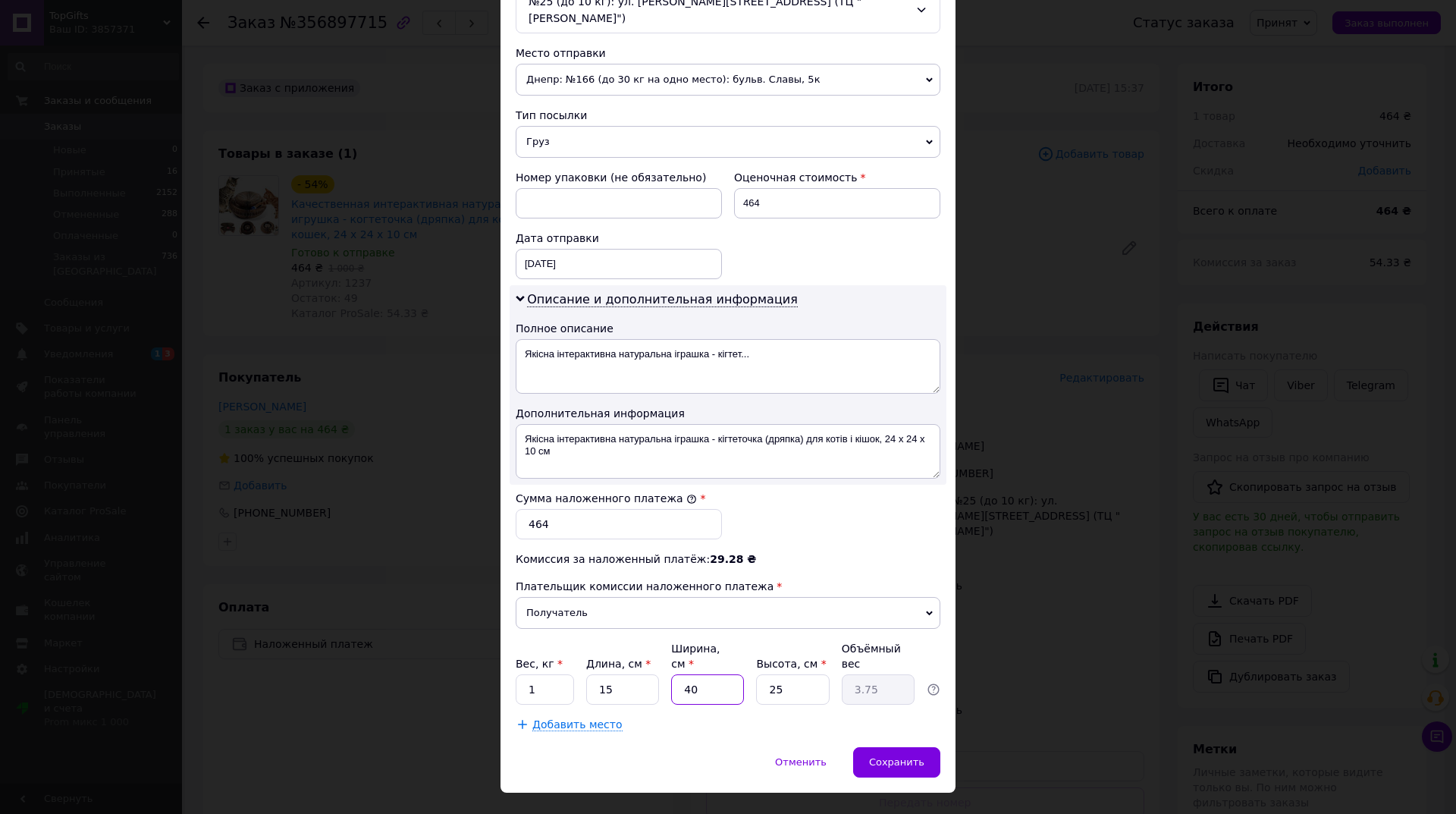
type input "0.1"
type input "15"
type input "1.41"
type input "15"
type input "1"
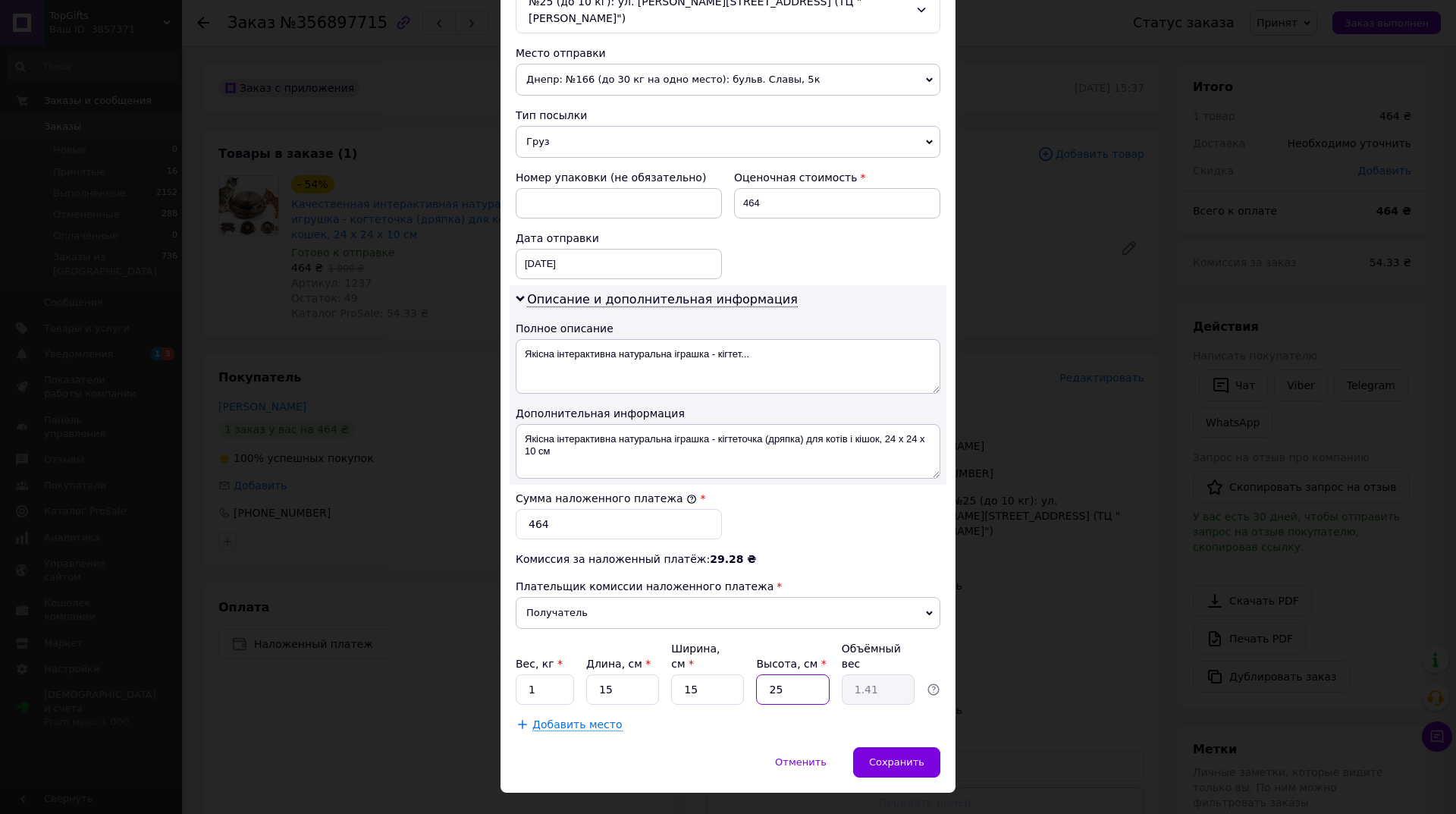
type input "0.1"
type input "15"
type input "0.84"
type input "15"
click at [913, 747] on div "Сохранить" at bounding box center [896, 763] width 87 height 31
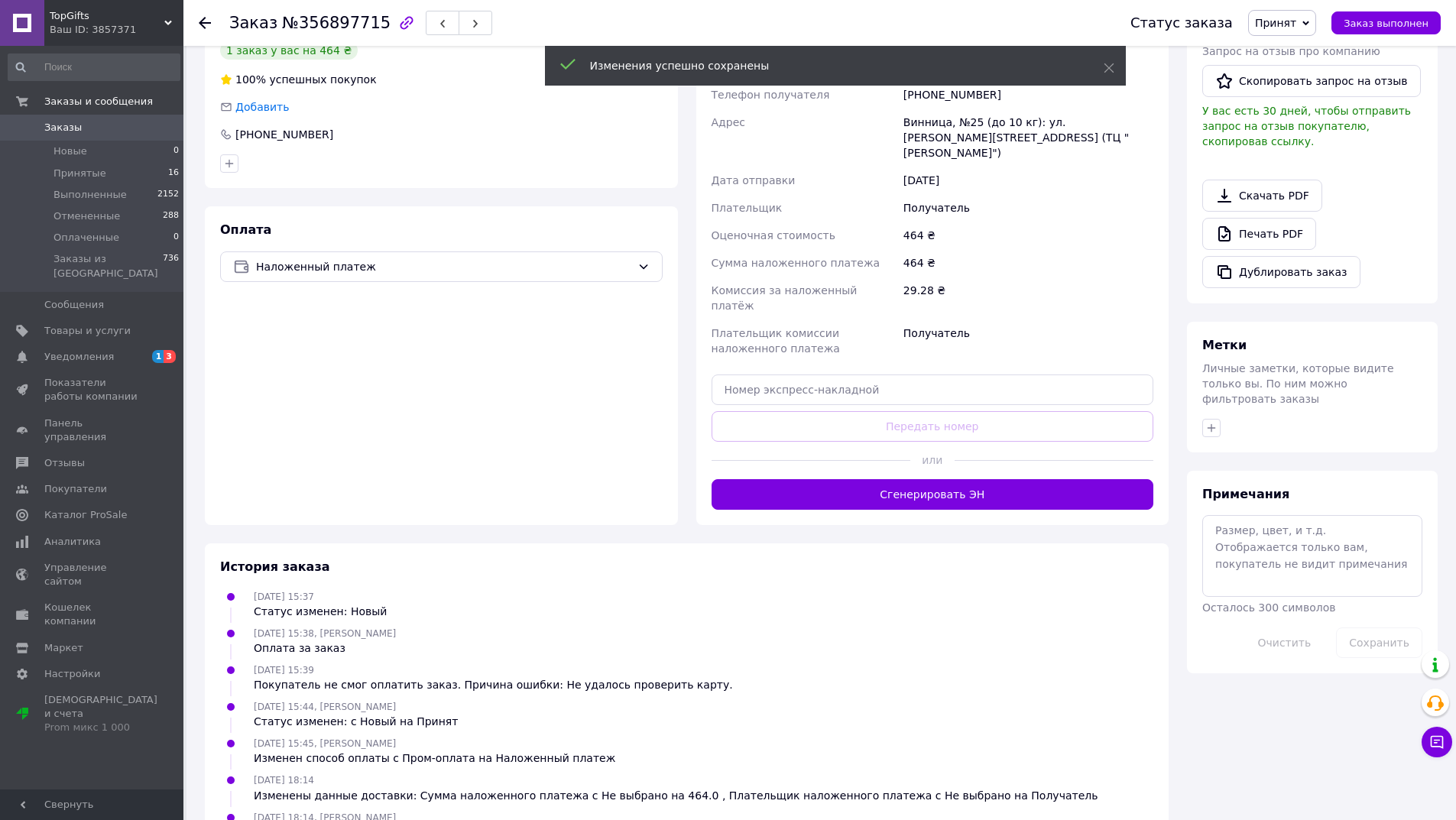
scroll to position [450, 0]
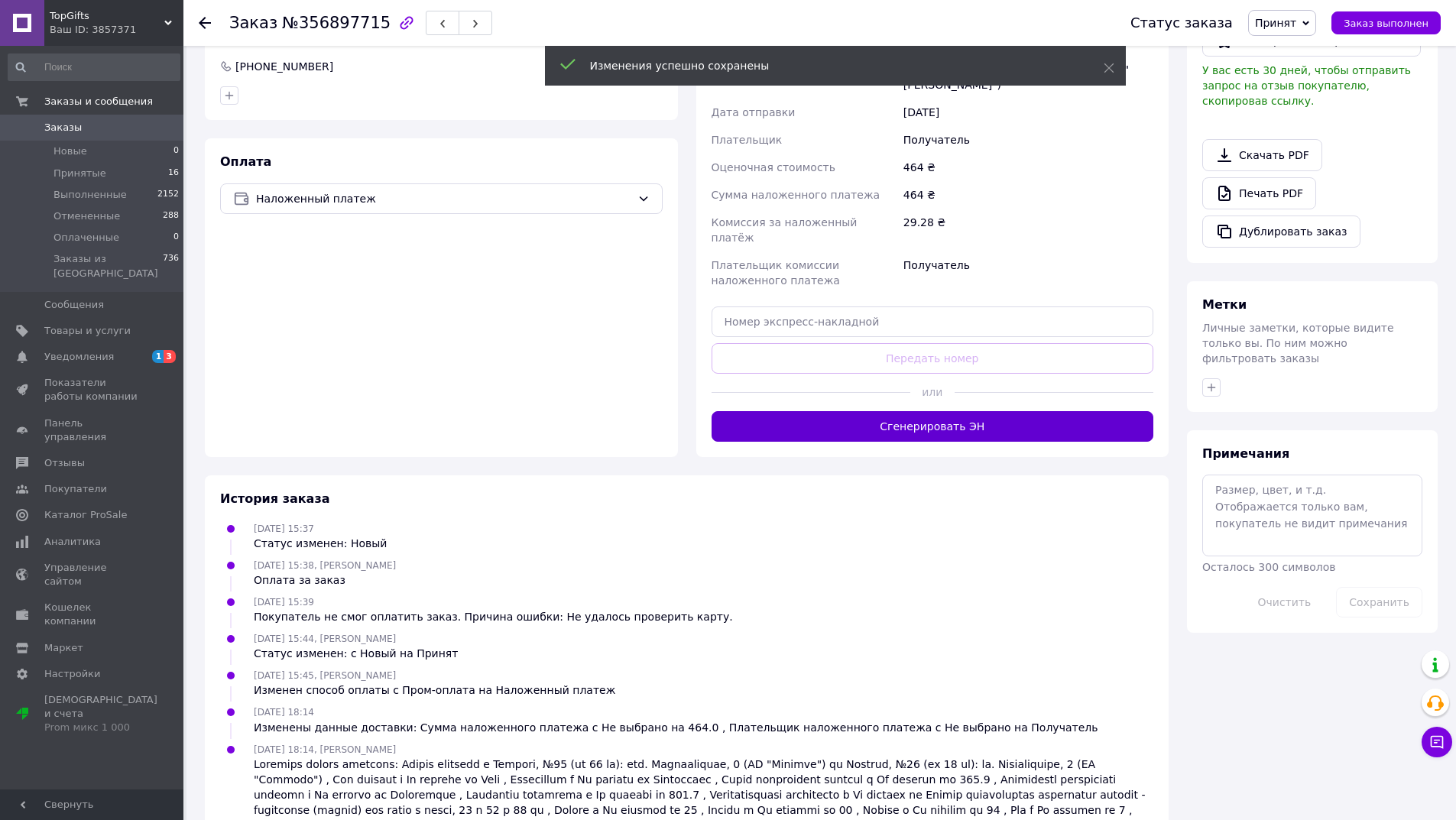
click at [969, 411] on button "Сгенерировать ЭН" at bounding box center [932, 427] width 442 height 31
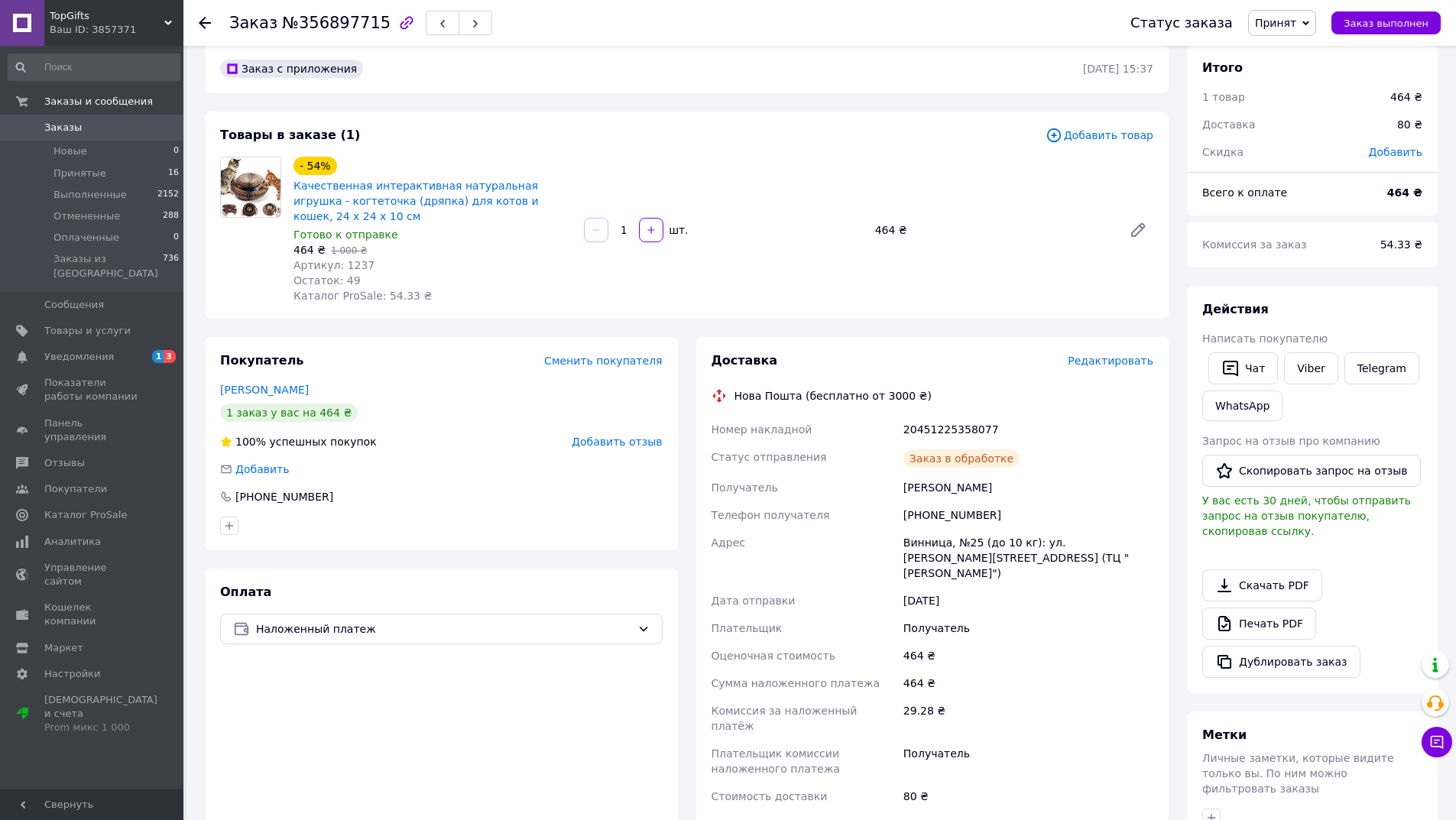
scroll to position [0, 0]
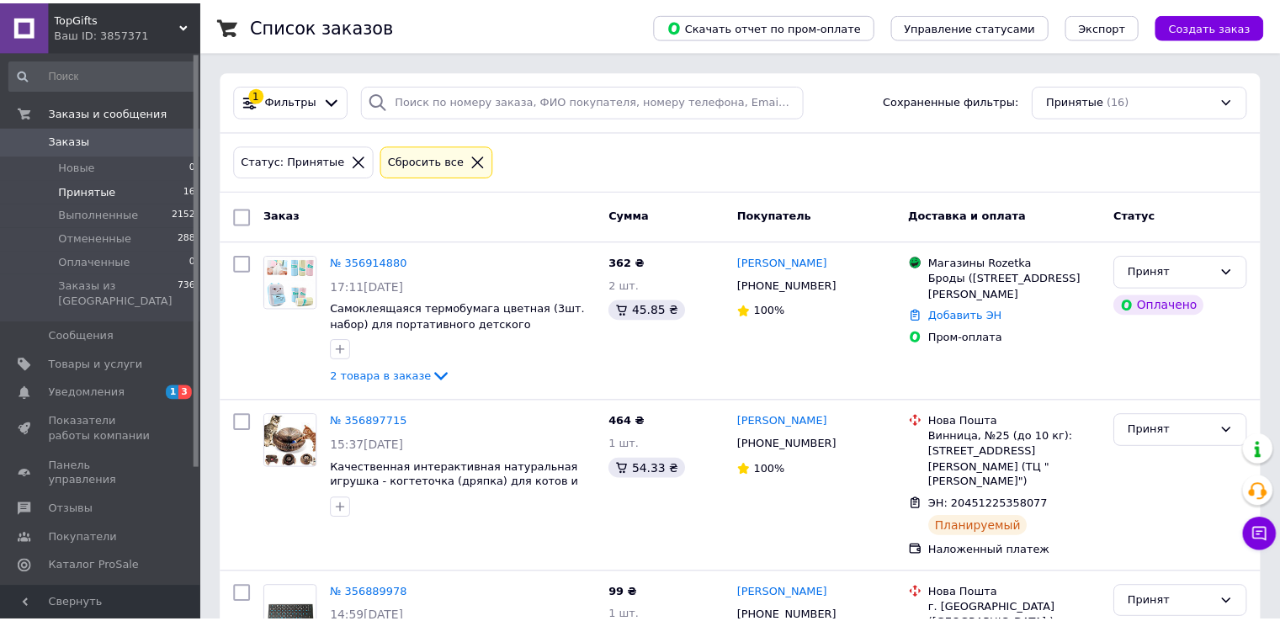
scroll to position [168, 0]
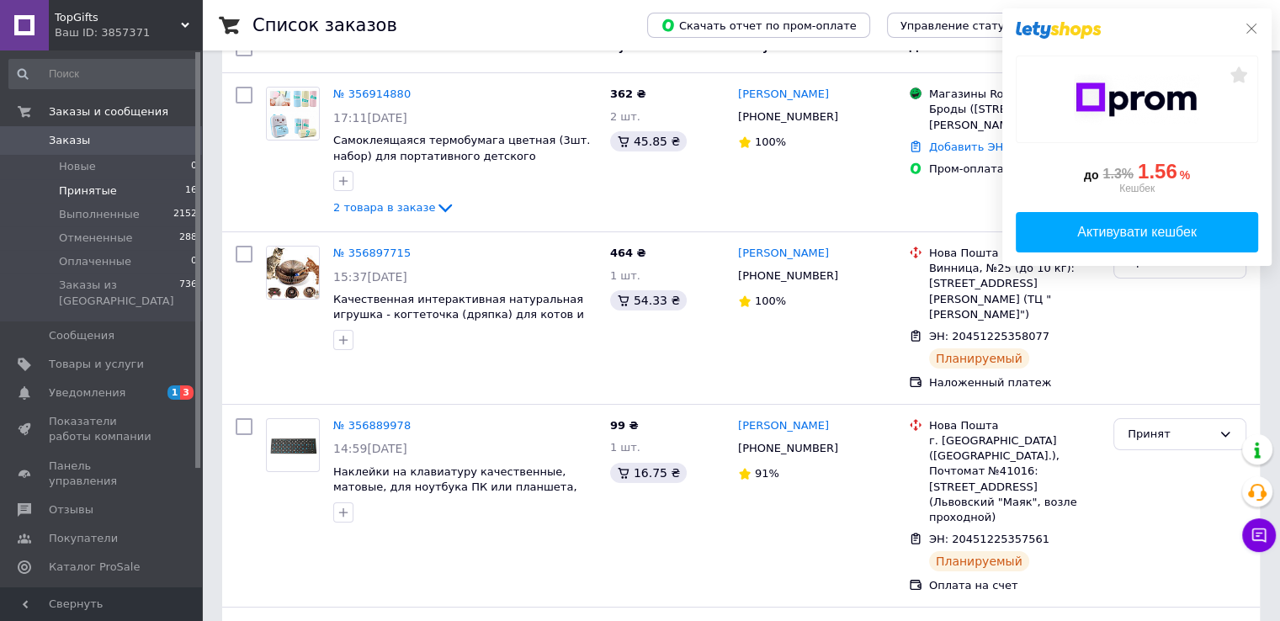
click at [1259, 28] on div "до 1.3% 1.56 % Кешбек Активувати кешбек" at bounding box center [1136, 137] width 269 height 258
click at [1253, 27] on icon at bounding box center [1251, 29] width 10 height 10
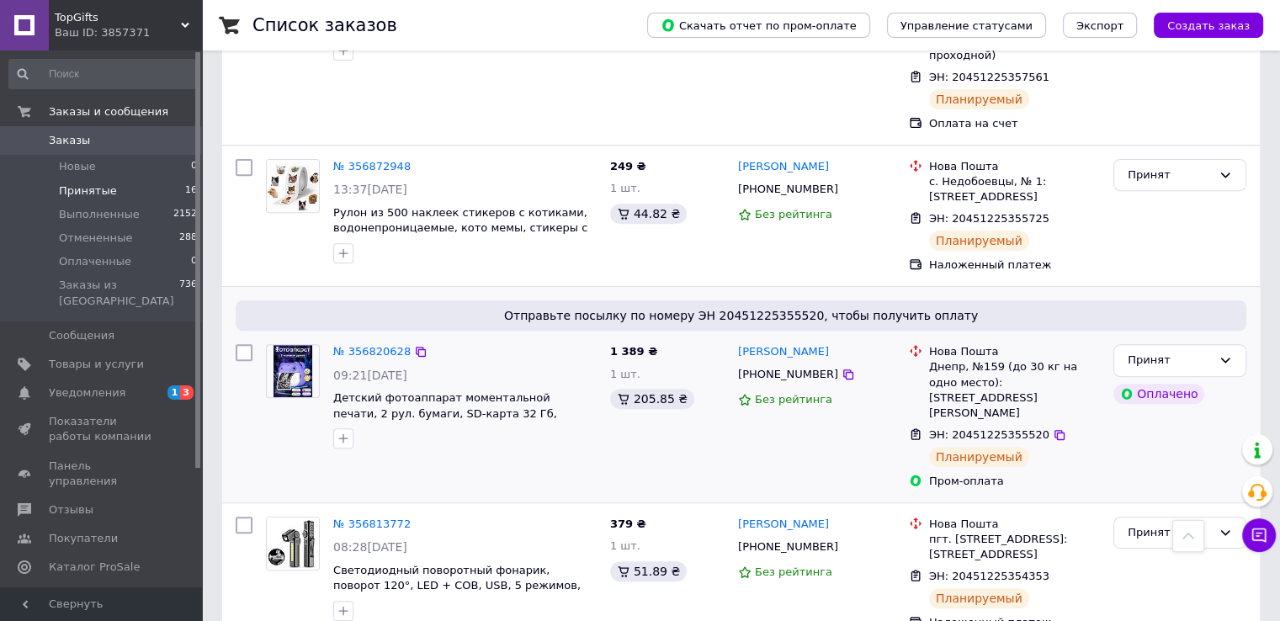
scroll to position [673, 0]
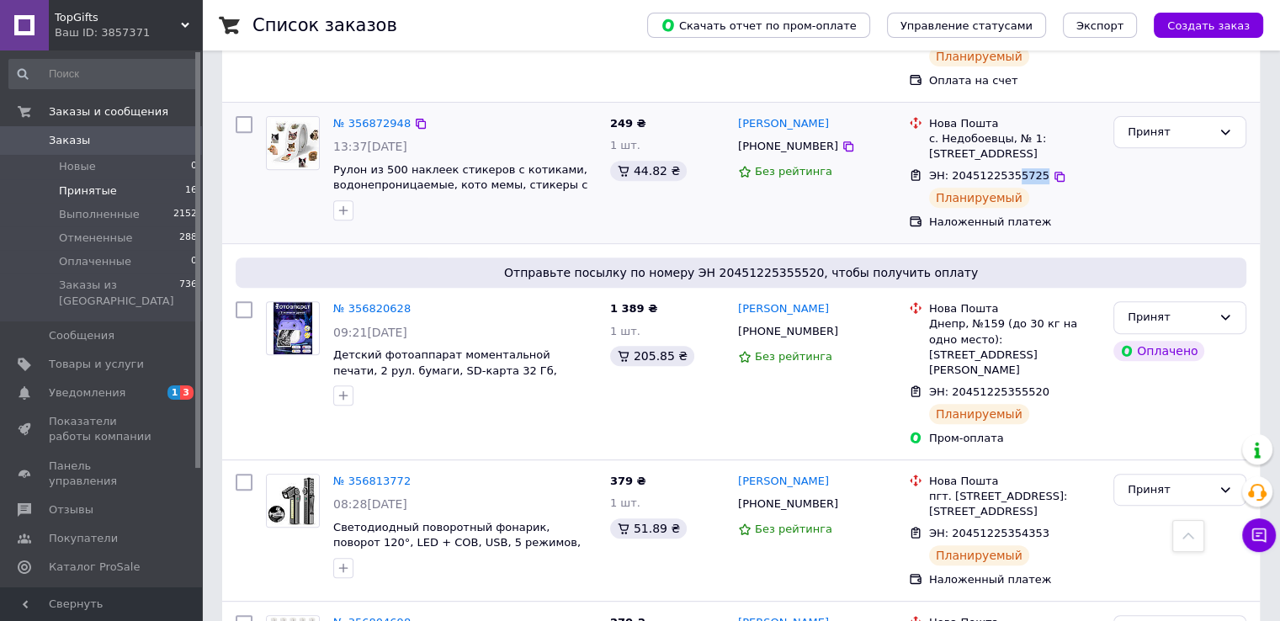
drag, startPoint x: 1007, startPoint y: 112, endPoint x: 1028, endPoint y: 113, distance: 21.1
click at [1028, 169] on span "ЭН: 20451225355725" at bounding box center [989, 175] width 120 height 13
drag, startPoint x: 1007, startPoint y: 300, endPoint x: 1028, endPoint y: 300, distance: 21.0
click at [1028, 385] on span "ЭН: 20451225355520" at bounding box center [989, 391] width 120 height 13
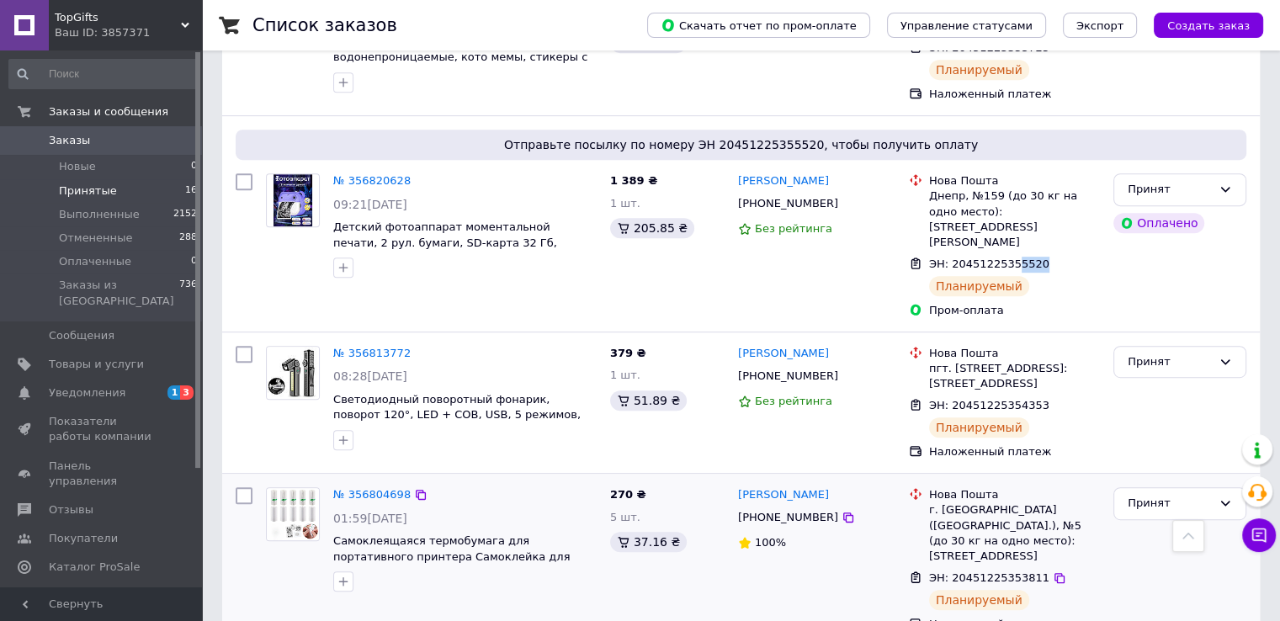
scroll to position [842, 0]
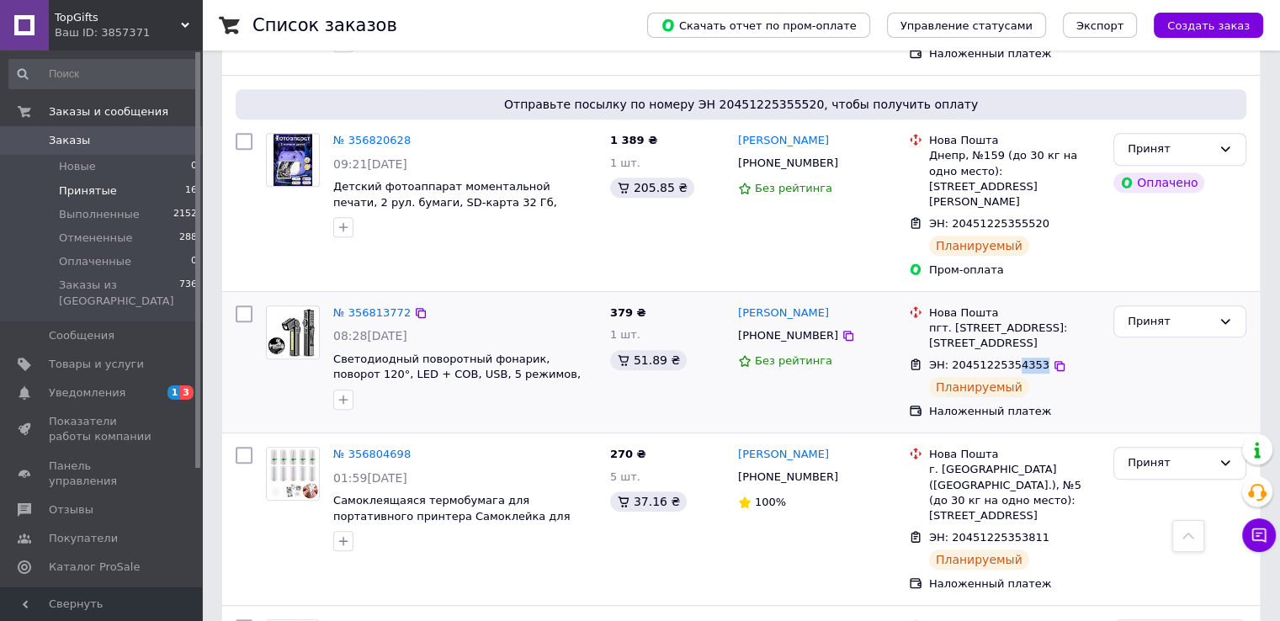
drag, startPoint x: 1008, startPoint y: 271, endPoint x: 1029, endPoint y: 268, distance: 21.2
click at [1029, 358] on span "ЭН: 20451225354353" at bounding box center [989, 364] width 120 height 13
drag, startPoint x: 1007, startPoint y: 428, endPoint x: 1028, endPoint y: 430, distance: 21.1
click at [1028, 531] on span "ЭН: 20451225353811" at bounding box center [989, 537] width 120 height 13
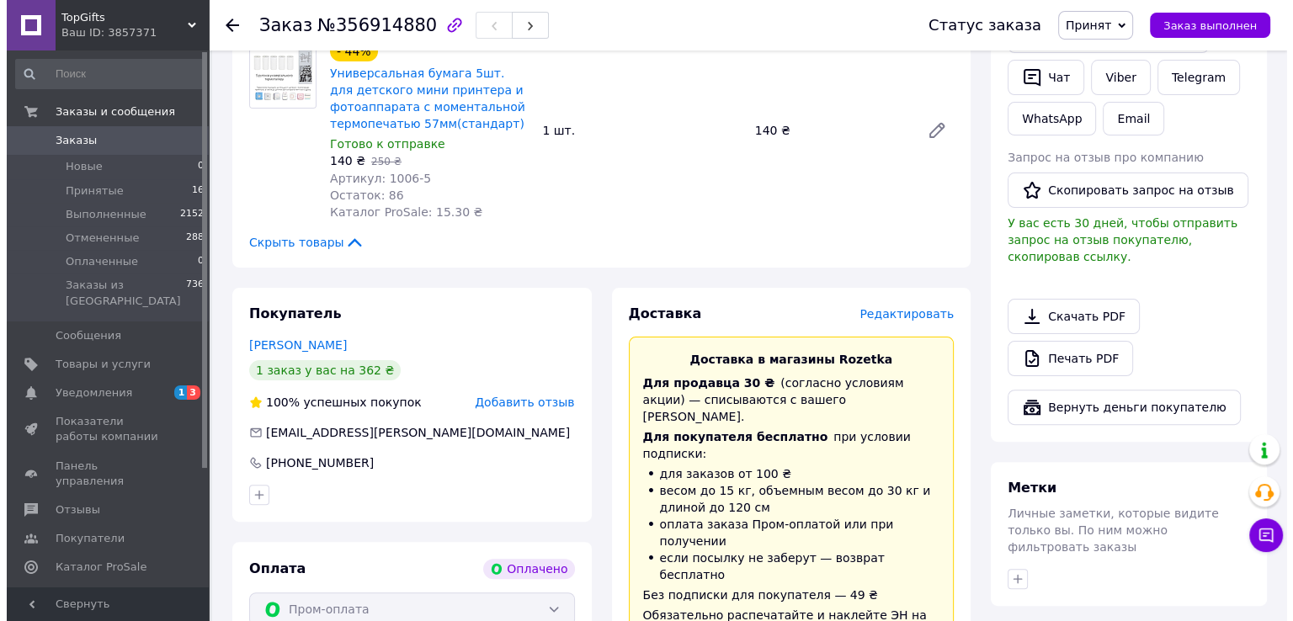
scroll to position [421, 0]
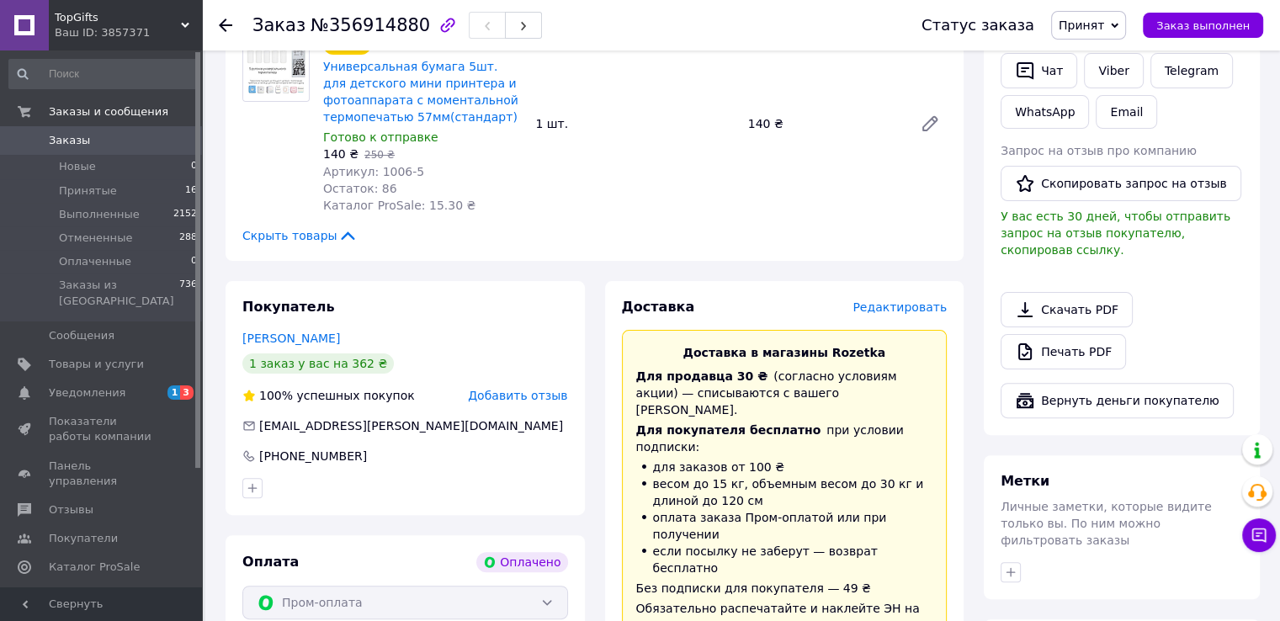
click at [919, 311] on span "Редактировать" at bounding box center [899, 306] width 94 height 13
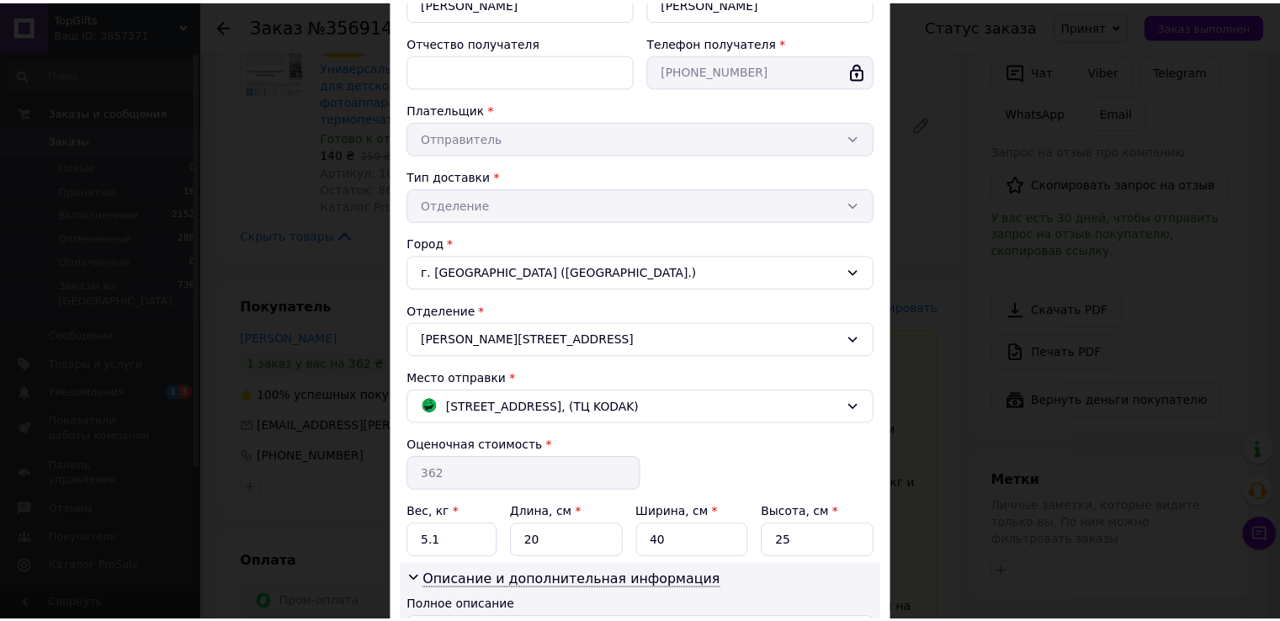
scroll to position [418, 0]
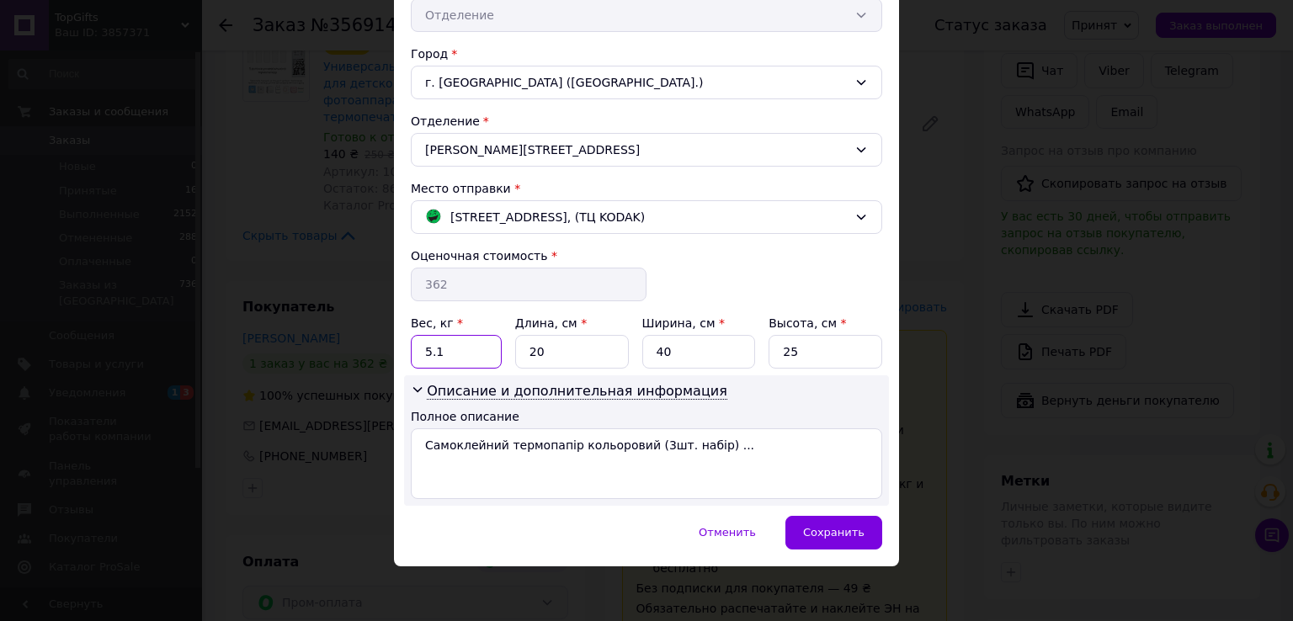
click at [468, 342] on input "5.1" at bounding box center [456, 352] width 91 height 34
type input "1"
type input "15"
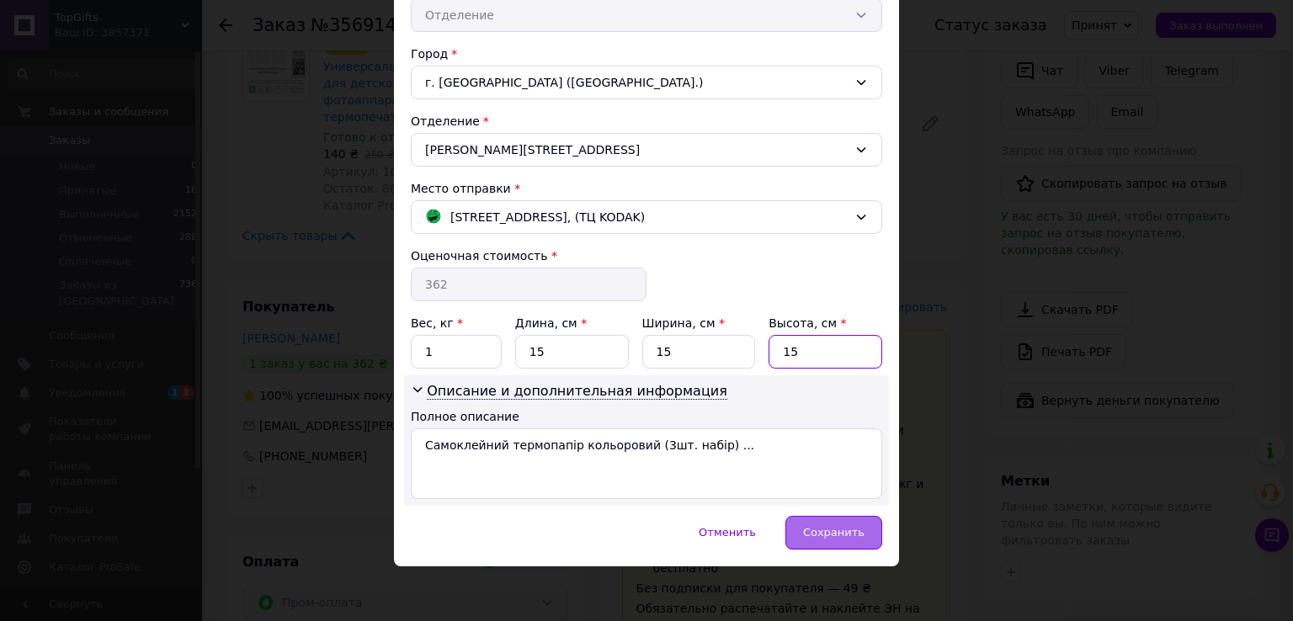
type input "15"
click at [794, 529] on div "Сохранить" at bounding box center [833, 533] width 97 height 34
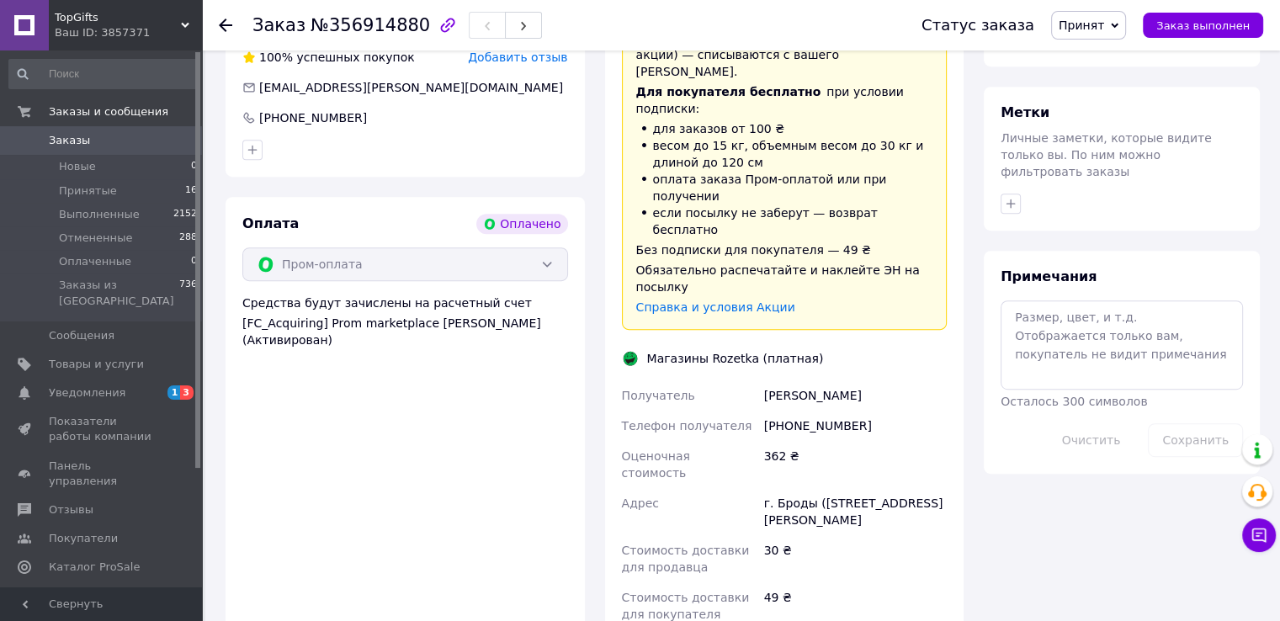
scroll to position [842, 0]
